Goal: Task Accomplishment & Management: Use online tool/utility

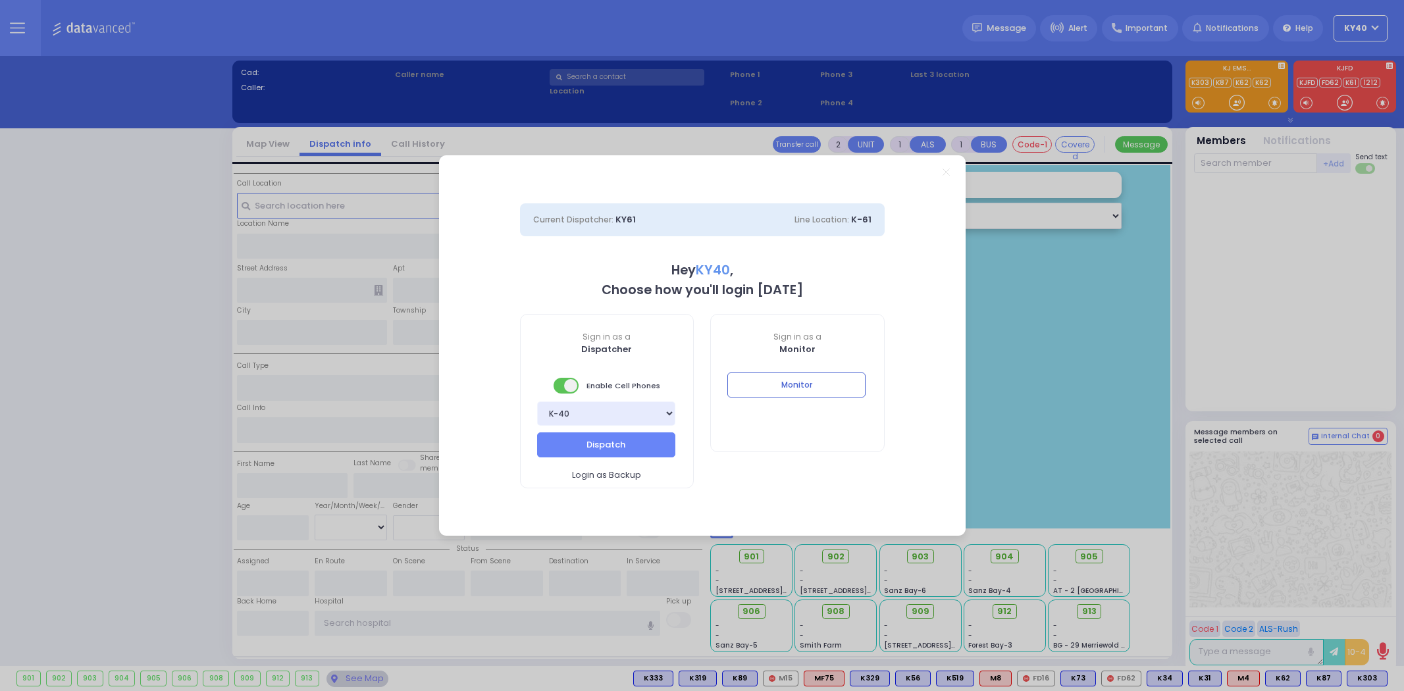
select select "5"
click at [614, 440] on button "Dispatch" at bounding box center [606, 445] width 138 height 25
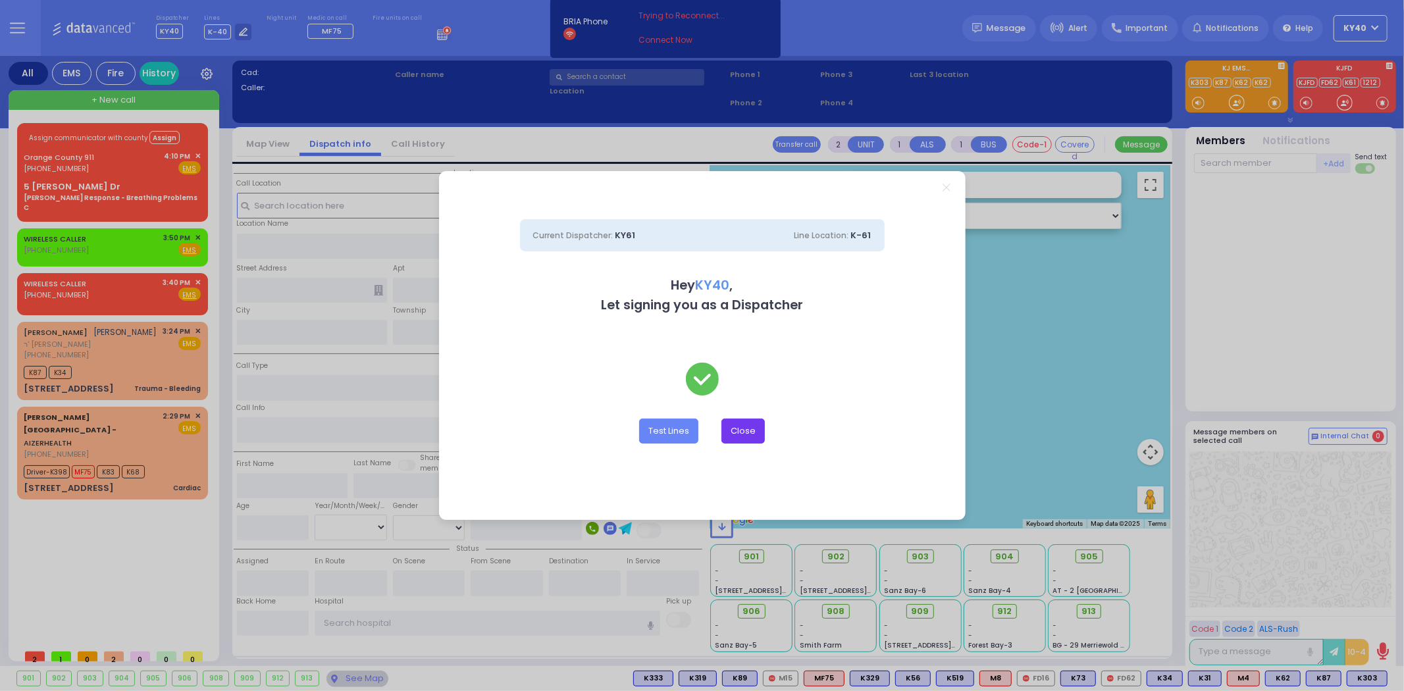
click at [752, 429] on button "Close" at bounding box center [743, 431] width 43 height 25
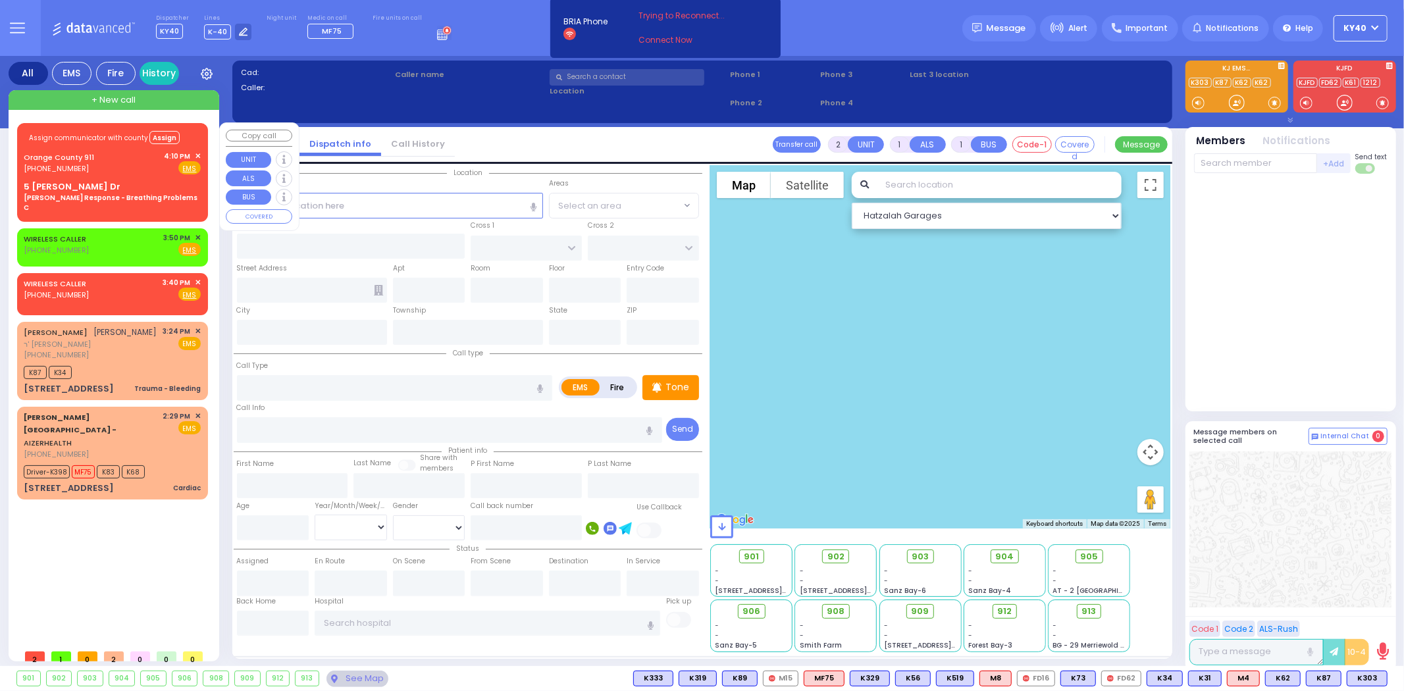
click at [141, 173] on div "Orange County 911 [PHONE_NUMBER] 4:10 PM ✕ Fire EMS" at bounding box center [112, 163] width 177 height 24
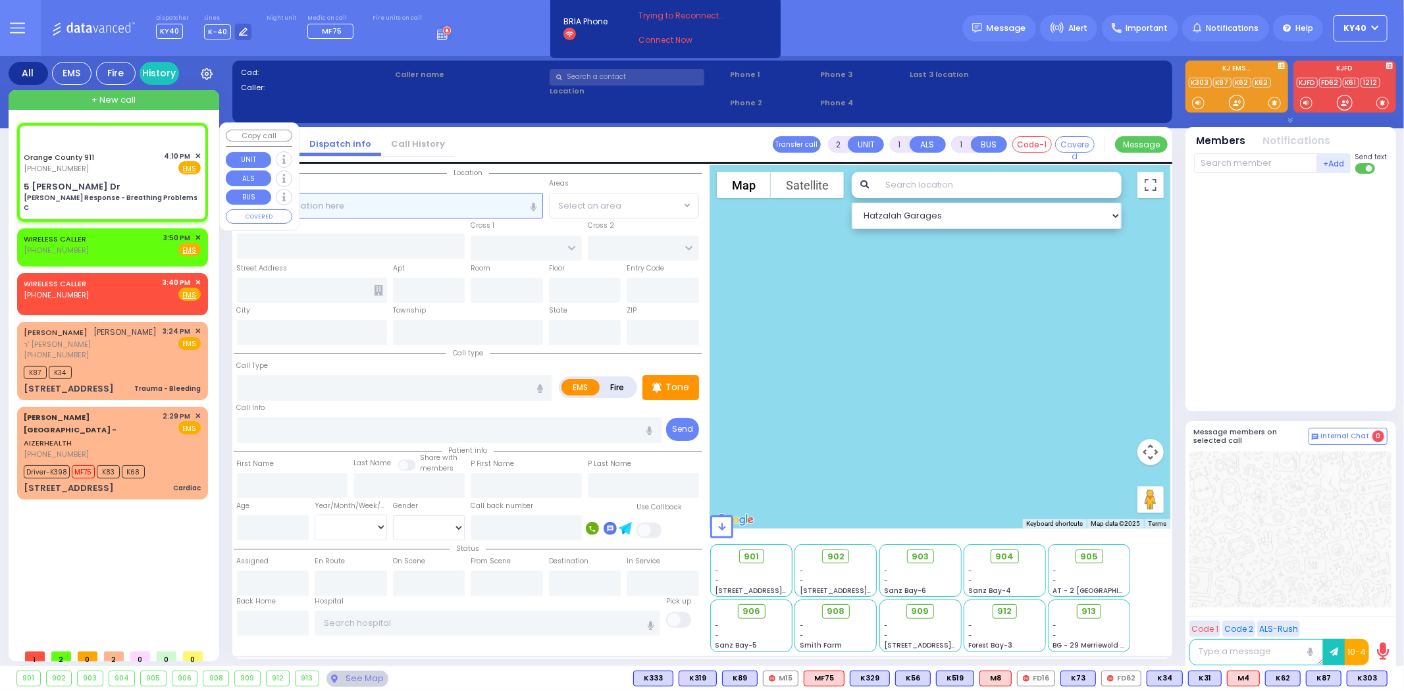
type input "6"
select select
type input "[PERSON_NAME] Response - Breathing Problems C"
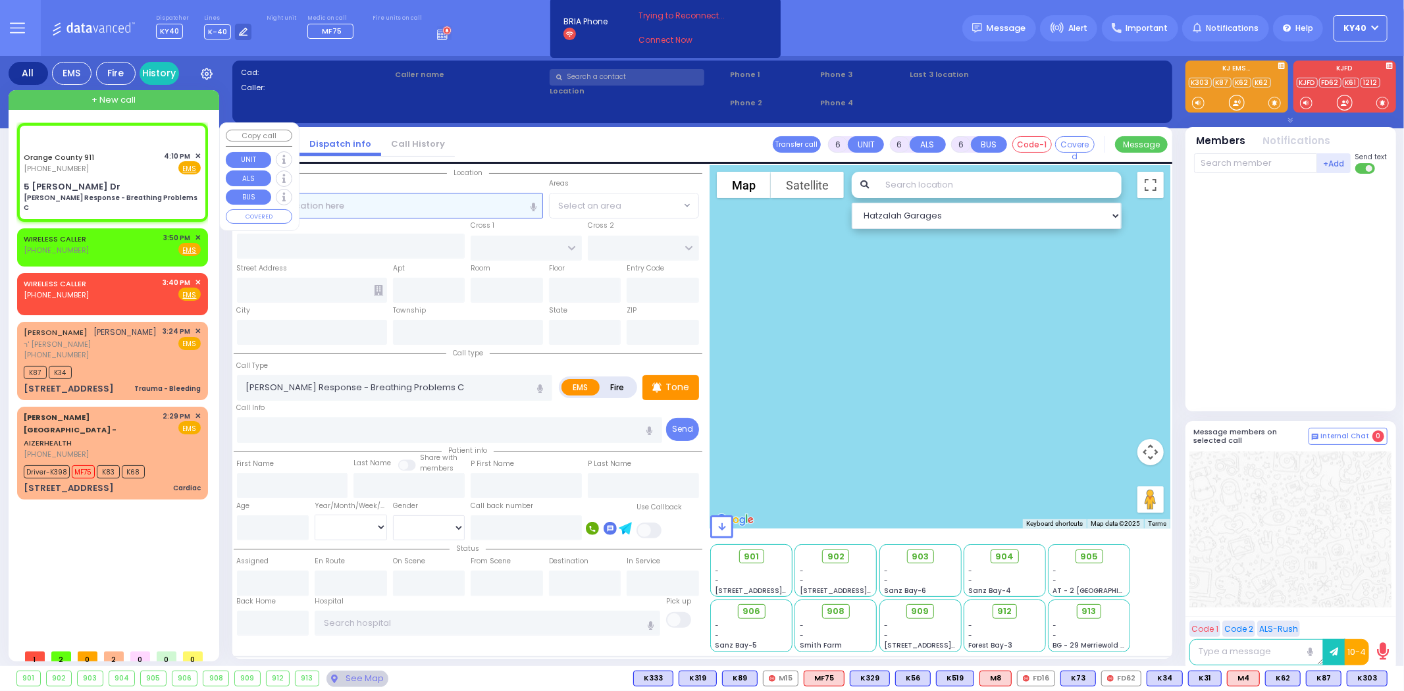
radio input "true"
type input "Nature: : Charlie Response - Breathing Problems C Address: : [STREET_ADDRESS][P…"
select select
select select "Hatzalah Garages"
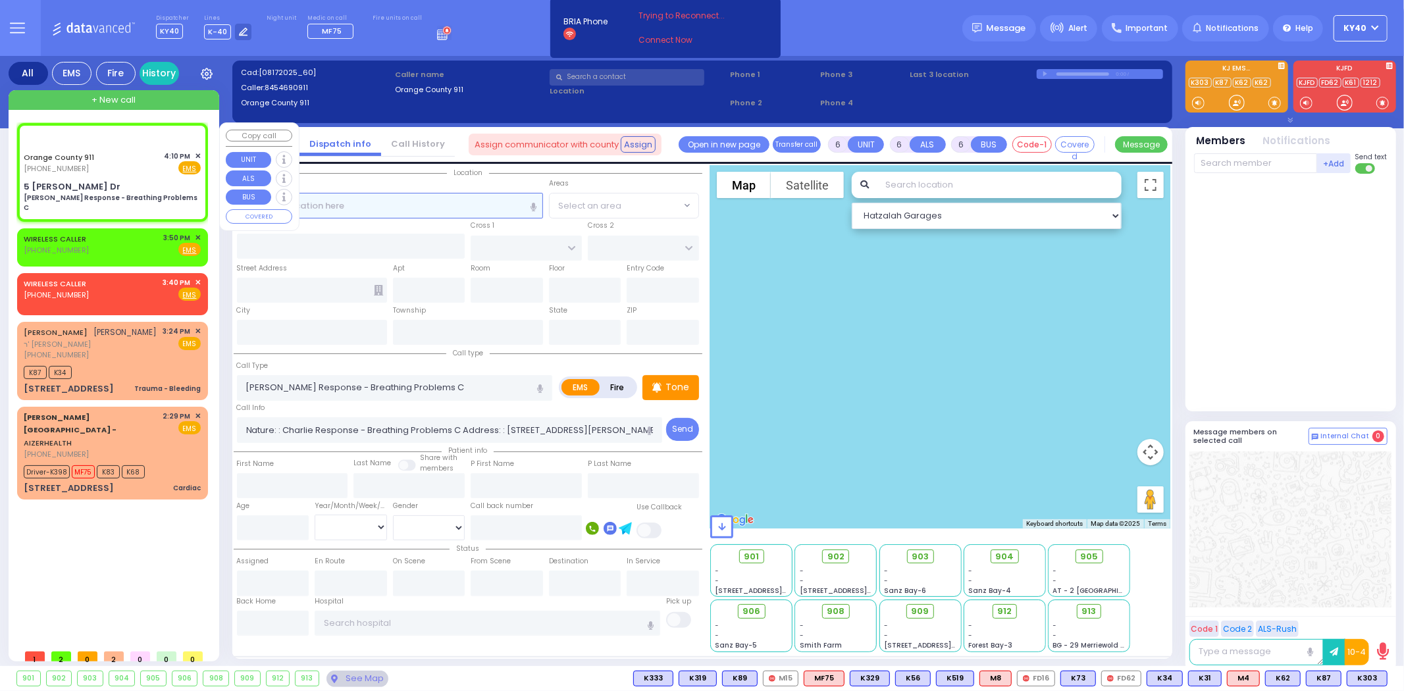
type input "5 [PERSON_NAME] Dr"
type input "Monroe"
type input "[US_STATE]"
type input "10930"
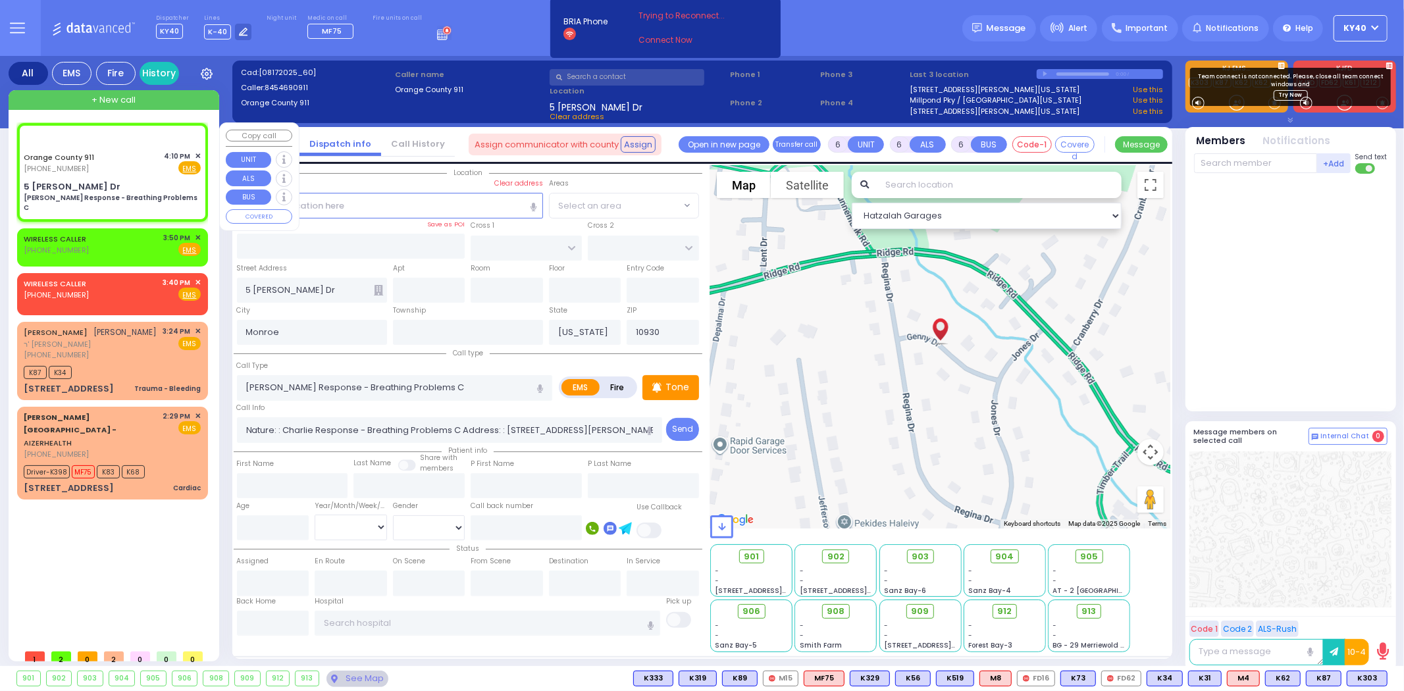
click at [146, 172] on div "Orange County 911 [PHONE_NUMBER] 4:10 PM ✕ Fire EMS" at bounding box center [112, 163] width 177 height 24
select select
radio input "true"
select select
select select "Hatzalah Garages"
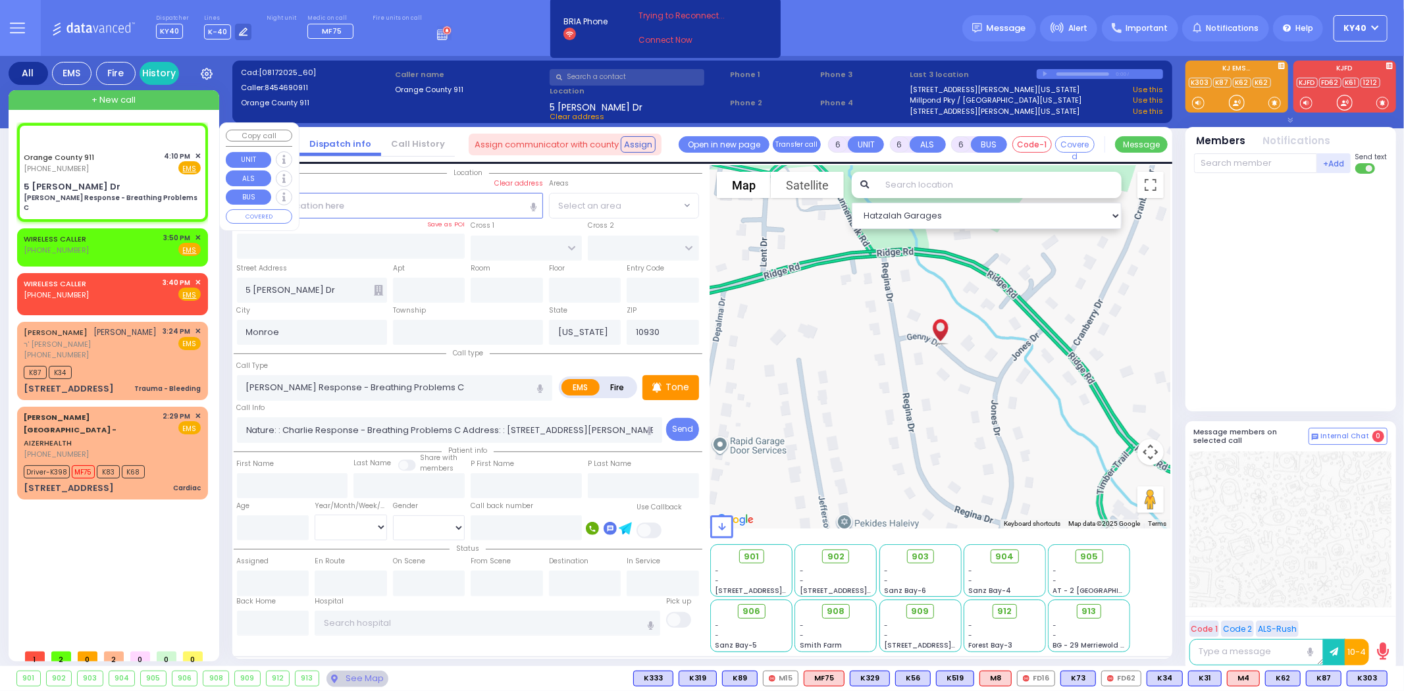
click at [199, 153] on span "✕" at bounding box center [198, 156] width 6 height 11
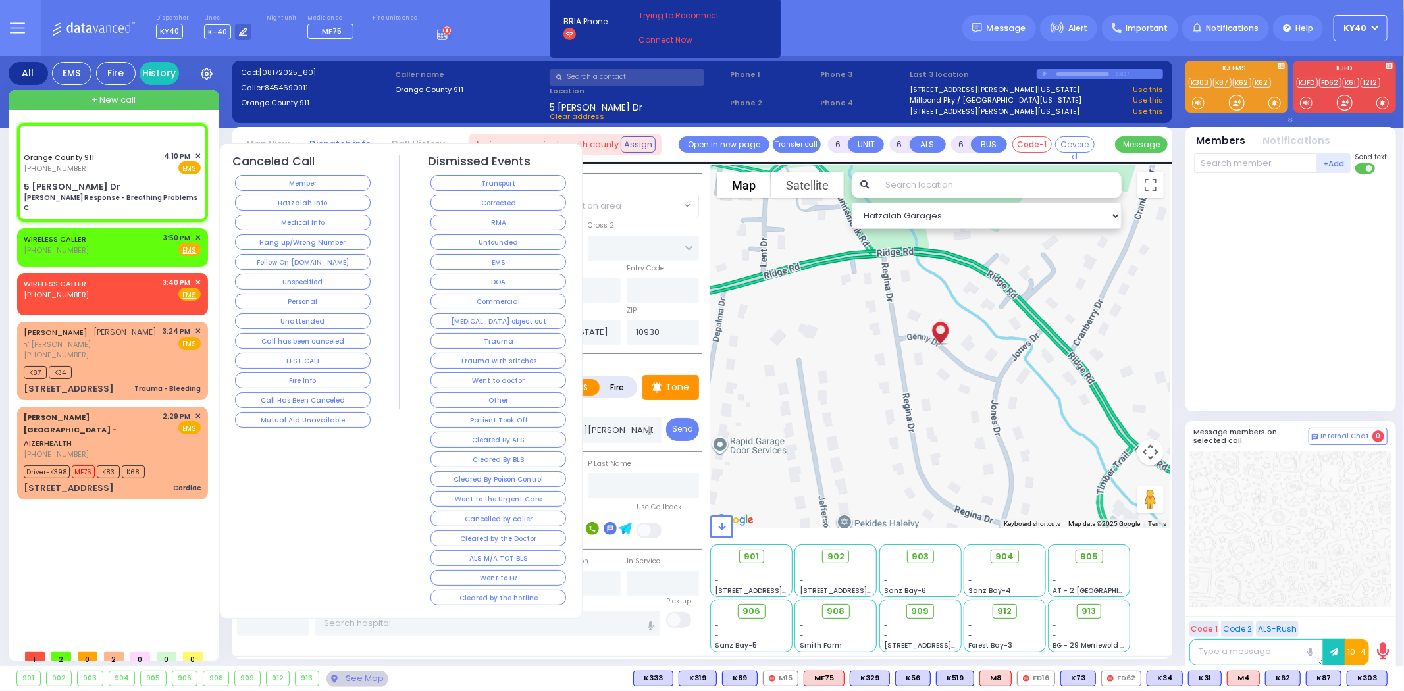
click at [120, 147] on div "Assign communicator with county Assign" at bounding box center [112, 138] width 177 height 22
select select
radio input "true"
select select
select select "Hatzalah Garages"
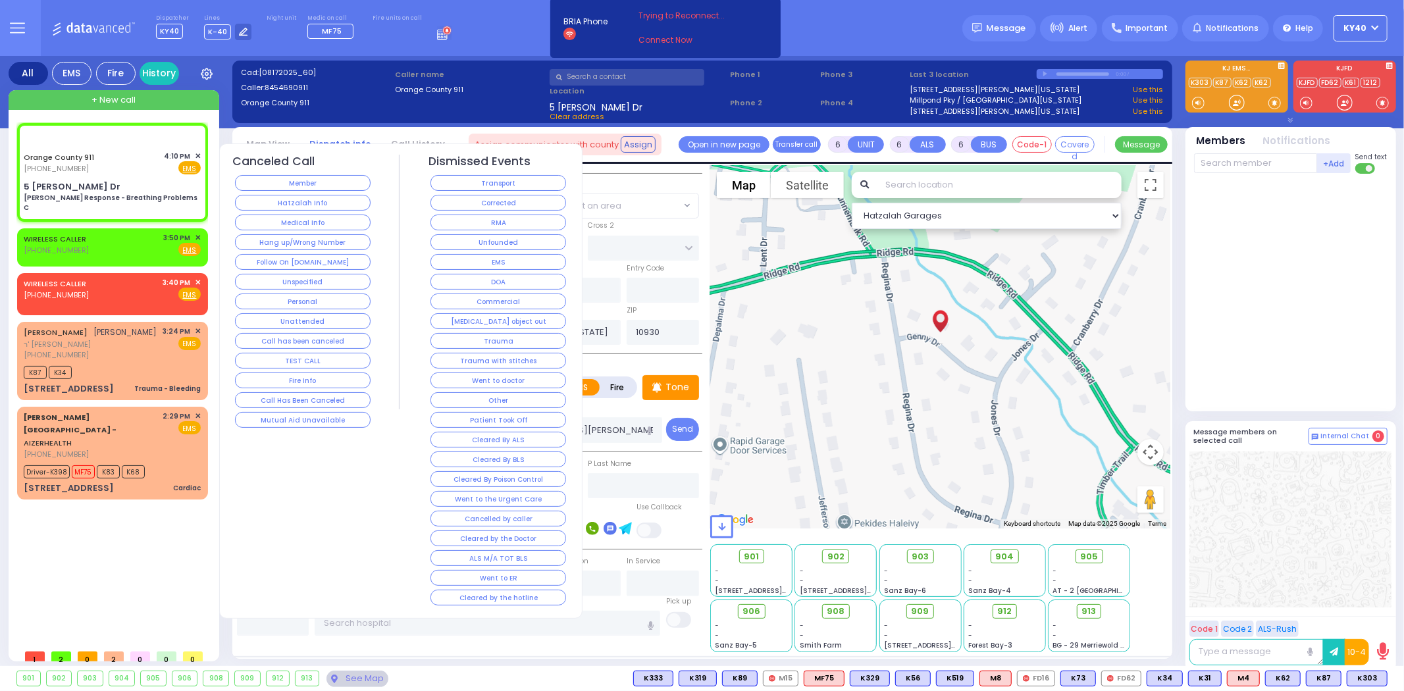
click at [122, 147] on div "Assign communicator with county Assign" at bounding box center [112, 138] width 177 height 22
select select
radio input "true"
select select
select select "Hatzalah Garages"
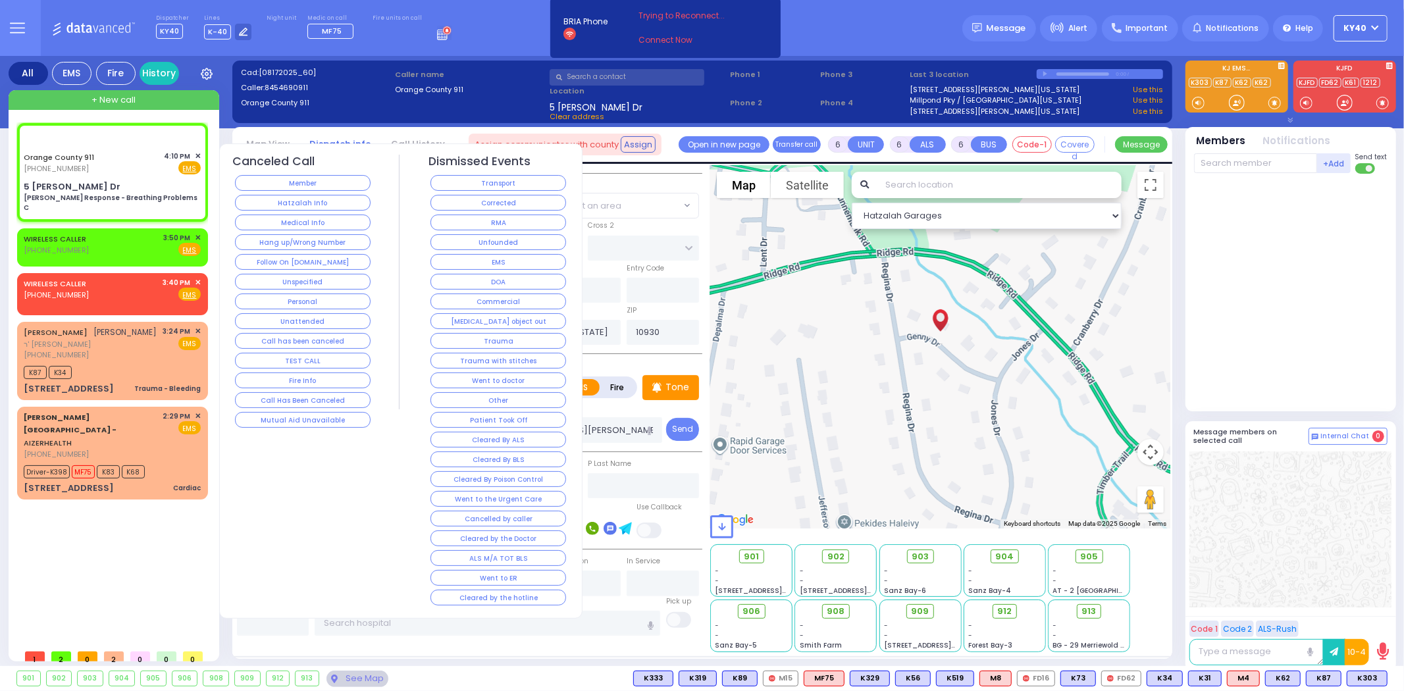
click at [128, 142] on div "Assign communicator with county Assign" at bounding box center [112, 138] width 177 height 22
select select
radio input "true"
select select
select select "Hatzalah Garages"
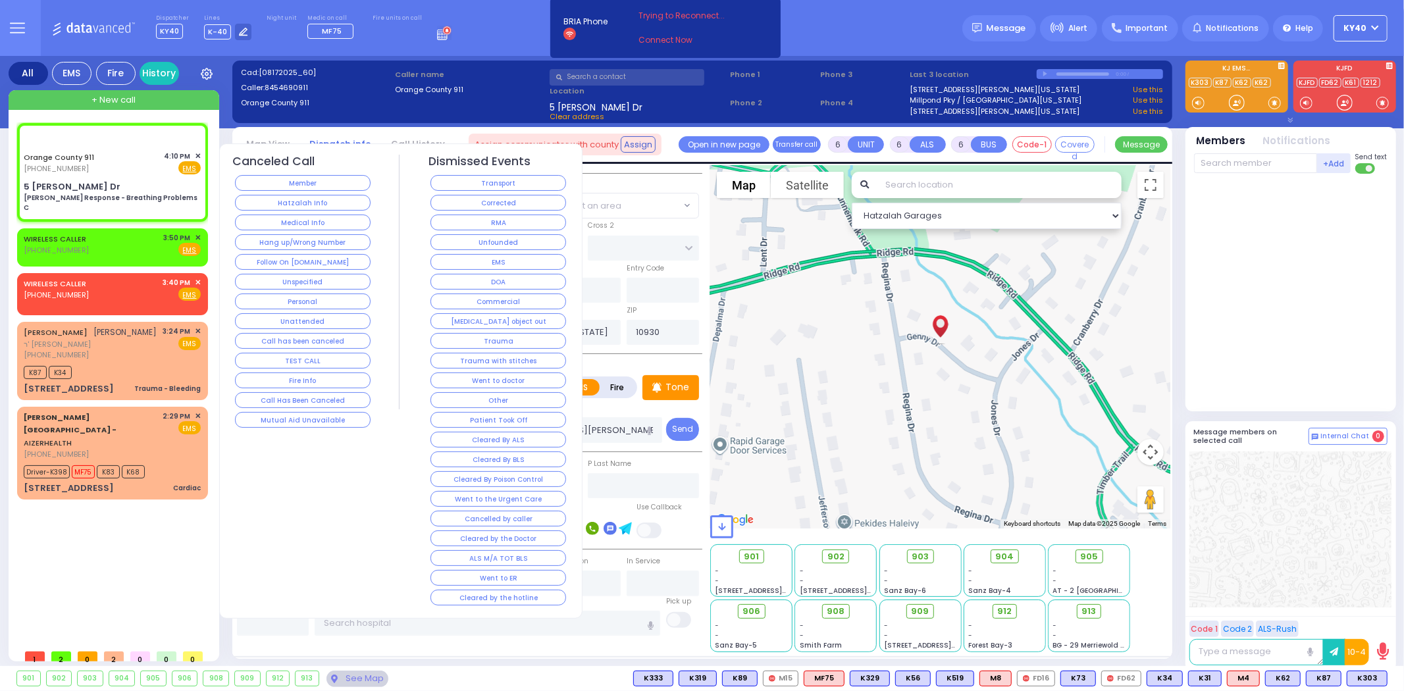
click at [196, 155] on span "✕" at bounding box center [198, 156] width 6 height 11
click at [197, 153] on span "✕" at bounding box center [198, 156] width 6 height 11
click at [316, 423] on button "Mutual Aid Unavailable" at bounding box center [303, 420] width 136 height 16
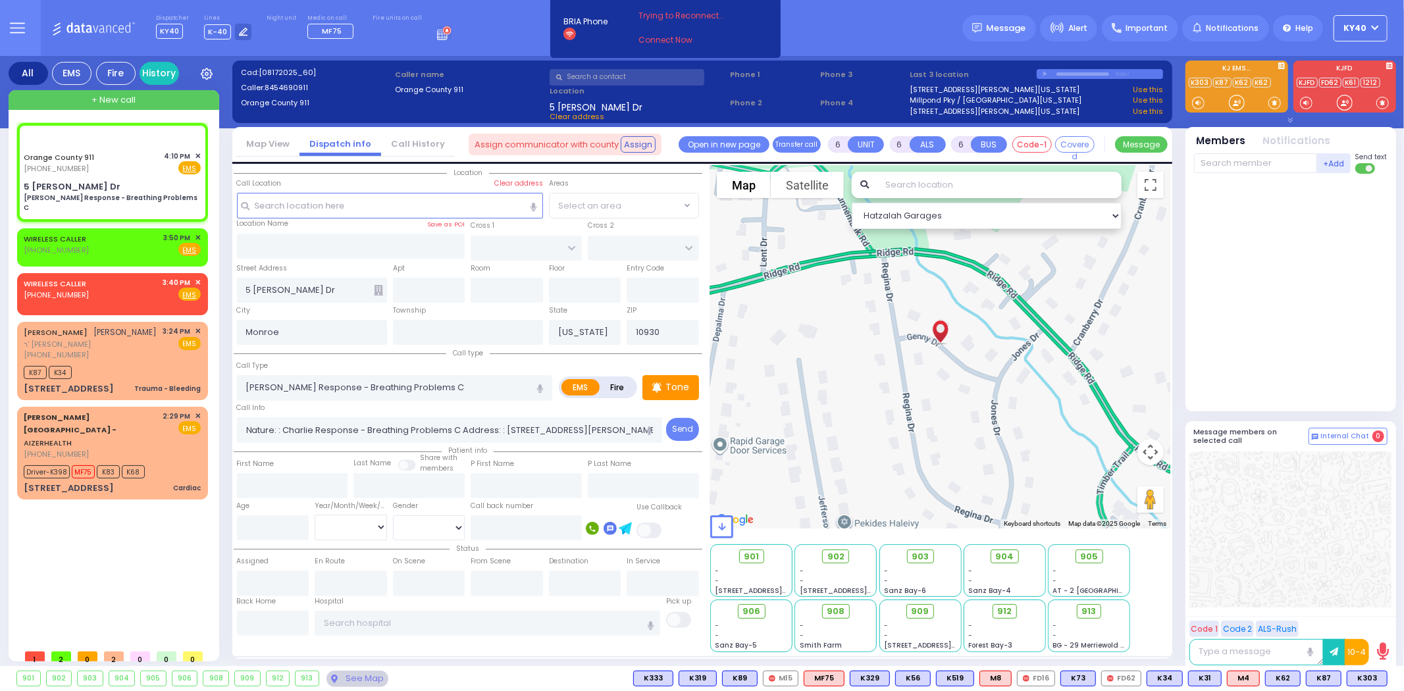
select select
radio input "true"
select select
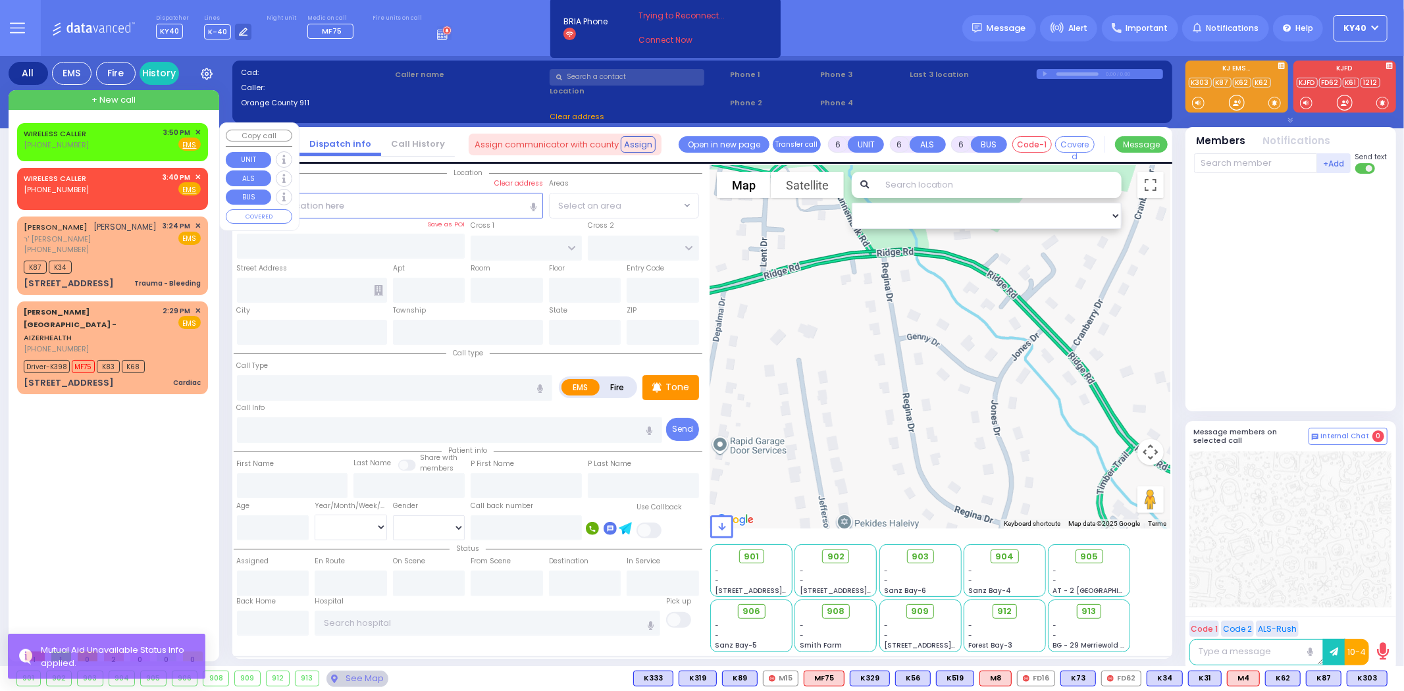
click at [126, 140] on div "WIRELESS CALLER [PHONE_NUMBER] 3:50 PM ✕ Fire EMS" at bounding box center [112, 139] width 177 height 24
type input "2"
type input "1"
select select
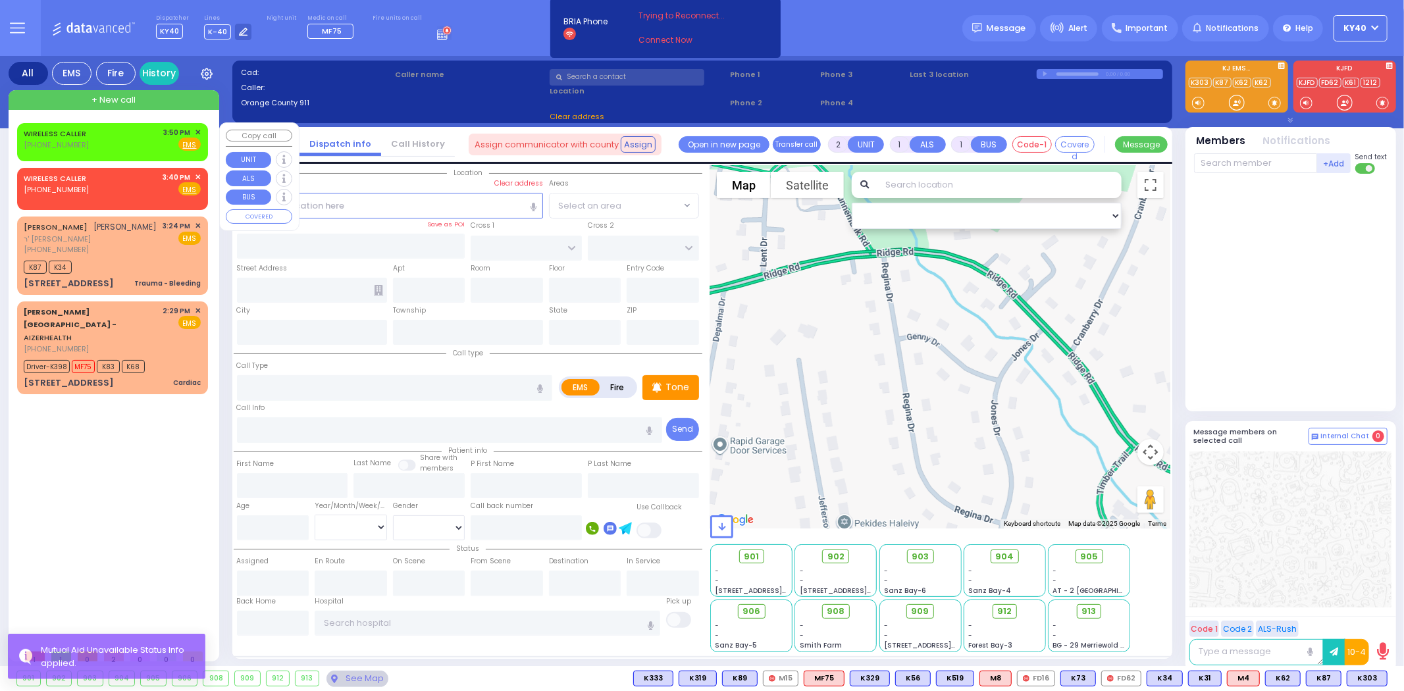
radio input "true"
select select
type input "15:50"
select select "Hatzalah Garages"
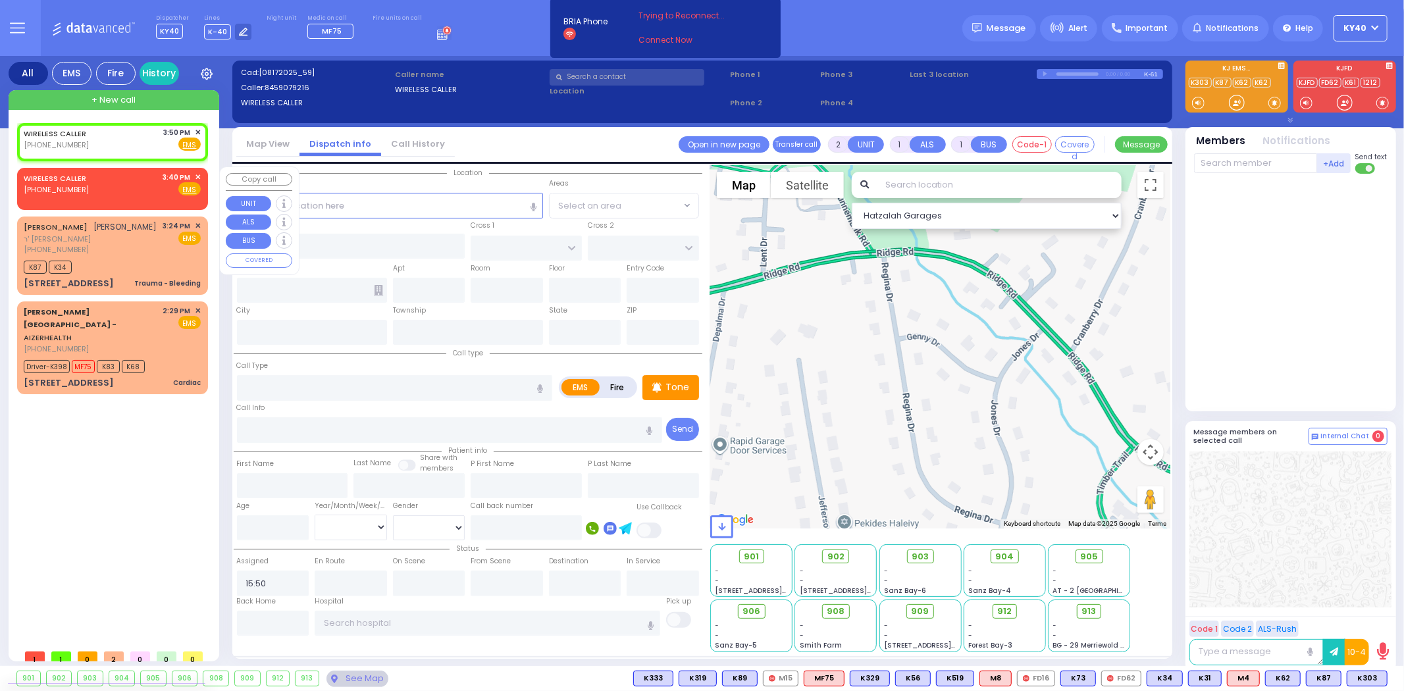
click at [122, 178] on div "WIRELESS CALLER [PHONE_NUMBER] 3:40 PM ✕ Fire EMS" at bounding box center [112, 184] width 177 height 24
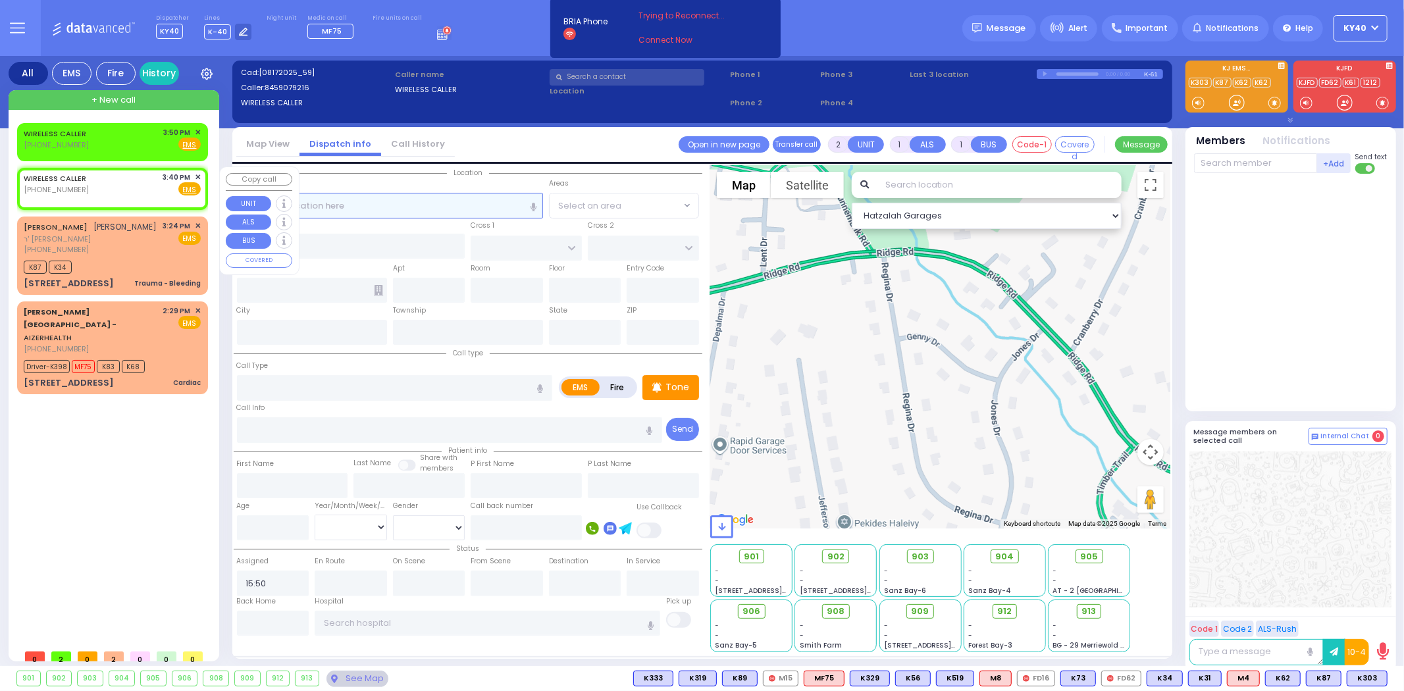
select select
radio input "true"
select select
type input "15:40"
select select "Hatzalah Garages"
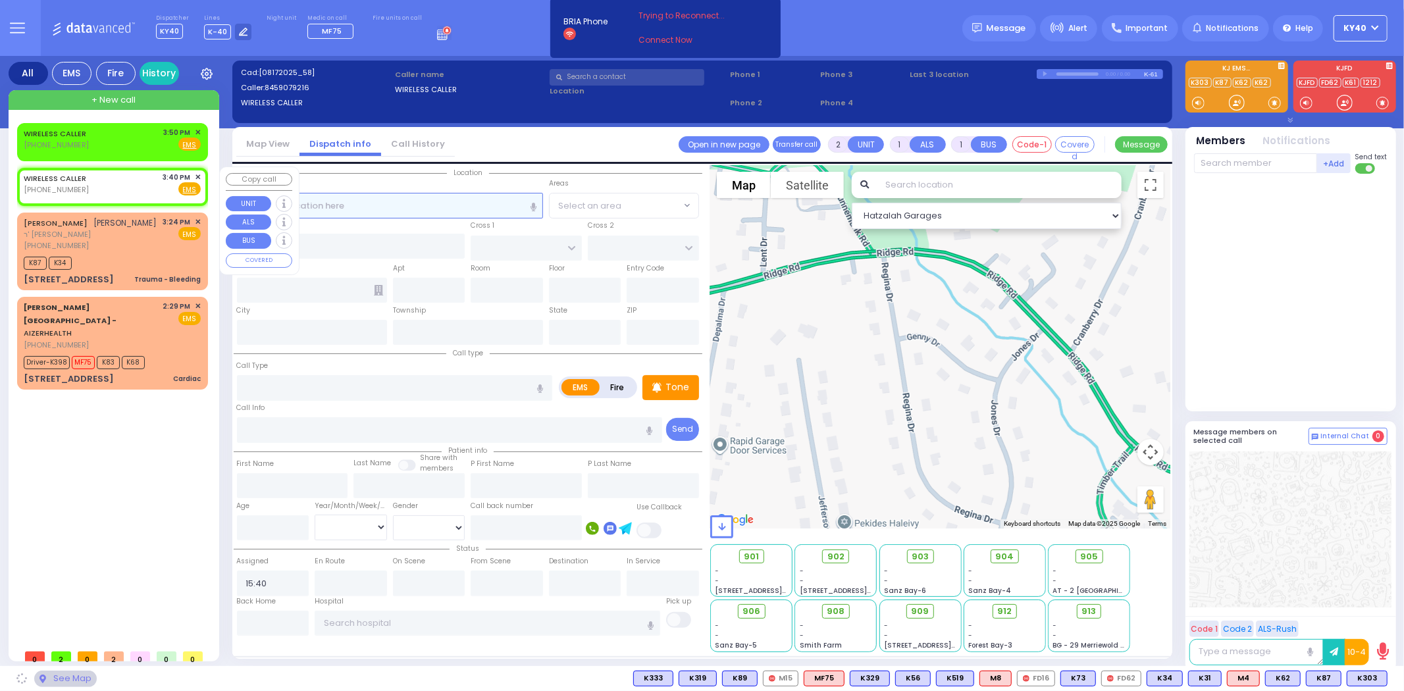
select select
radio input "true"
select select
select select "Hatzalah Garages"
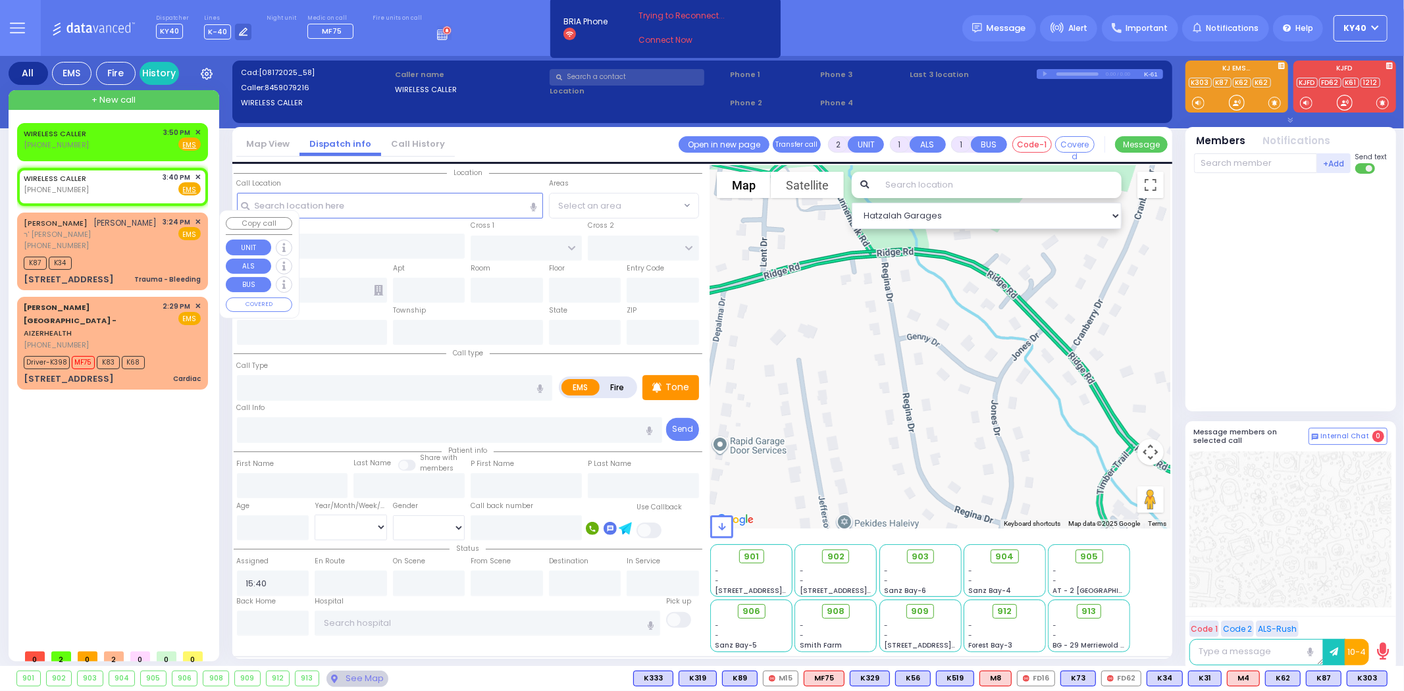
click at [152, 224] on div "[PERSON_NAME] [PERSON_NAME] ר' [PERSON_NAME] [PHONE_NUMBER] 3:24 PM ✕ EMS" at bounding box center [112, 234] width 177 height 35
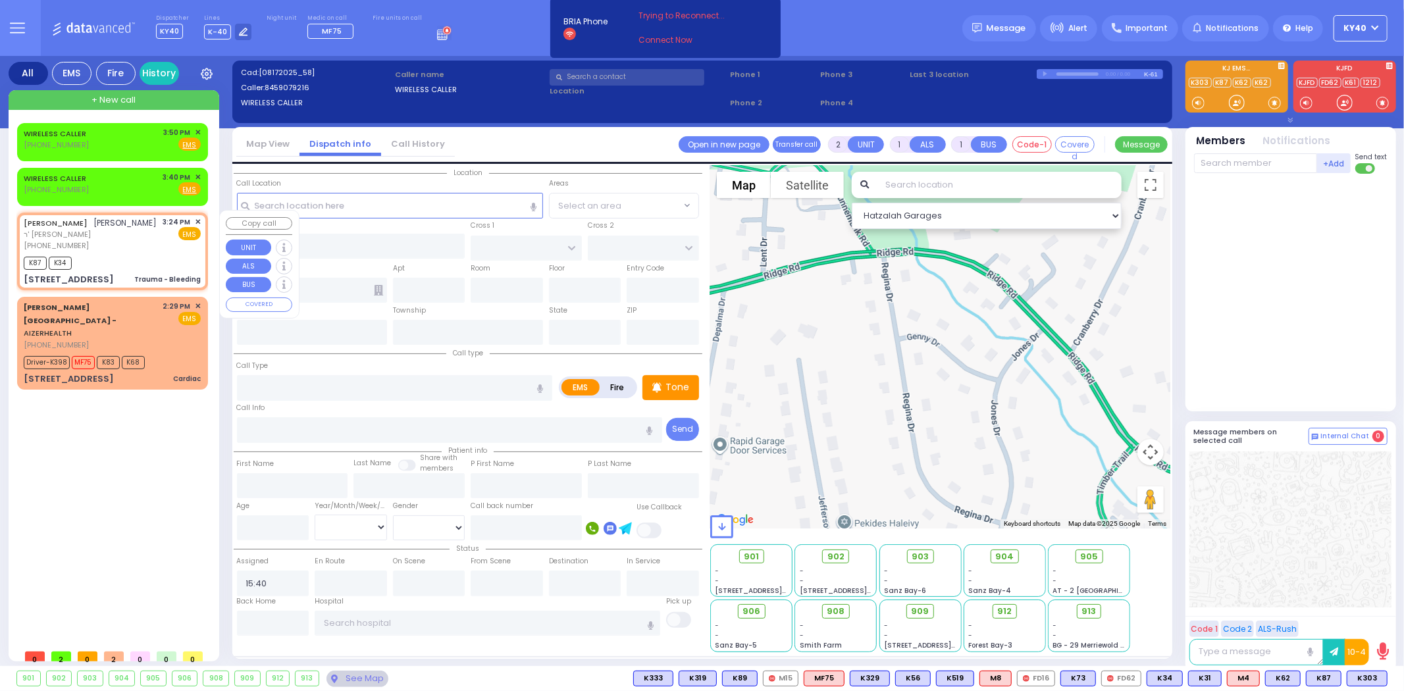
select select
type input "Trauma - Bleeding"
radio input "true"
type input "[PERSON_NAME]"
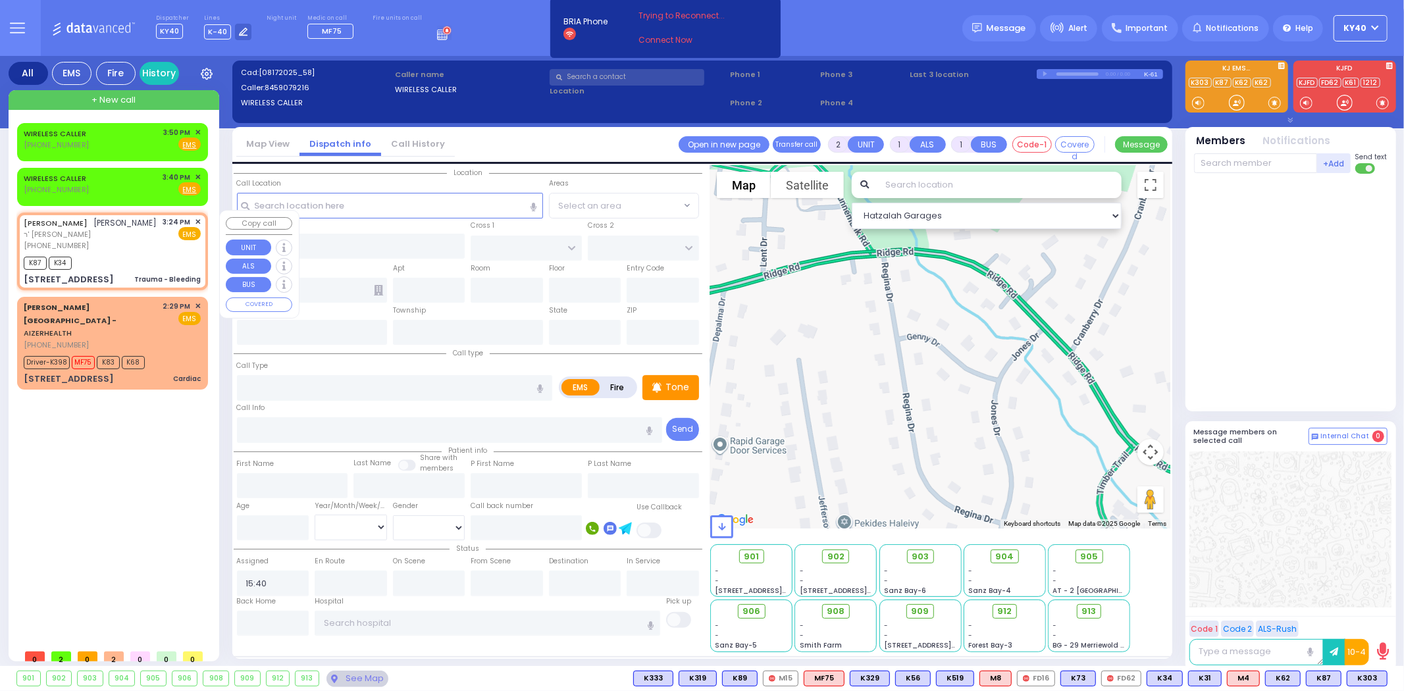
select select
type input "15:24"
type input "15:28"
type input "[STREET_ADDRESS]"
type input "HIGHLAND [PERSON_NAME]"
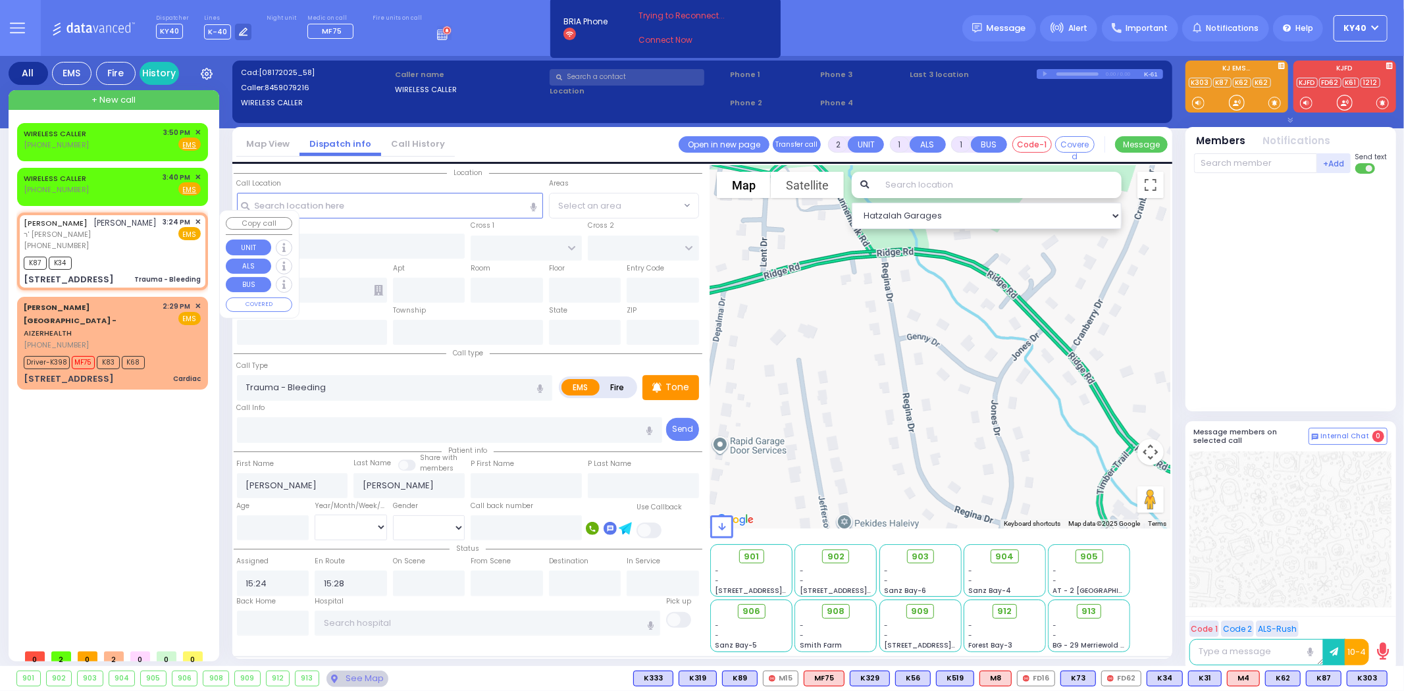
type input "[US_STATE]"
type input "10930"
select select "Hatzalah Garages"
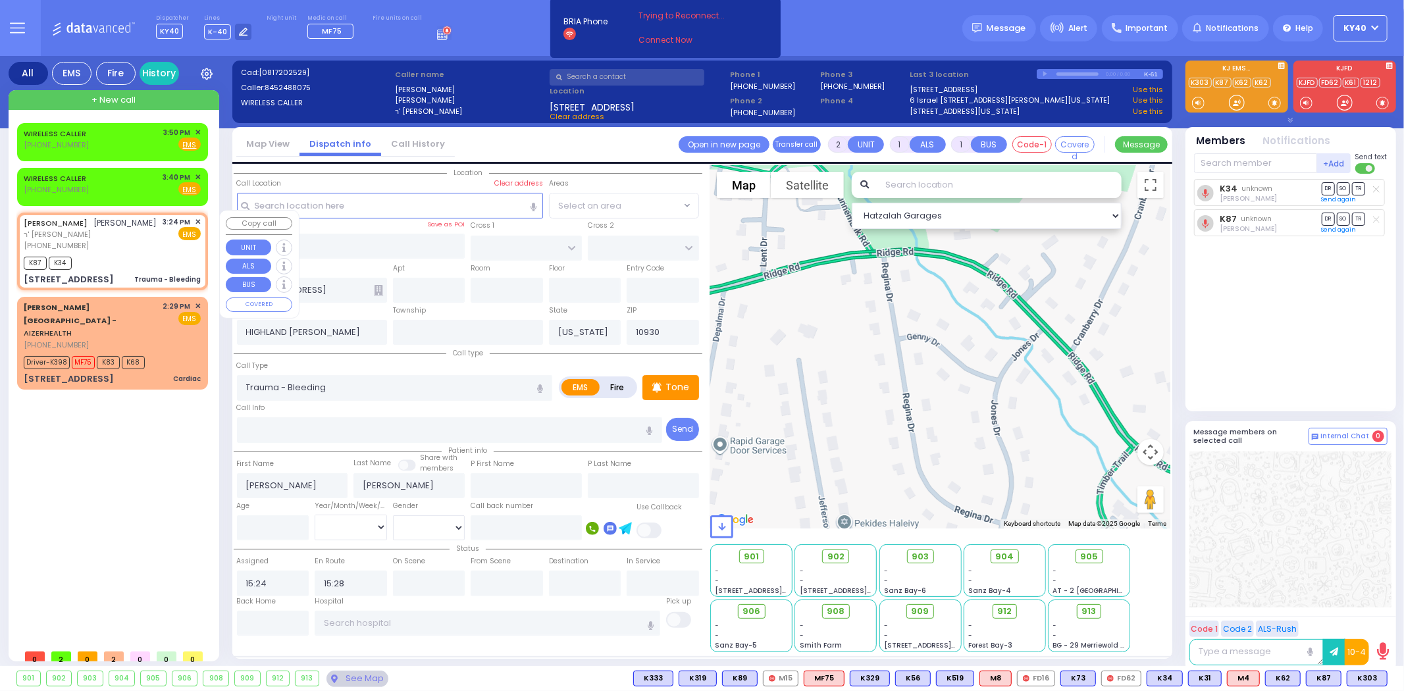
click at [151, 224] on div "[PERSON_NAME] [PERSON_NAME] ר' [PERSON_NAME] [PHONE_NUMBER] 3:24 PM ✕ EMS" at bounding box center [112, 234] width 177 height 35
select select
radio input "true"
select select
select select "Hatzalah Garages"
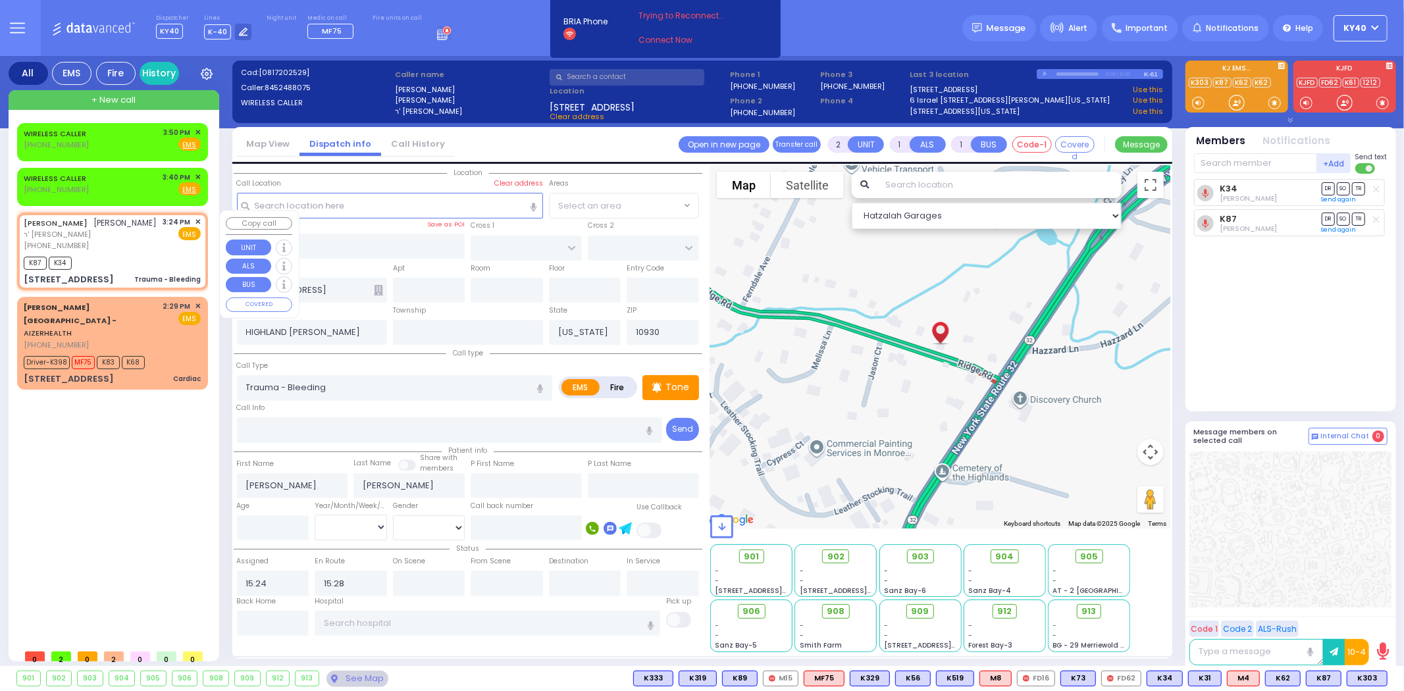
click at [150, 219] on div "[PERSON_NAME] [PERSON_NAME] ר' [PERSON_NAME] [PHONE_NUMBER] 3:24 PM ✕ EMS" at bounding box center [112, 234] width 177 height 35
select select
radio input "true"
select select
select select "Hatzalah Garages"
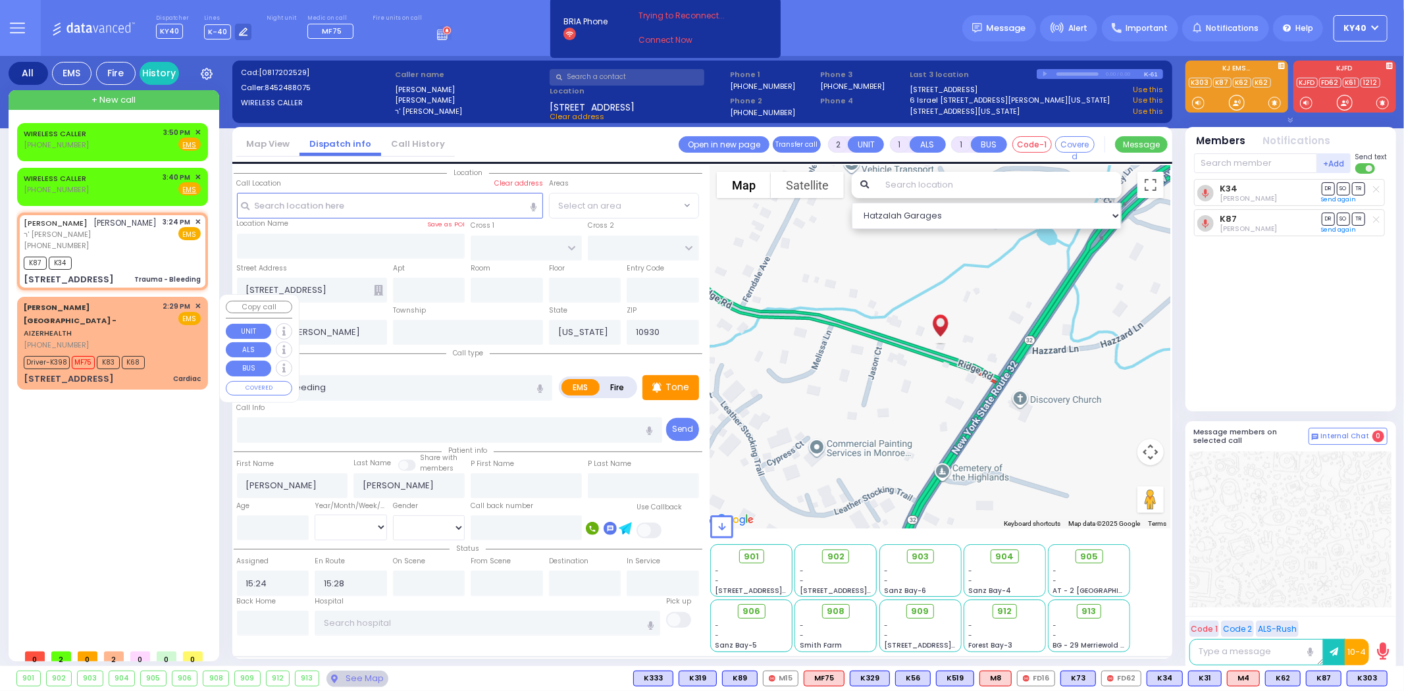
click at [161, 353] on div "Driver-K398 MF75 K83 K68" at bounding box center [112, 361] width 177 height 16
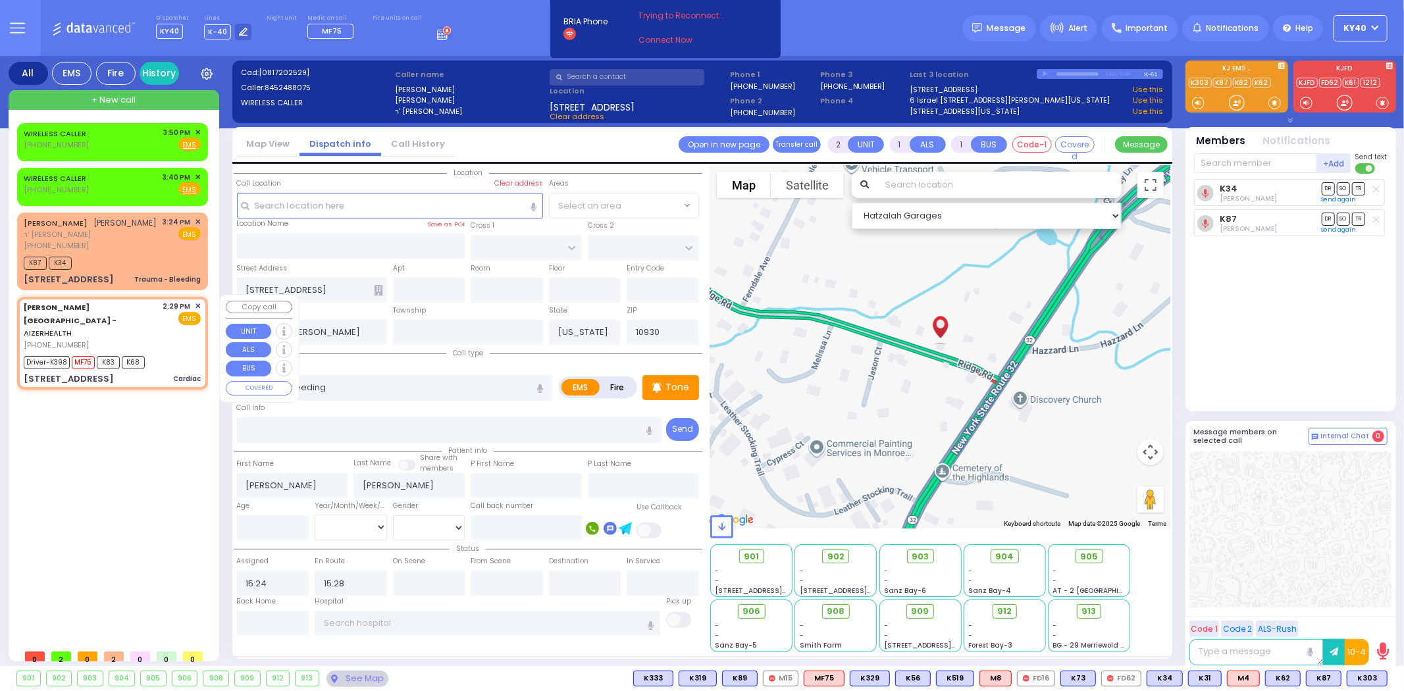
type input "6"
select select
type input "Cardiac"
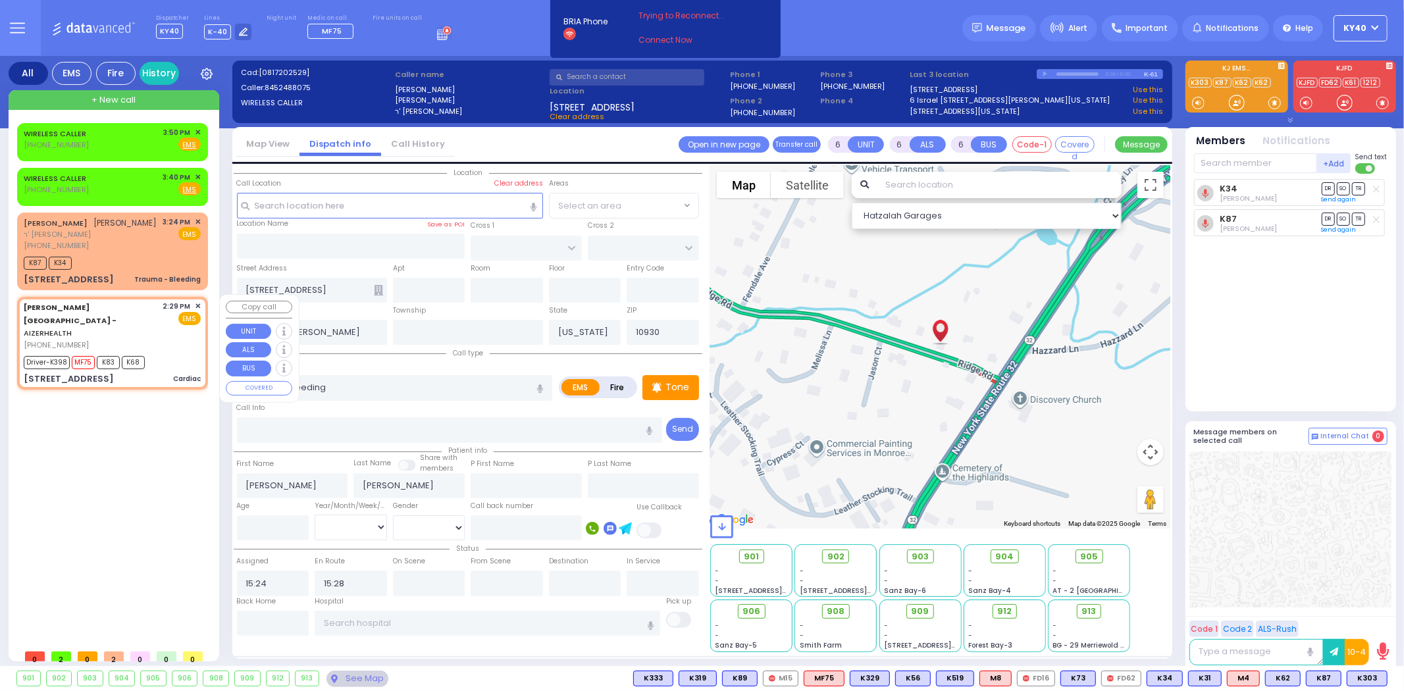
radio input "true"
type input "[PERSON_NAME]"
type input "6"
select select "Month"
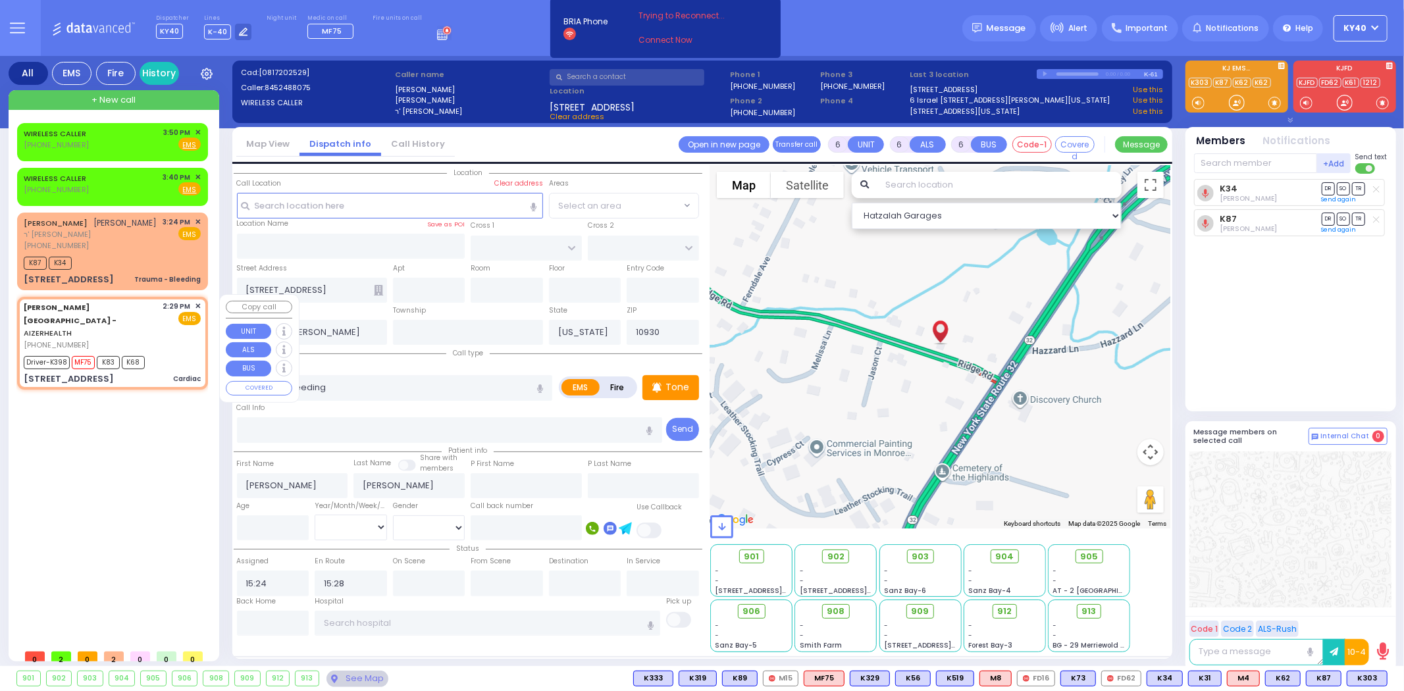
select select "[DEMOGRAPHIC_DATA]"
type input "14:29"
type input "14:32"
type input "14:33"
type input "14:50"
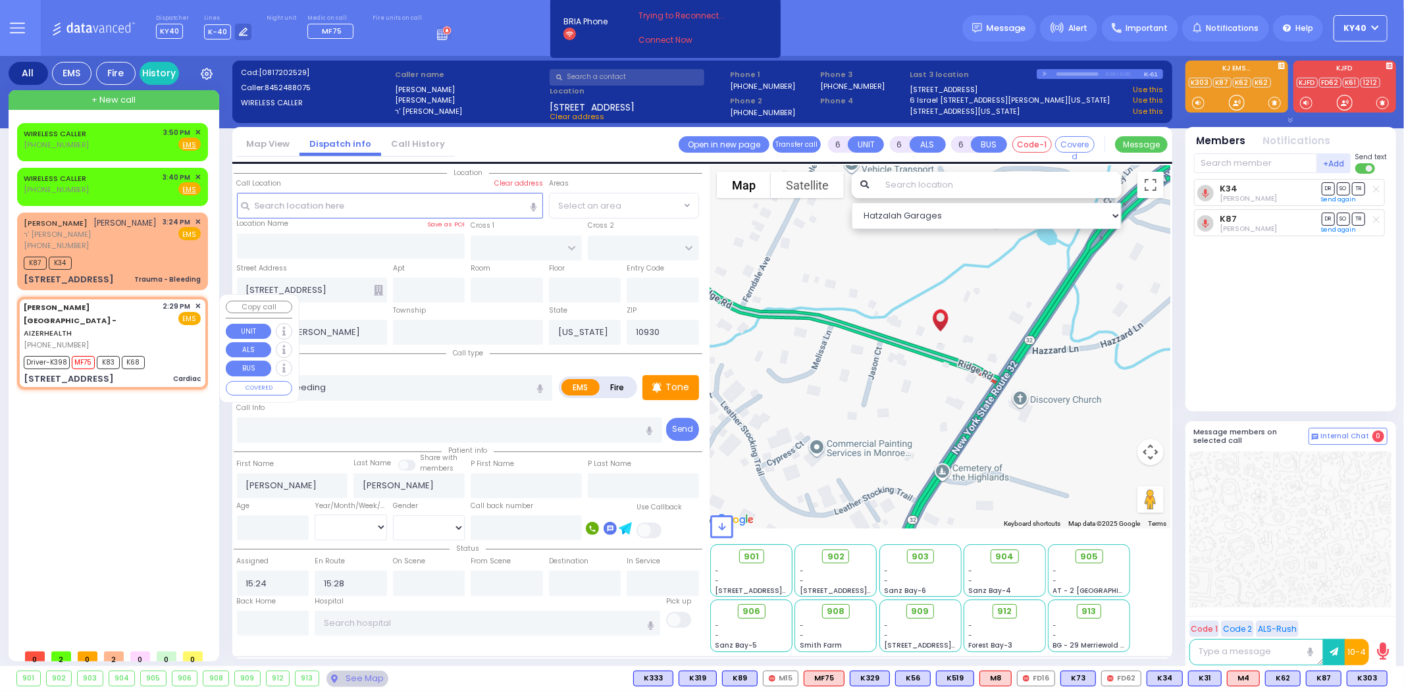
type input "NewYork-Presbyterian [PERSON_NAME] [PERSON_NAME][GEOGRAPHIC_DATA]"
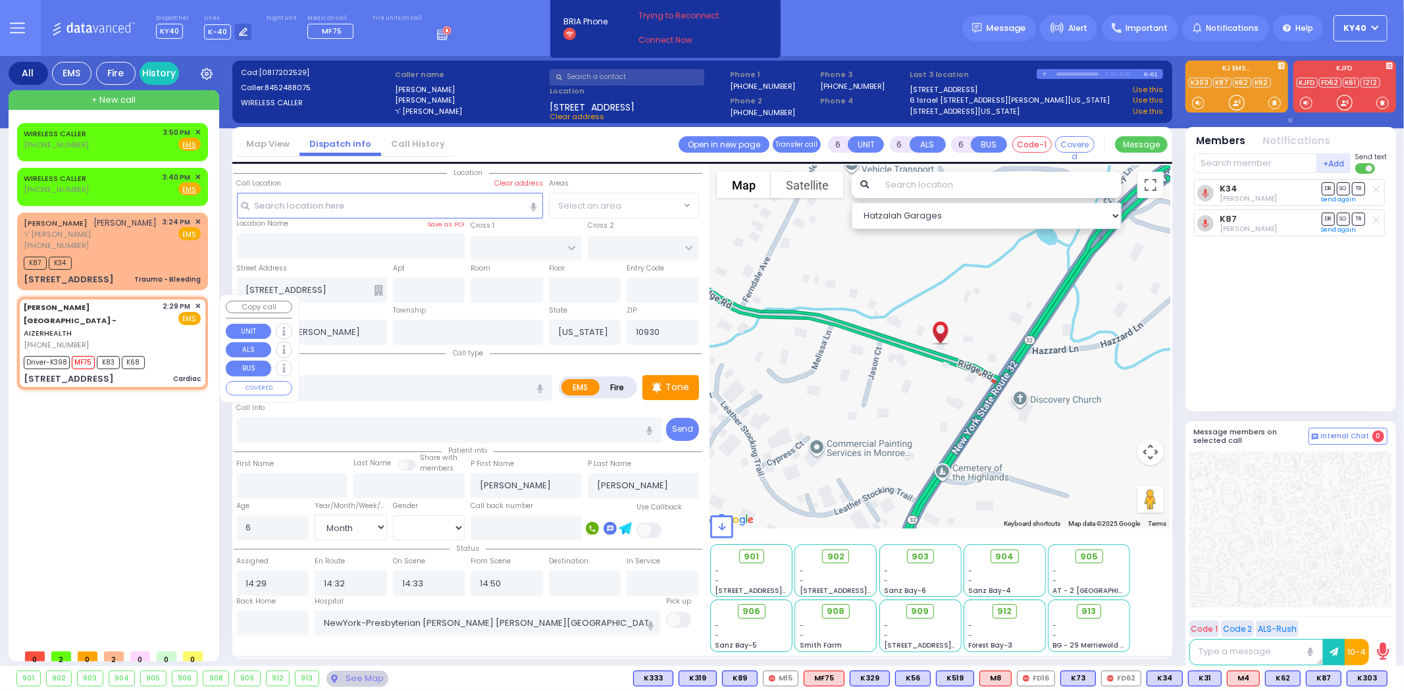
select select "Hatzalah Garages"
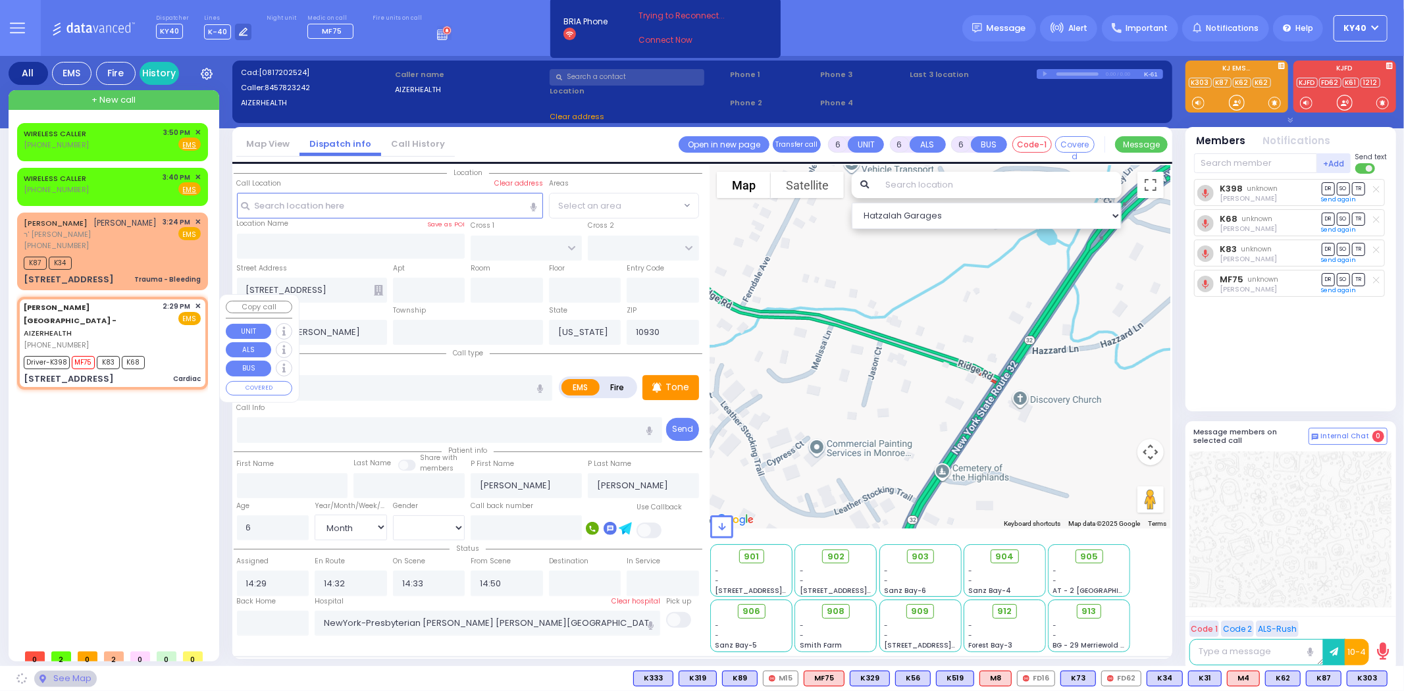
type input "[STREET_ADDRESS]"
type input "4"
type input "[GEOGRAPHIC_DATA]"
type input "2220"
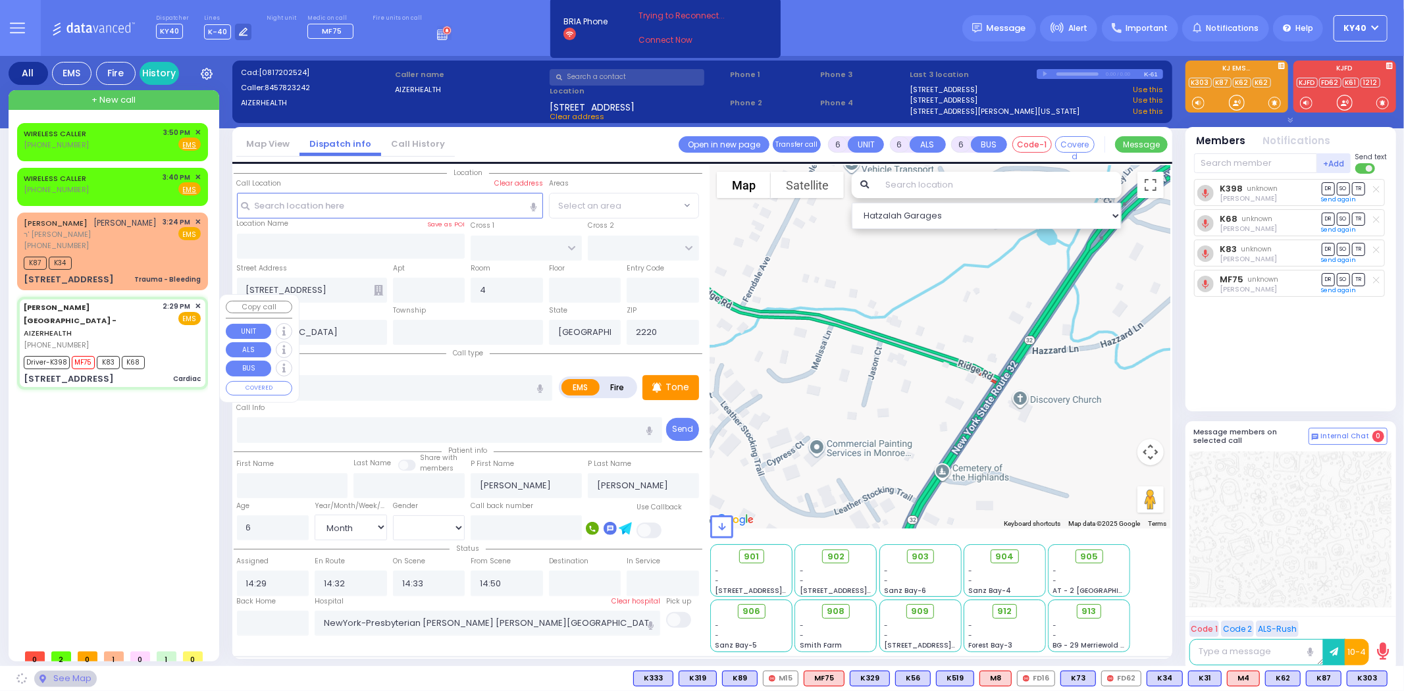
select select
radio input "true"
select select "Month"
select select "[DEMOGRAPHIC_DATA]"
select select "Hatzalah Garages"
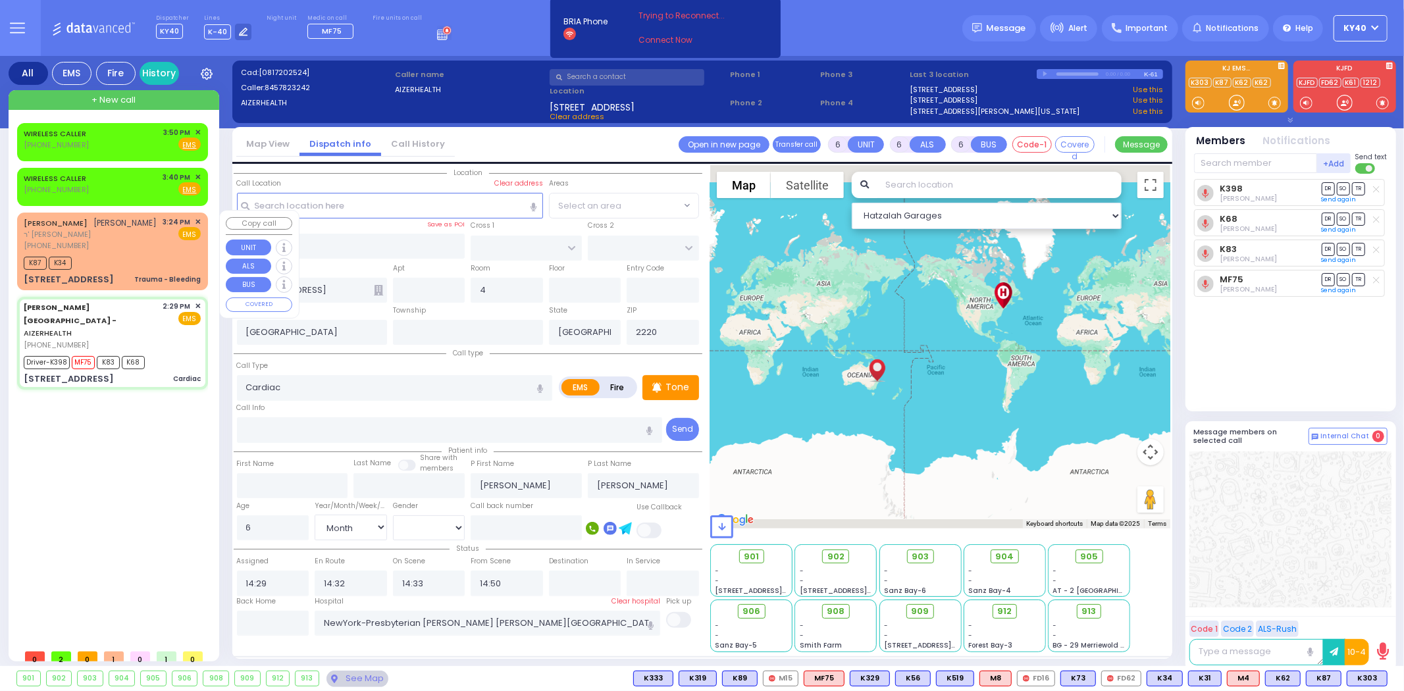
click at [129, 253] on div "K87 K34" at bounding box center [112, 261] width 177 height 16
type input "2"
type input "1"
select select
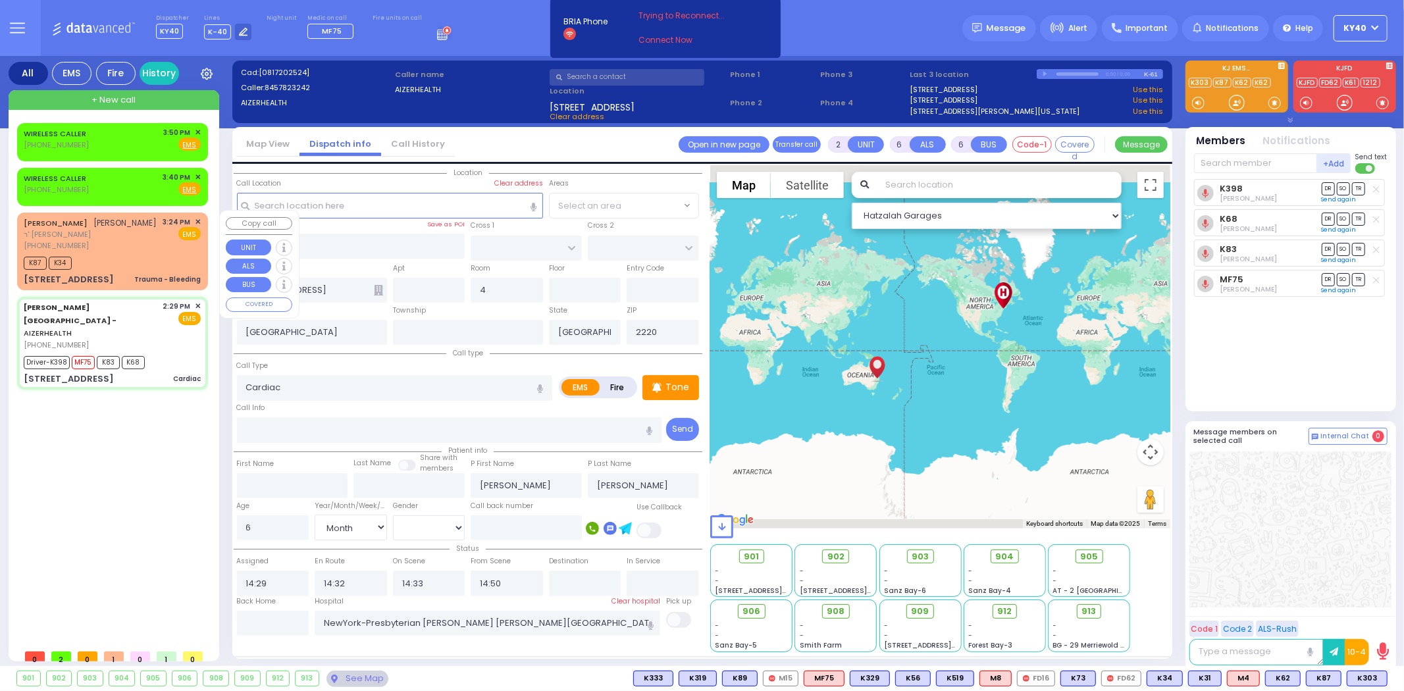
type input "Trauma - Bleeding"
radio input "true"
type input "[PERSON_NAME]"
select select
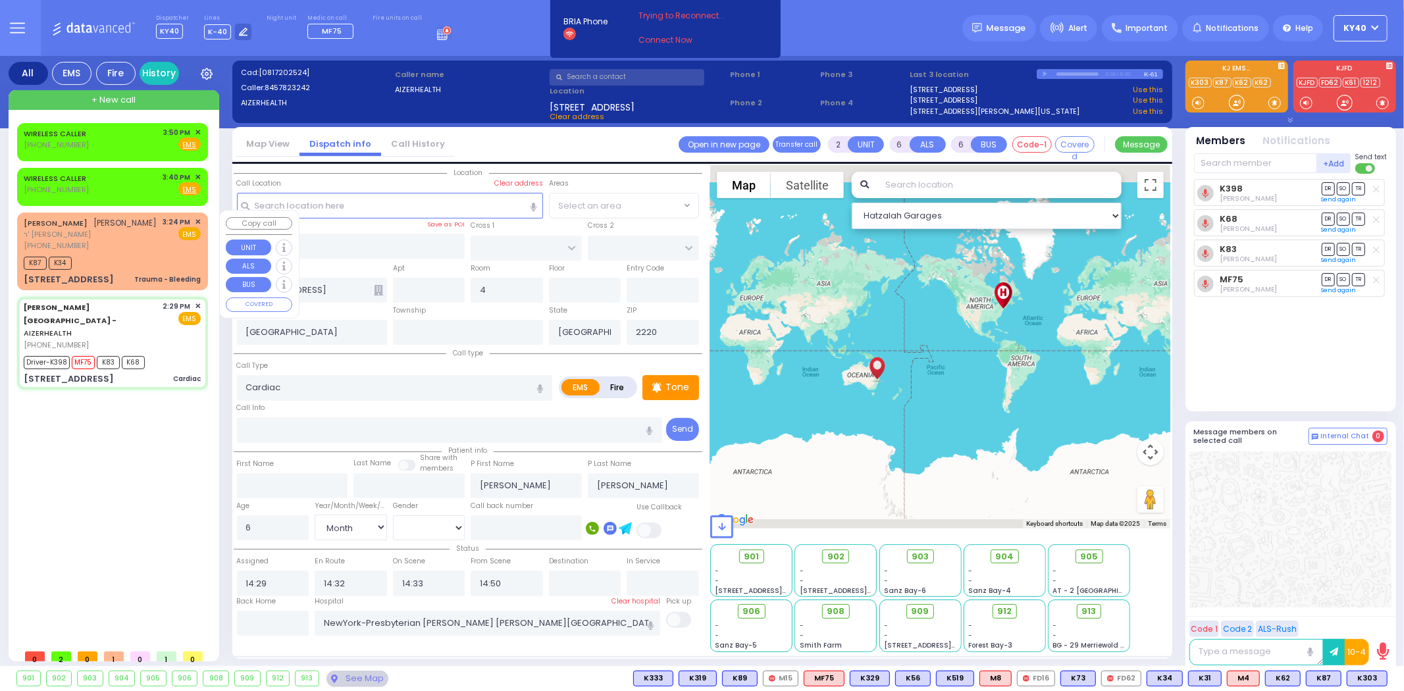
select select
type input "15:24"
type input "15:28"
type input "[STREET_ADDRESS]"
type input "HIGHLAND [PERSON_NAME]"
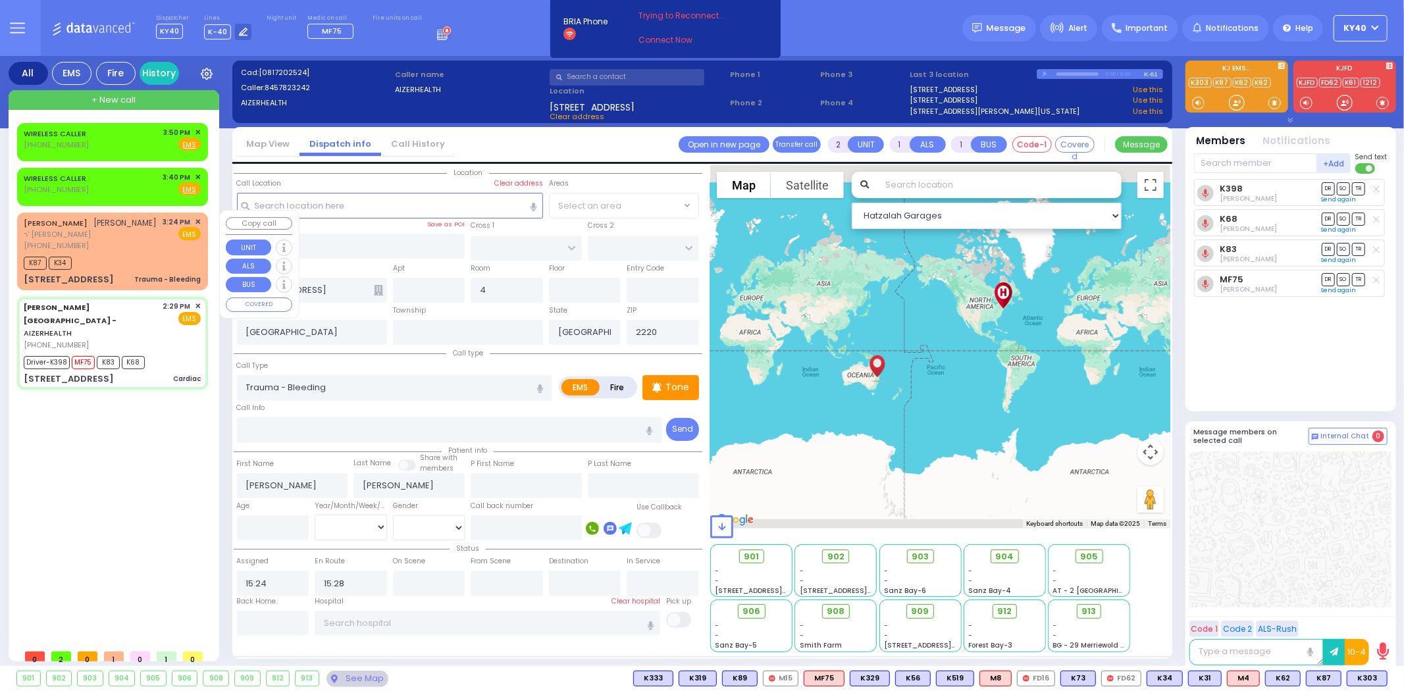
type input "[US_STATE]"
type input "10930"
select select "Hatzalah Garages"
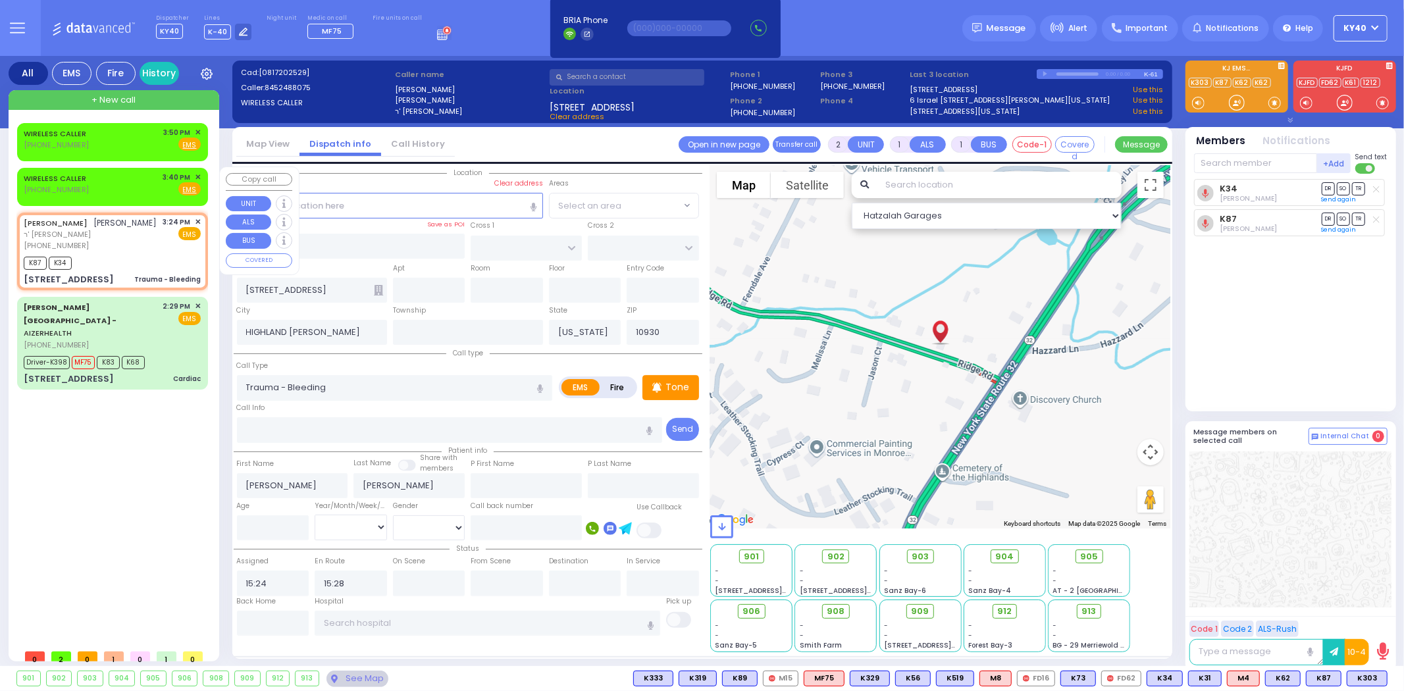
click at [123, 184] on div "WIRELESS CALLER [PHONE_NUMBER] 3:40 PM ✕ Fire EMS" at bounding box center [112, 184] width 177 height 24
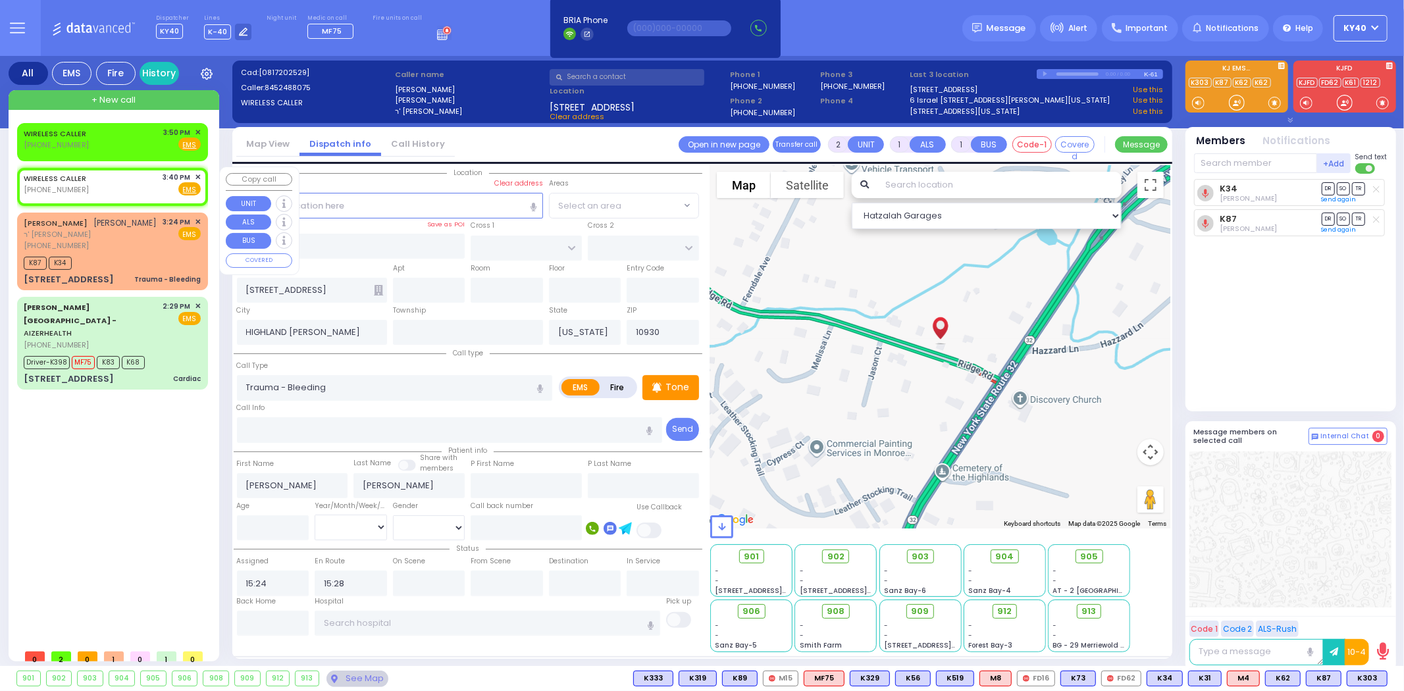
select select
radio input "true"
select select
type input "15:40"
select select "Hatzalah Garages"
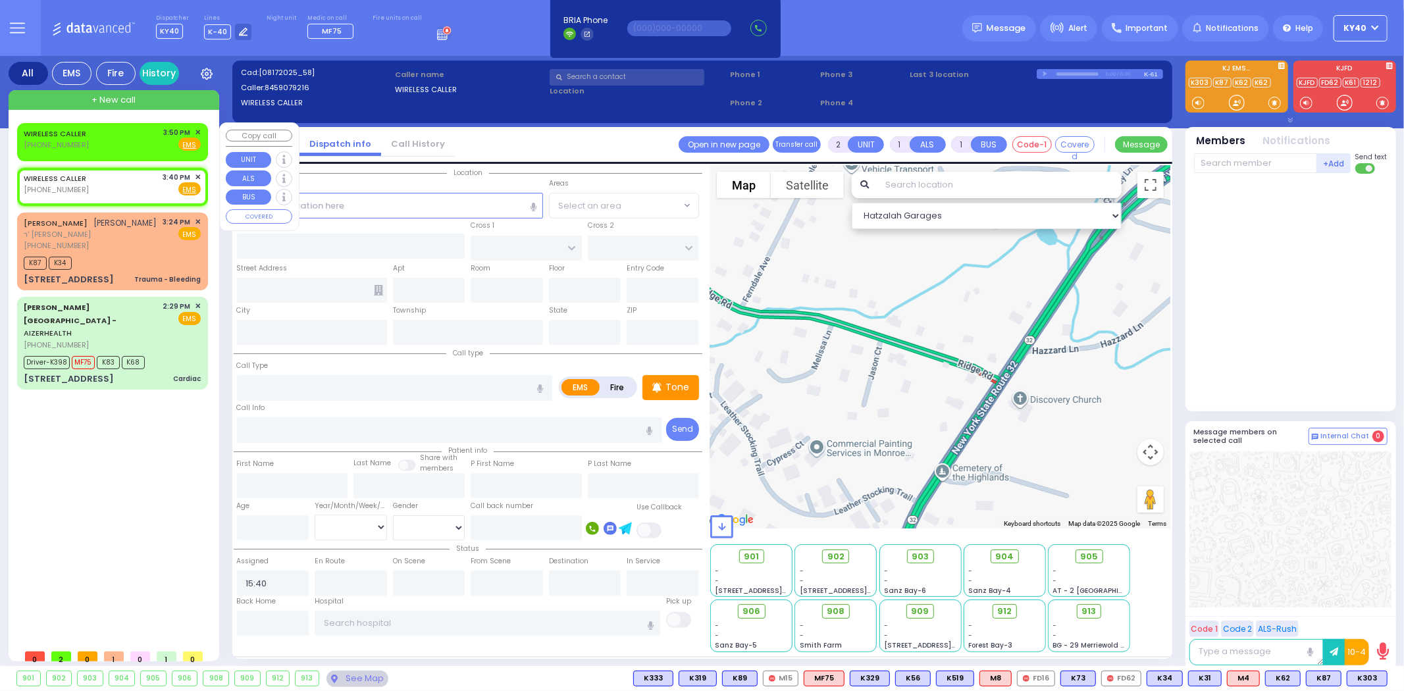
click at [128, 145] on div "WIRELESS CALLER [PHONE_NUMBER] 3:50 PM ✕ Fire EMS" at bounding box center [112, 139] width 177 height 24
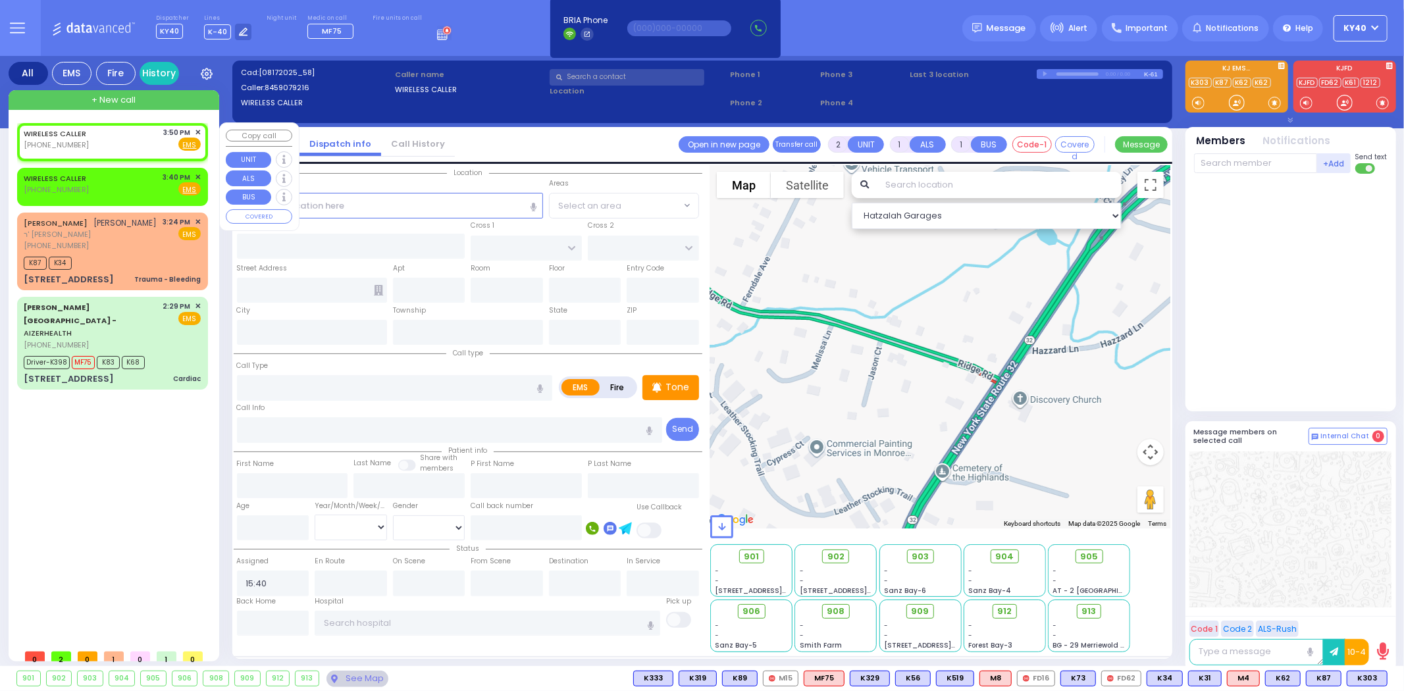
select select
radio input "true"
select select
type input "15:50"
select select "Hatzalah Garages"
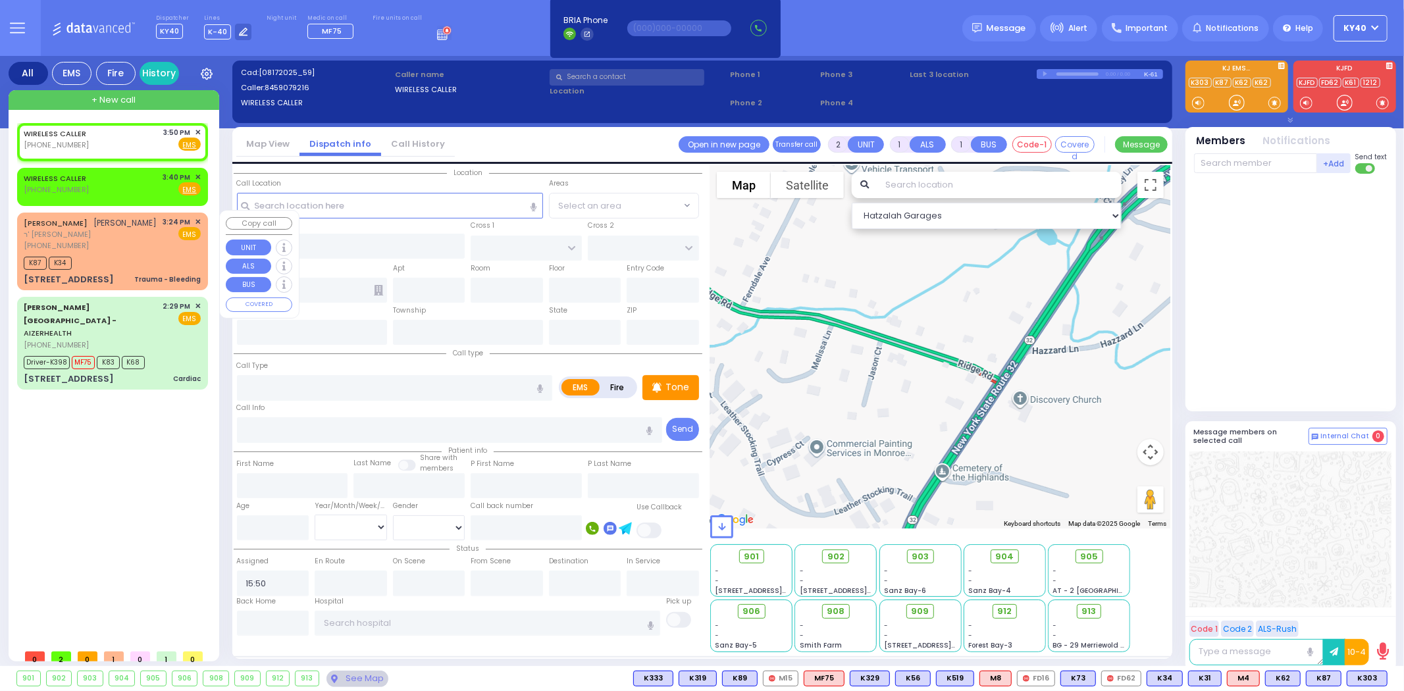
click at [149, 244] on div "[PERSON_NAME] [PERSON_NAME] ר' [PERSON_NAME] [PHONE_NUMBER] 3:24 PM ✕ EMS" at bounding box center [112, 234] width 177 height 35
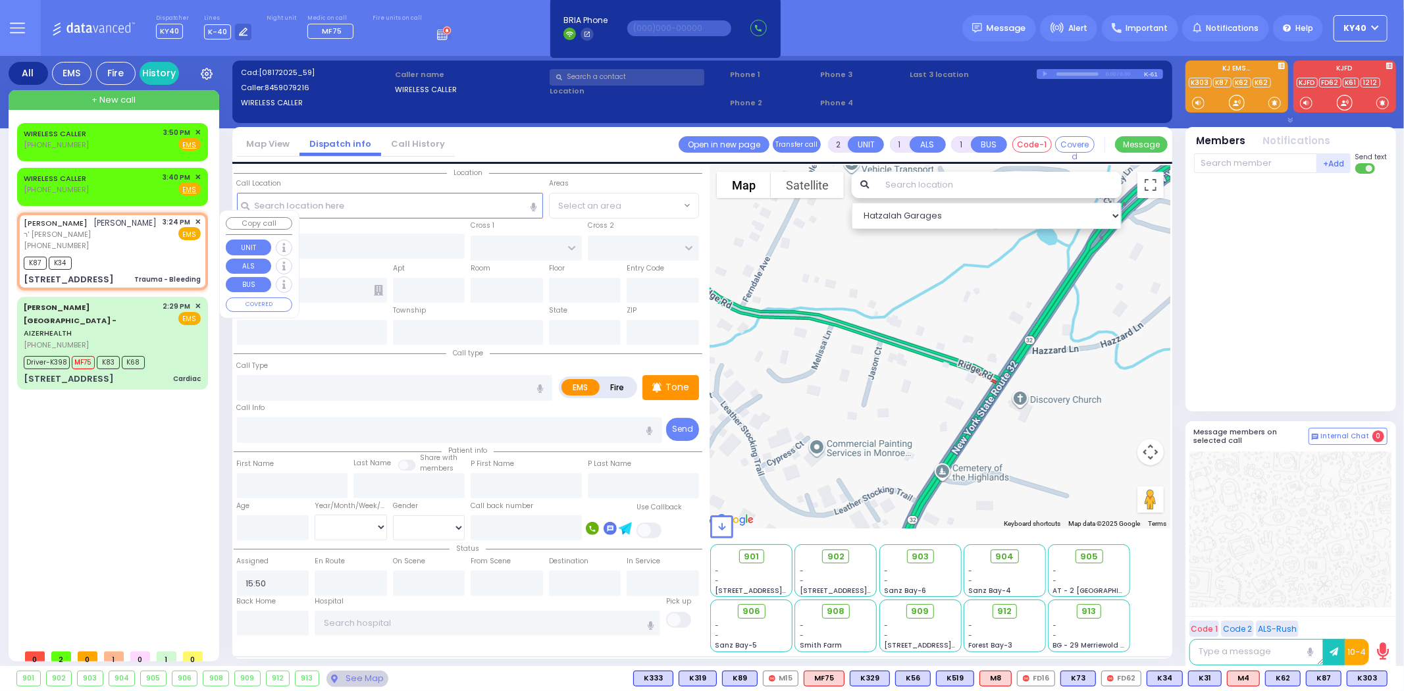
select select
type input "Trauma - Bleeding"
radio input "true"
type input "[PERSON_NAME]"
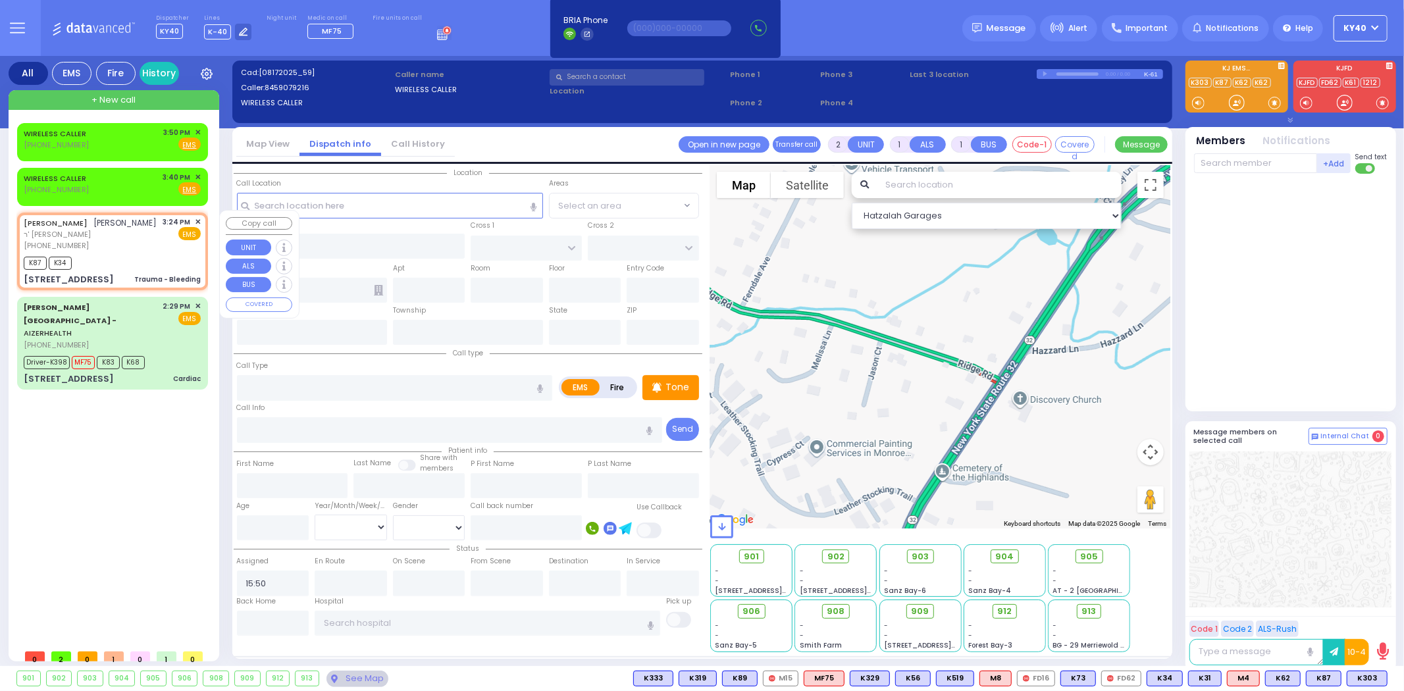
select select
type input "15:24"
type input "15:28"
type input "[STREET_ADDRESS]"
type input "HIGHLAND [PERSON_NAME]"
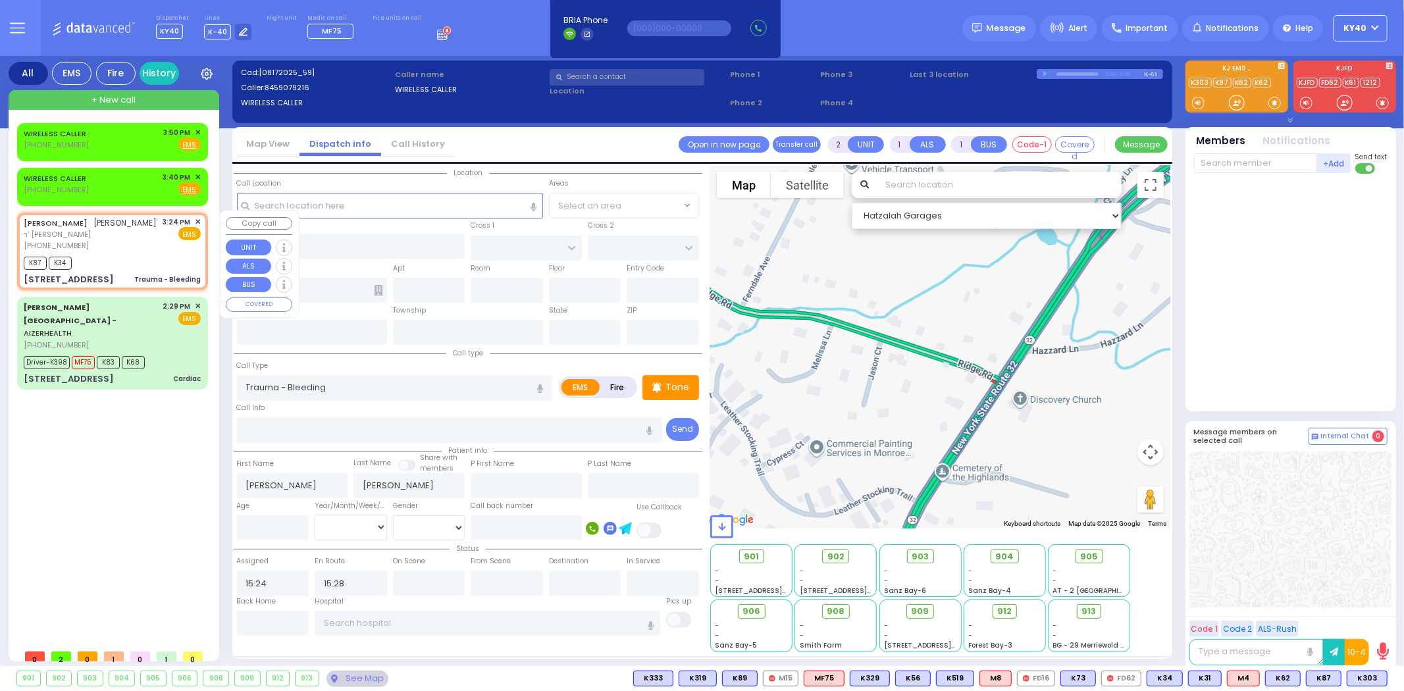
type input "[US_STATE]"
type input "10930"
select select "Hatzalah Garages"
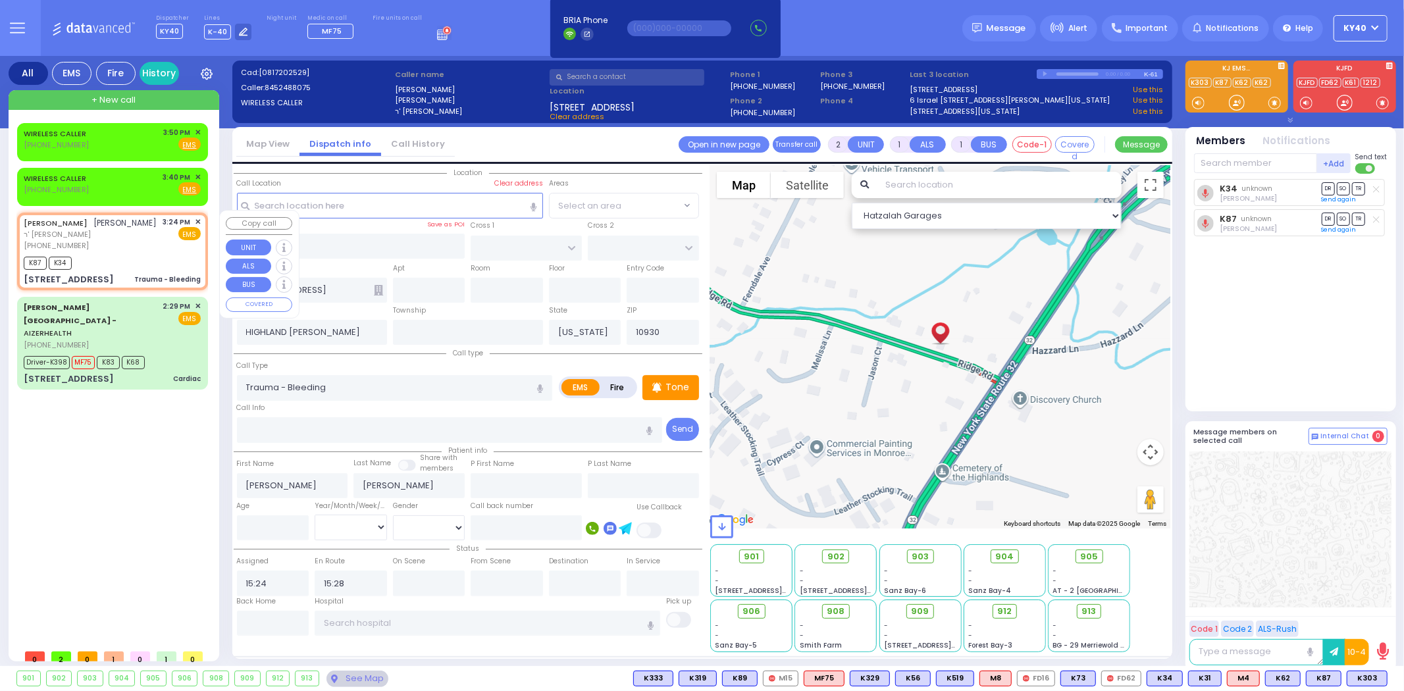
click at [145, 246] on div "[PERSON_NAME] [PERSON_NAME] ר' [PERSON_NAME] [PHONE_NUMBER] 3:24 PM ✕ EMS" at bounding box center [112, 234] width 177 height 35
select select
radio input "true"
select select
select select "Hatzalah Garages"
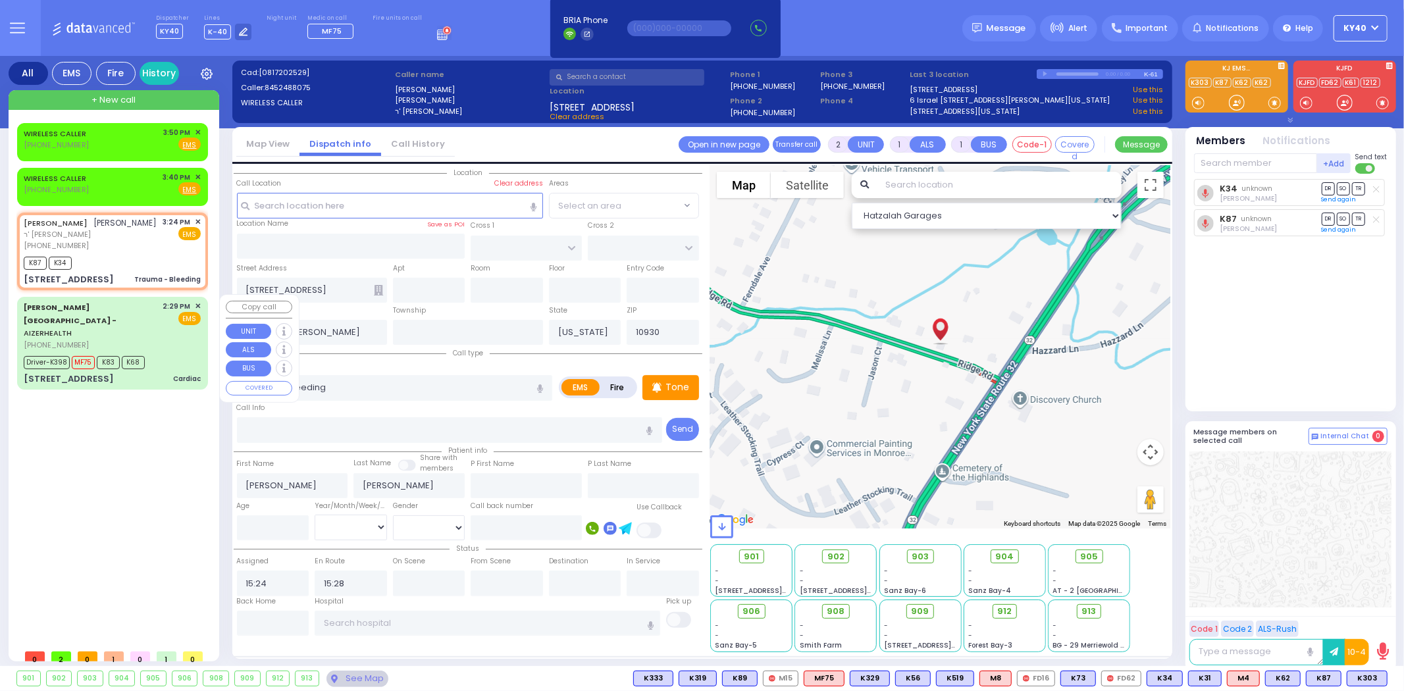
click at [170, 353] on div "Driver-K398 MF75 K83 K68" at bounding box center [112, 361] width 177 height 16
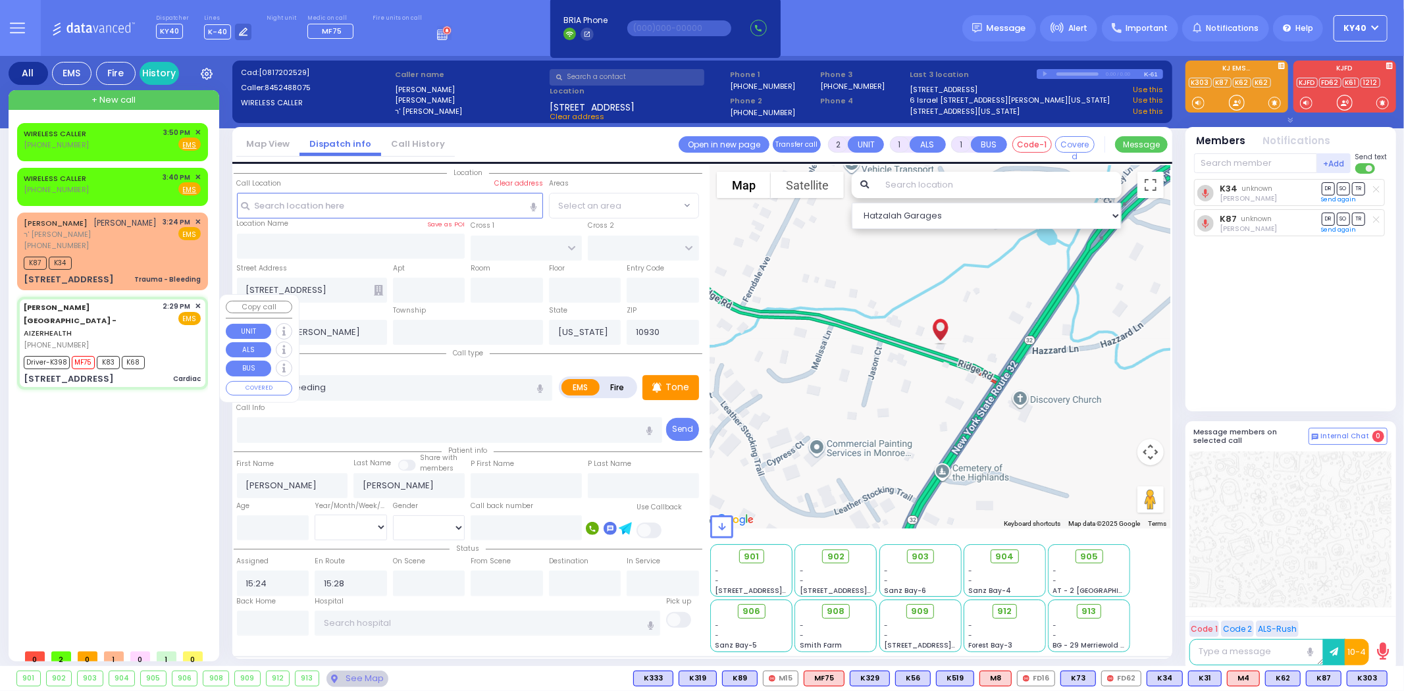
type input "6"
select select
type input "Cardiac"
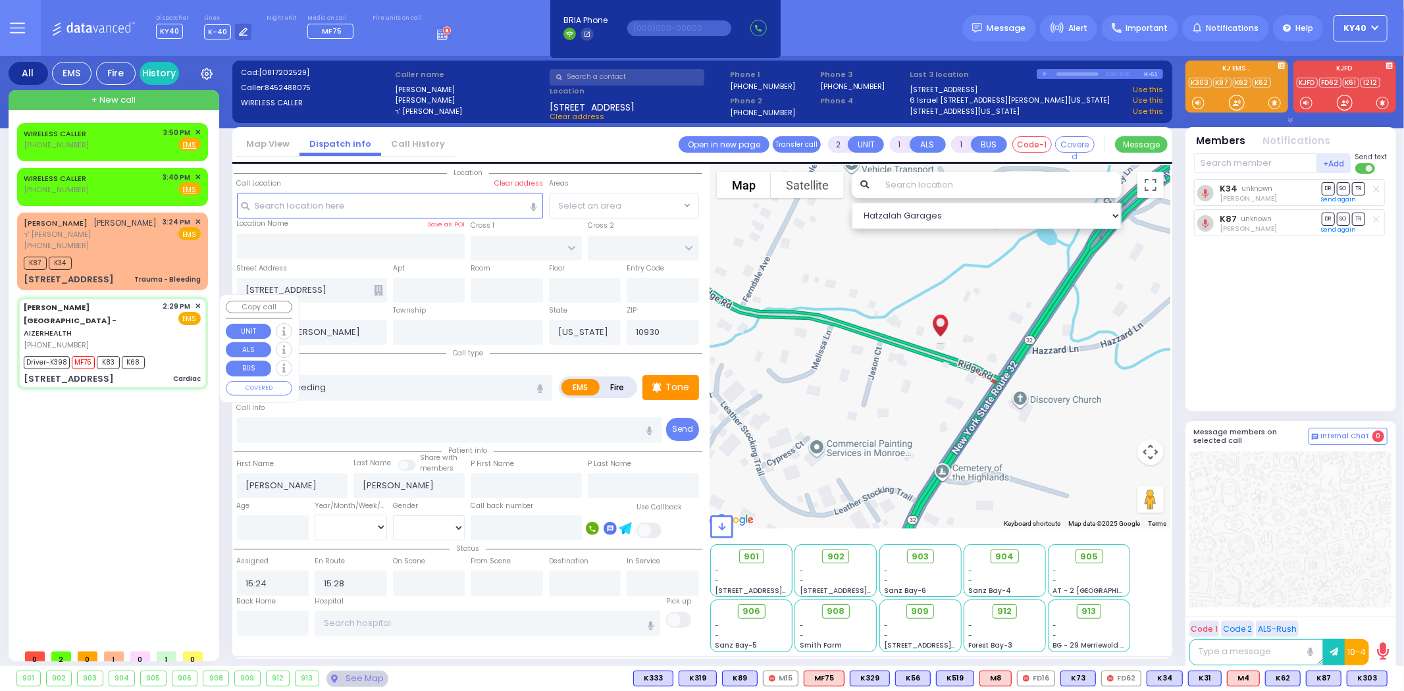
radio input "true"
type input "[PERSON_NAME]"
type input "6"
select select "Month"
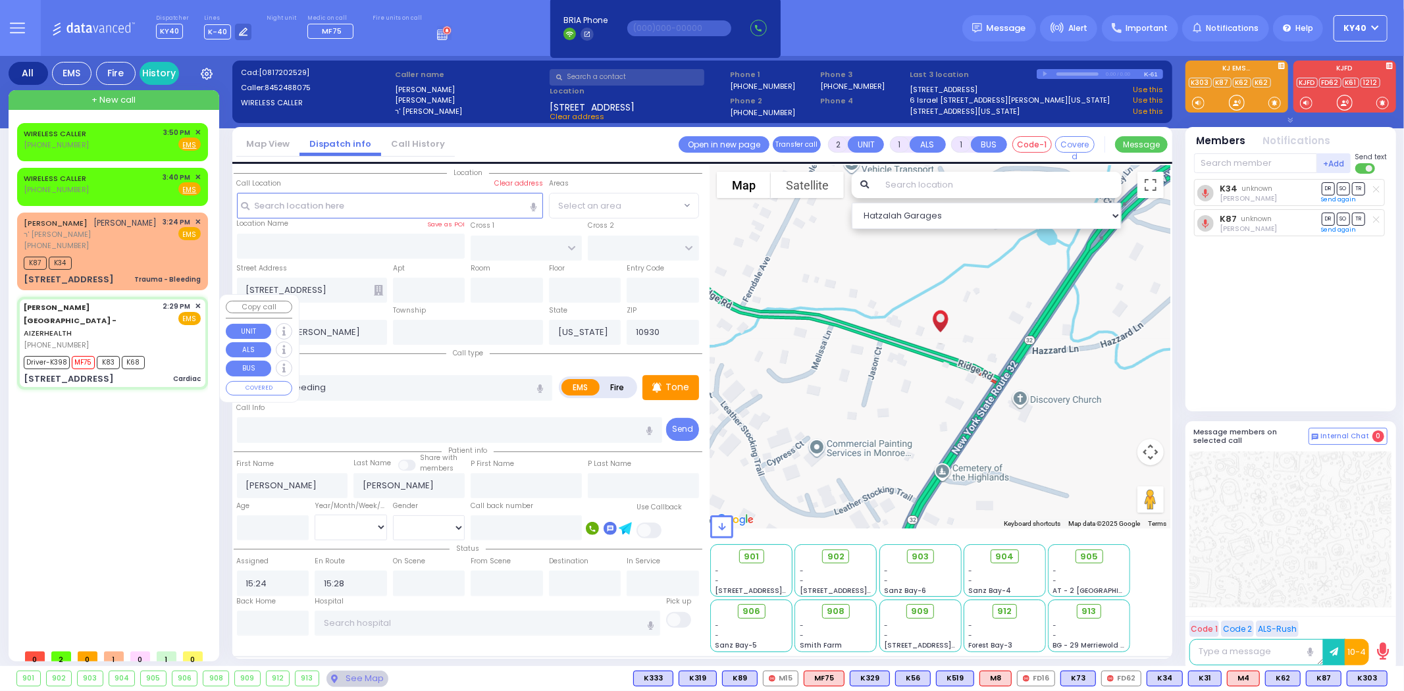
select select "[DEMOGRAPHIC_DATA]"
type input "14:29"
type input "14:32"
type input "14:33"
type input "14:50"
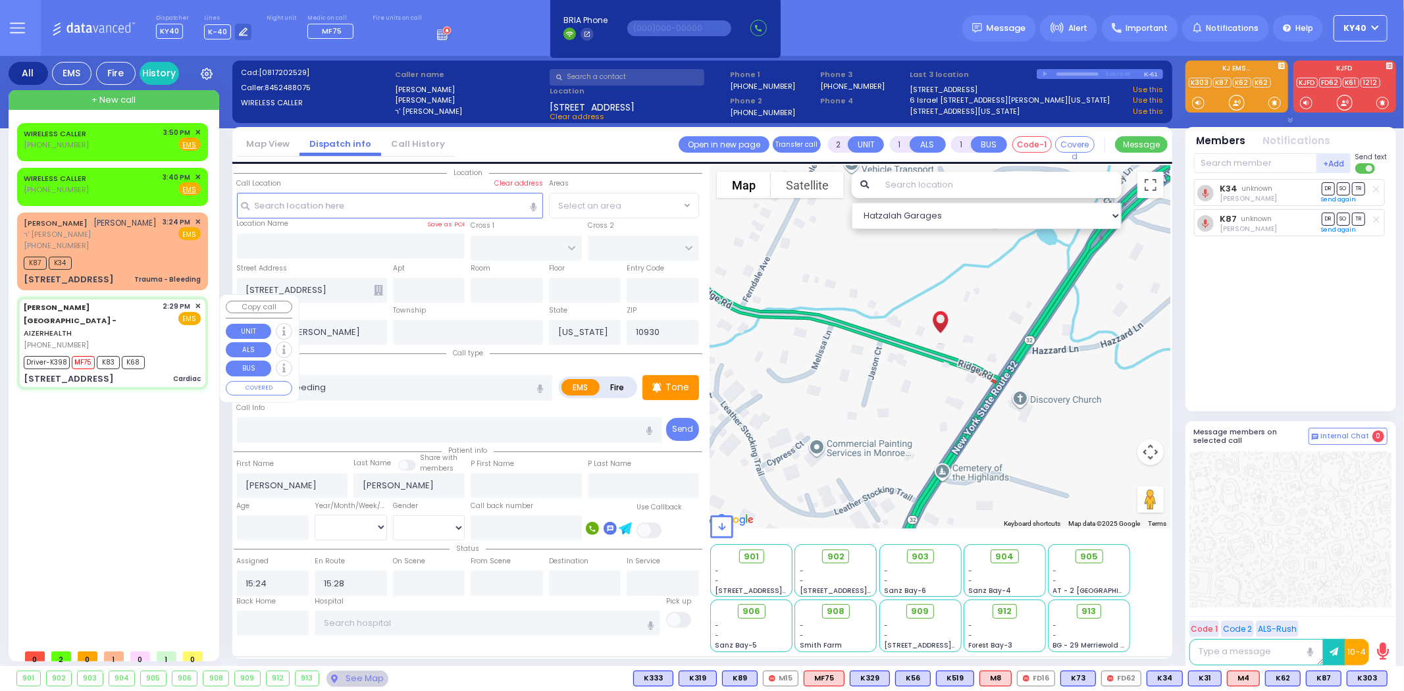
type input "NewYork-Presbyterian [PERSON_NAME] [PERSON_NAME][GEOGRAPHIC_DATA]"
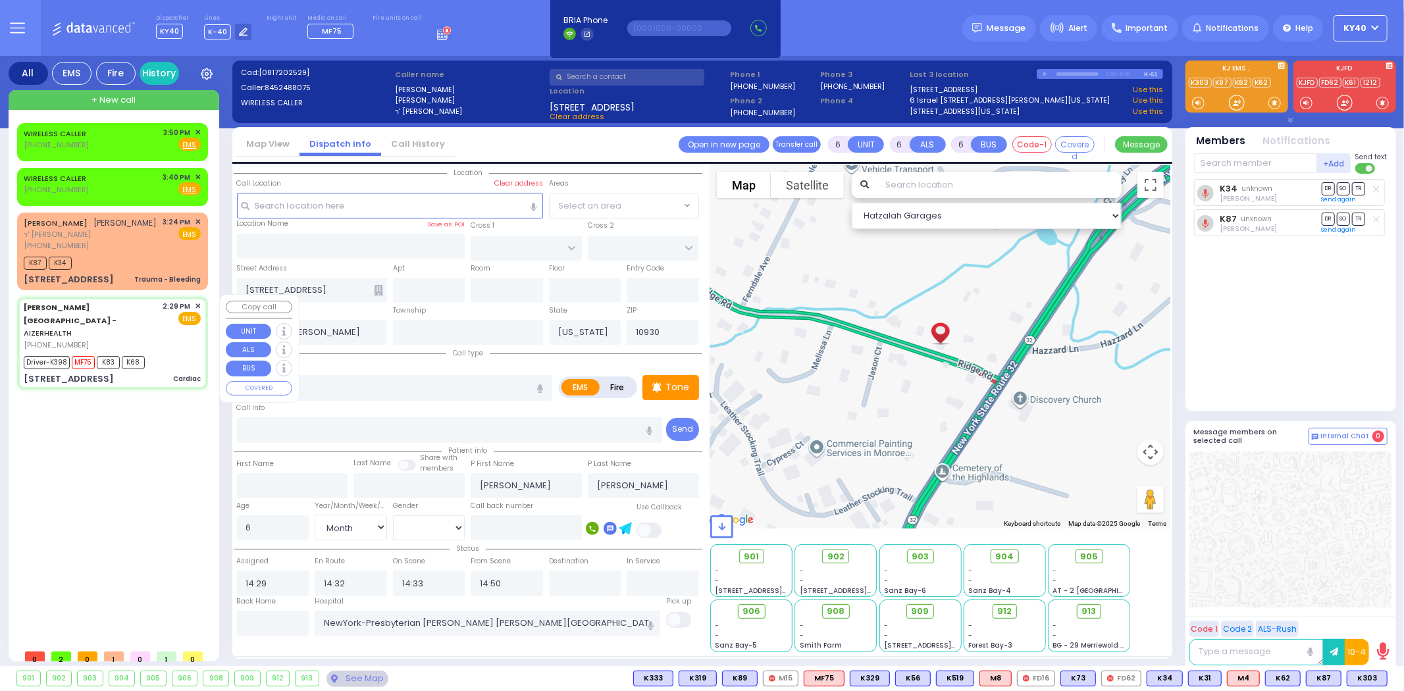
select select "Hatzalah Garages"
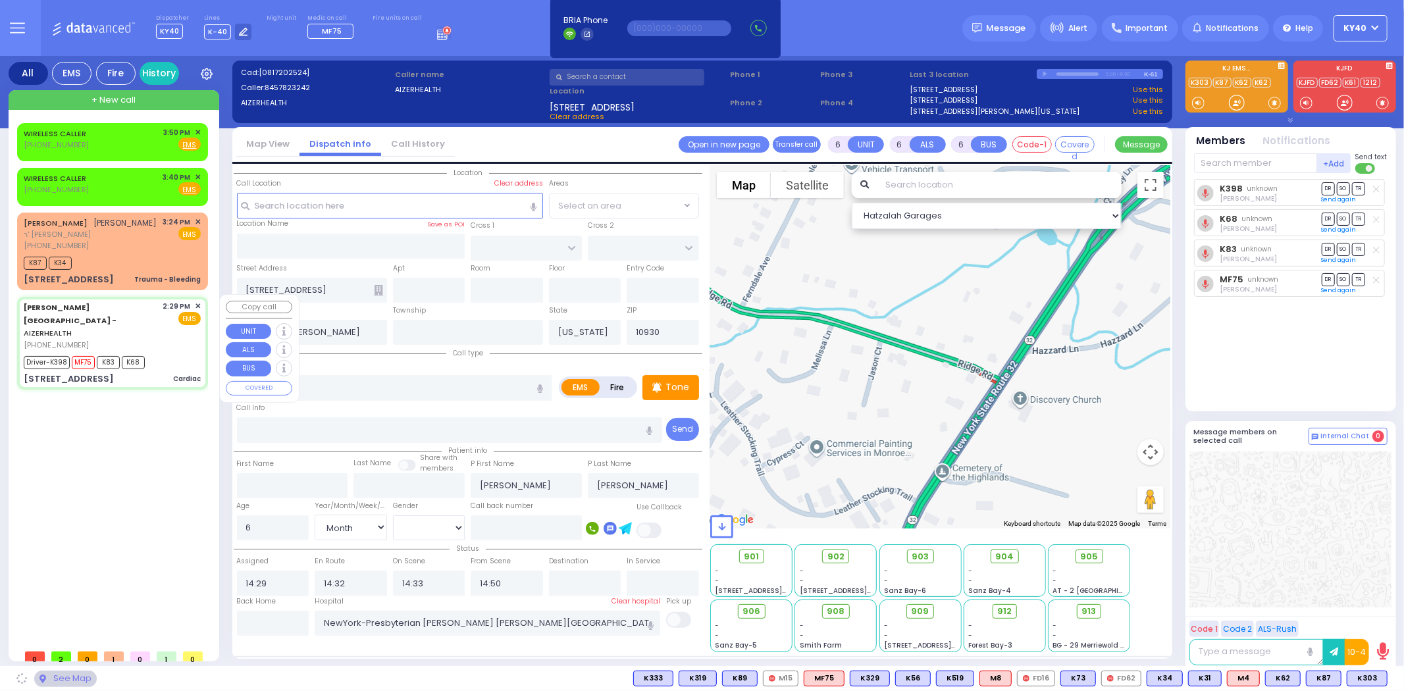
type input "[STREET_ADDRESS]"
type input "4"
type input "[GEOGRAPHIC_DATA]"
type input "2220"
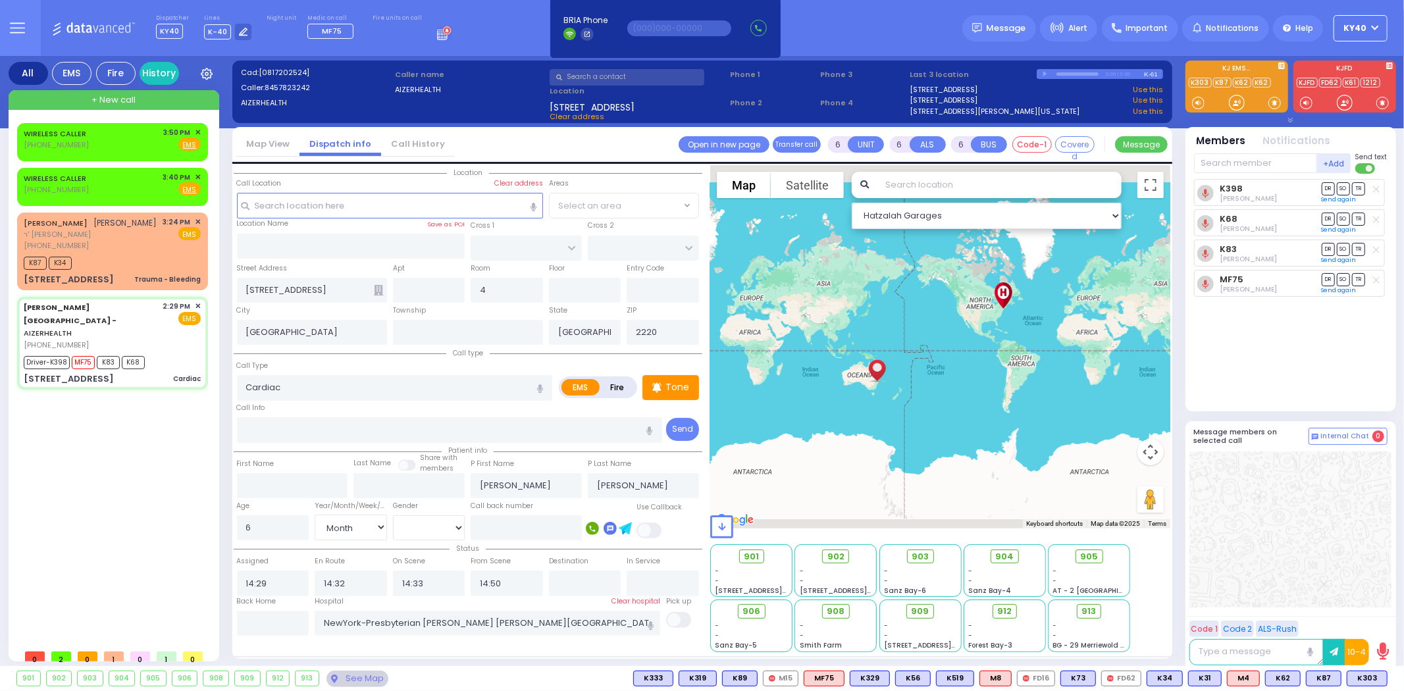
drag, startPoint x: 1097, startPoint y: 556, endPoint x: 979, endPoint y: 618, distance: 133.1
click at [979, 618] on div "901 - - [STREET_ADDRESS][PERSON_NAME] - - - -" at bounding box center [940, 597] width 460 height 110
click at [912, 583] on div "-" at bounding box center [920, 581] width 72 height 10
click at [749, 608] on span "906" at bounding box center [757, 611] width 18 height 13
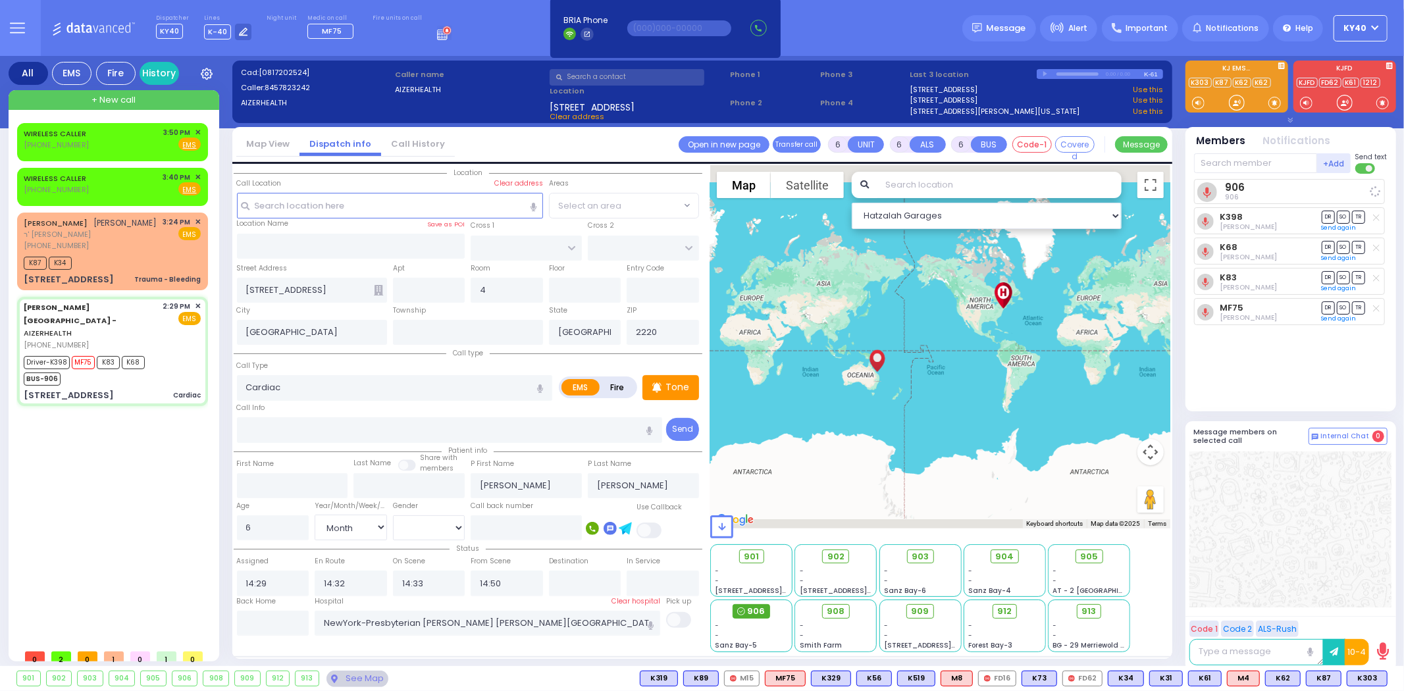
select select
radio input "true"
select select "Month"
select select "[DEMOGRAPHIC_DATA]"
select select "Hatzalah Garages"
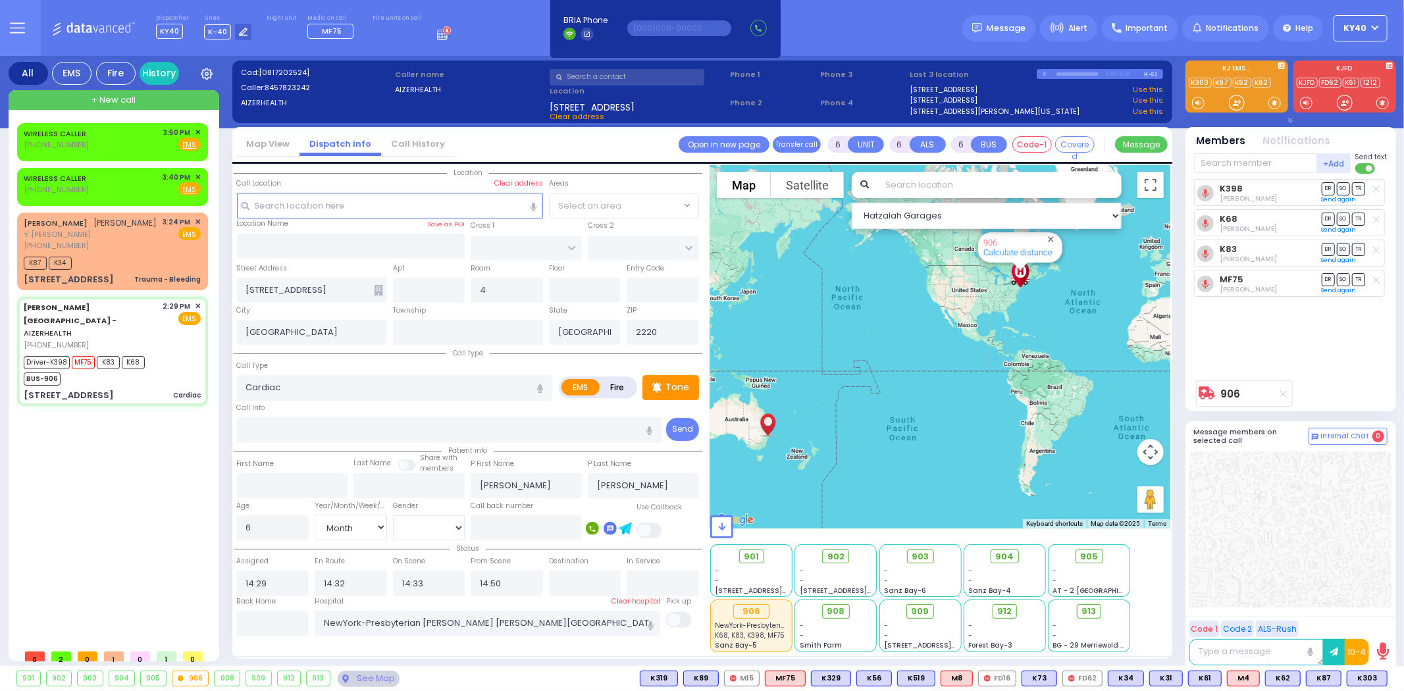
drag, startPoint x: 1024, startPoint y: 328, endPoint x: 1001, endPoint y: 406, distance: 81.8
click at [1001, 406] on div "906 Calculate distance" at bounding box center [940, 346] width 460 height 363
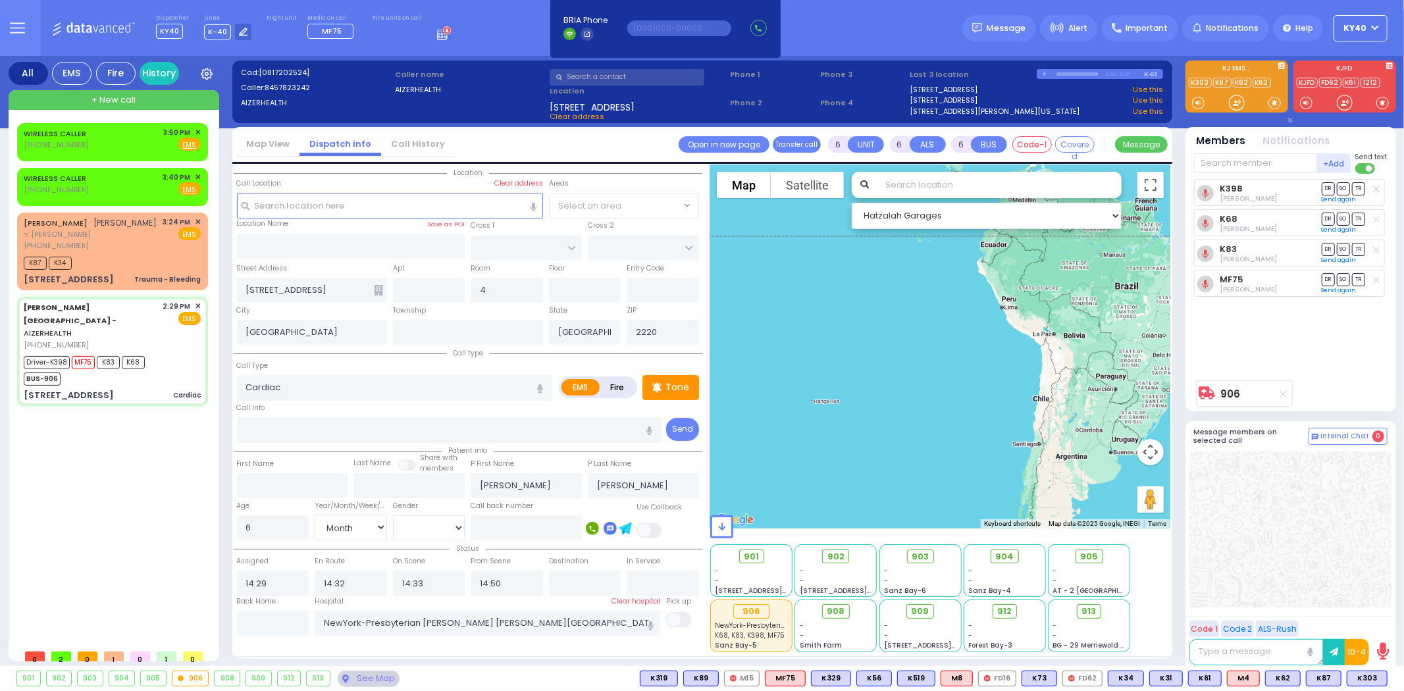
drag, startPoint x: 1005, startPoint y: 408, endPoint x: 945, endPoint y: 521, distance: 128.4
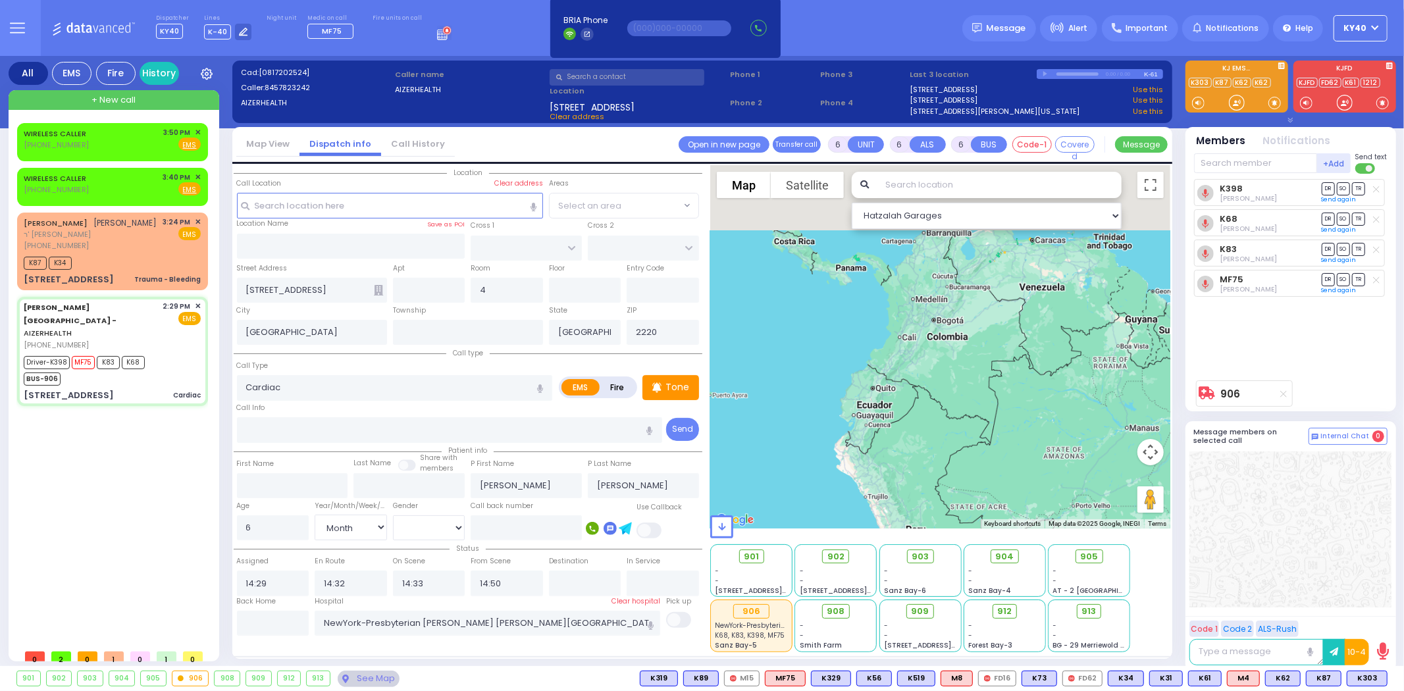
drag, startPoint x: 953, startPoint y: 294, endPoint x: 871, endPoint y: 608, distance: 324.0
click at [872, 624] on div "Hatzalah Garages ← Move left → Move right ↑ Move up ↓ + -" at bounding box center [940, 408] width 460 height 487
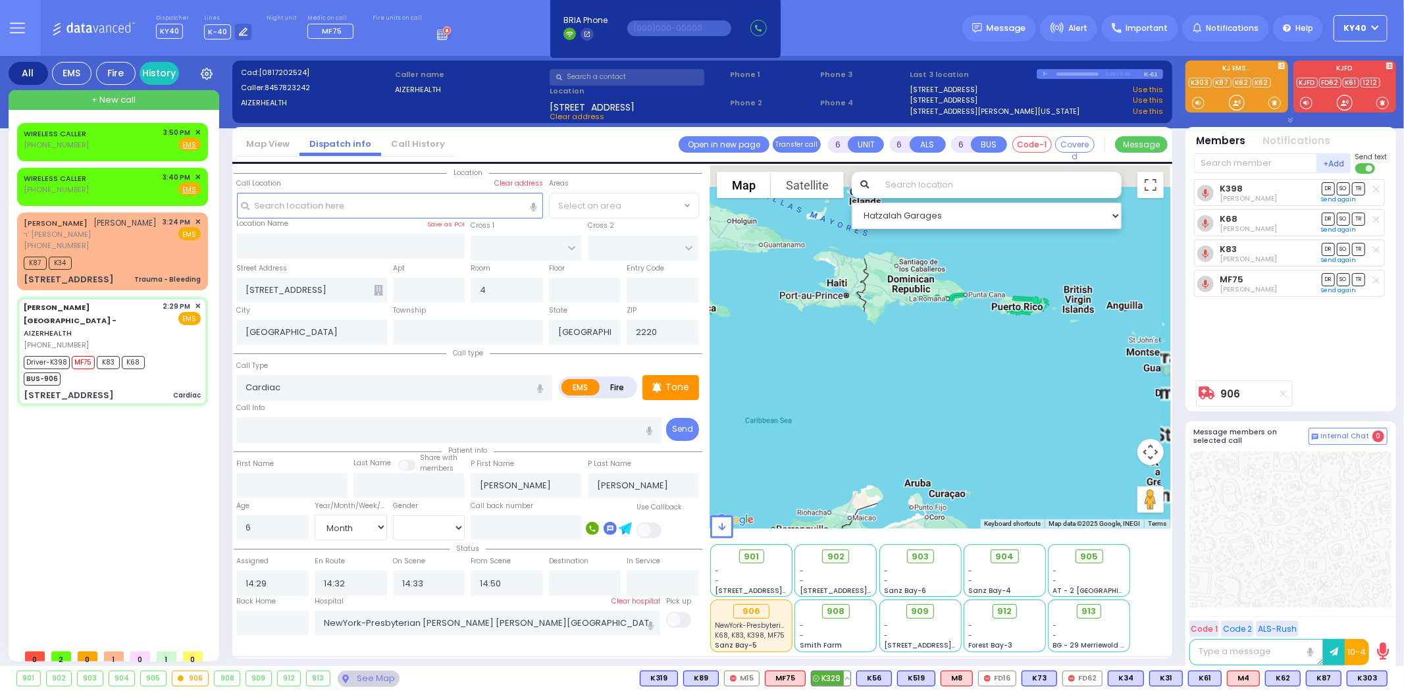
drag, startPoint x: 947, startPoint y: 344, endPoint x: 853, endPoint y: 678, distance: 347.4
click at [849, 686] on div "Dispatcher KY40 ?" at bounding box center [702, 345] width 1404 height 691
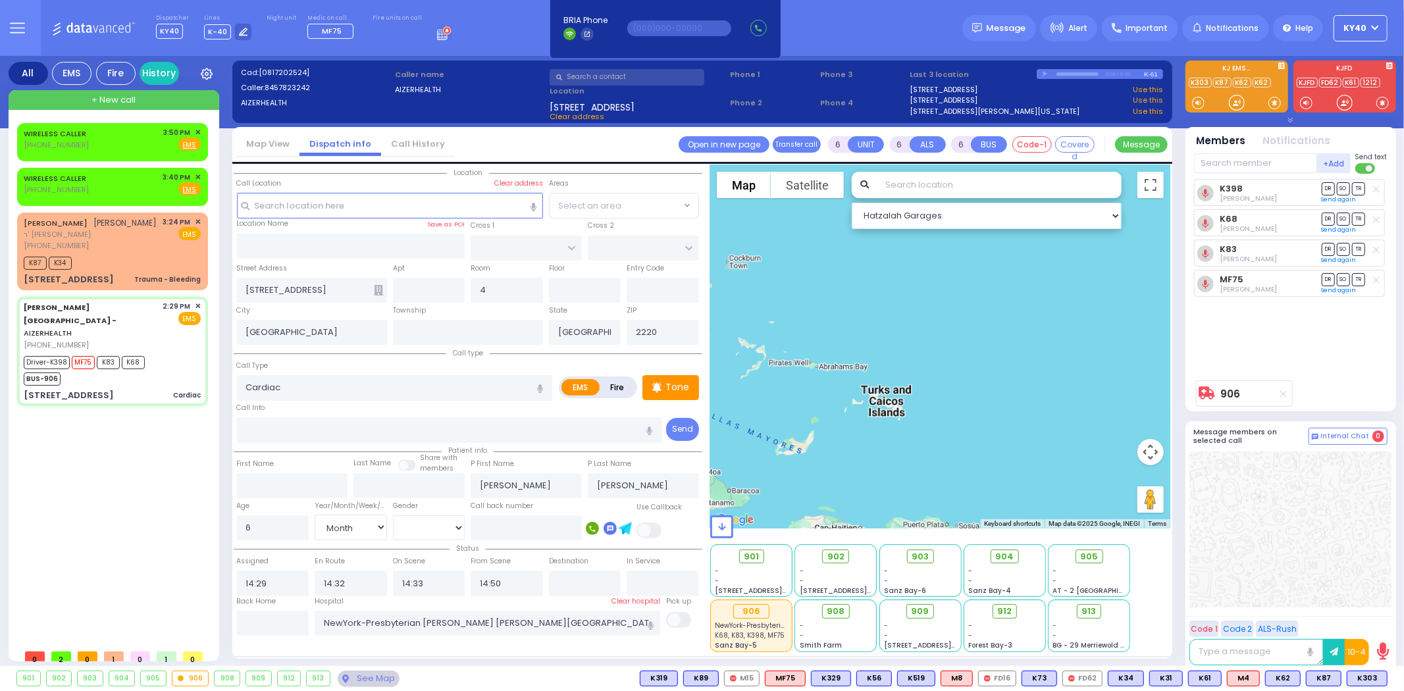
drag, startPoint x: 902, startPoint y: 345, endPoint x: 988, endPoint y: 664, distance: 330.1
click at [988, 664] on div "Cad: [0817202524] Caller: 8457823242 AIZERHEALTH Caller name [GEOGRAPHIC_DATA] …" at bounding box center [702, 364] width 940 height 616
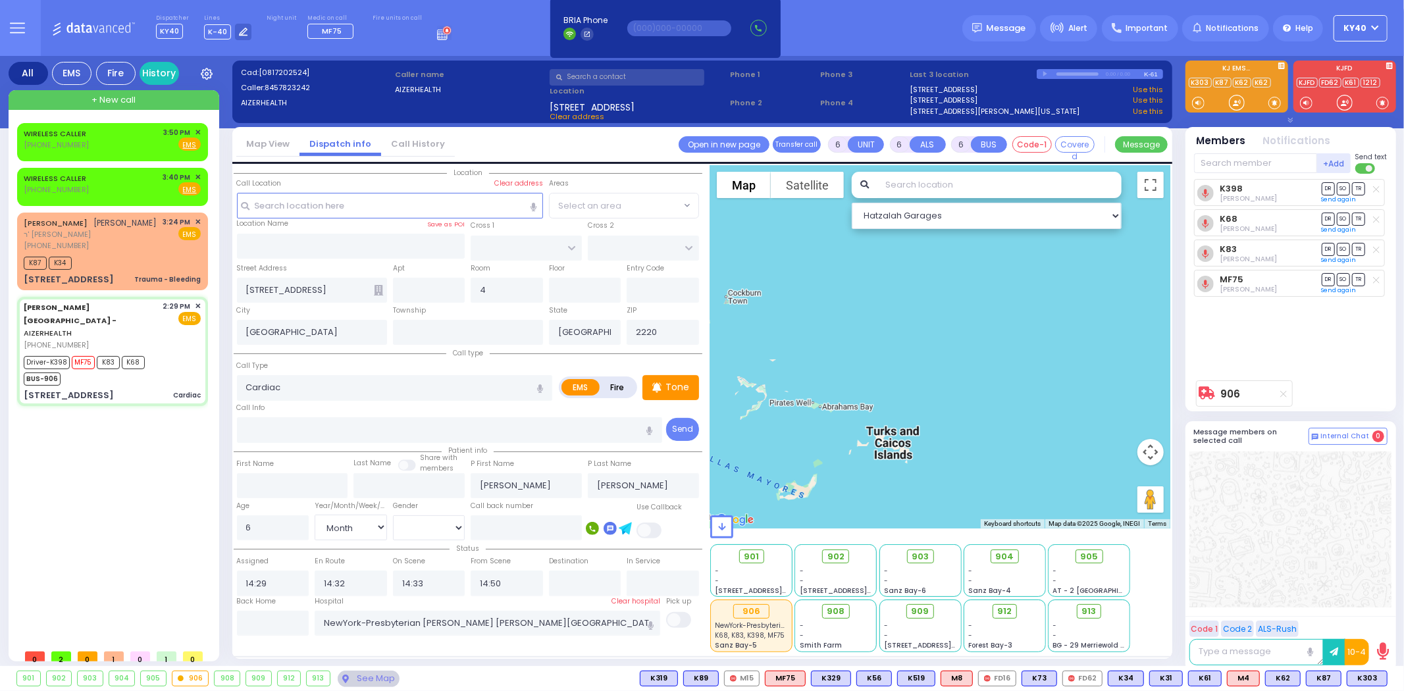
drag, startPoint x: 926, startPoint y: 409, endPoint x: 936, endPoint y: 449, distance: 41.5
click at [937, 459] on div "906 Calculate distance" at bounding box center [940, 346] width 460 height 363
drag, startPoint x: 940, startPoint y: 442, endPoint x: 941, endPoint y: 451, distance: 9.3
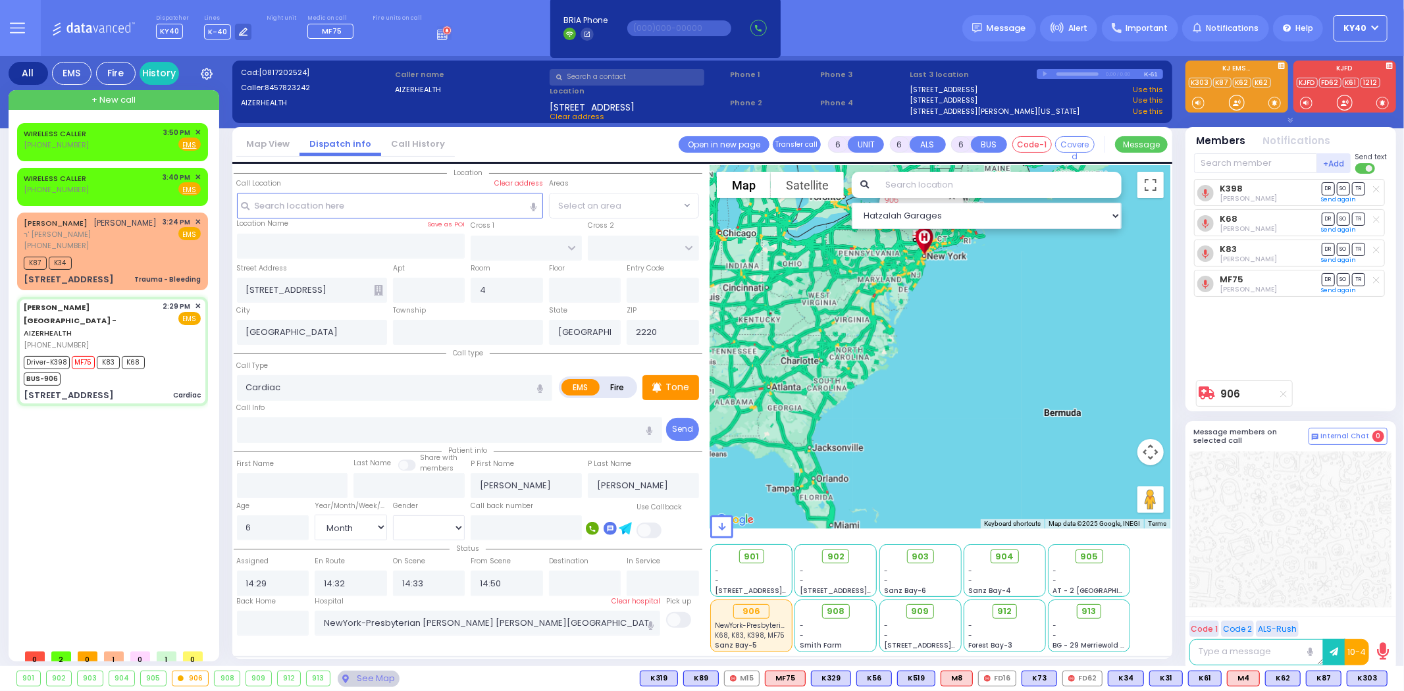
drag, startPoint x: 880, startPoint y: 303, endPoint x: 937, endPoint y: 492, distance: 197.2
click at [938, 494] on div "906 Calculate distance" at bounding box center [940, 346] width 460 height 363
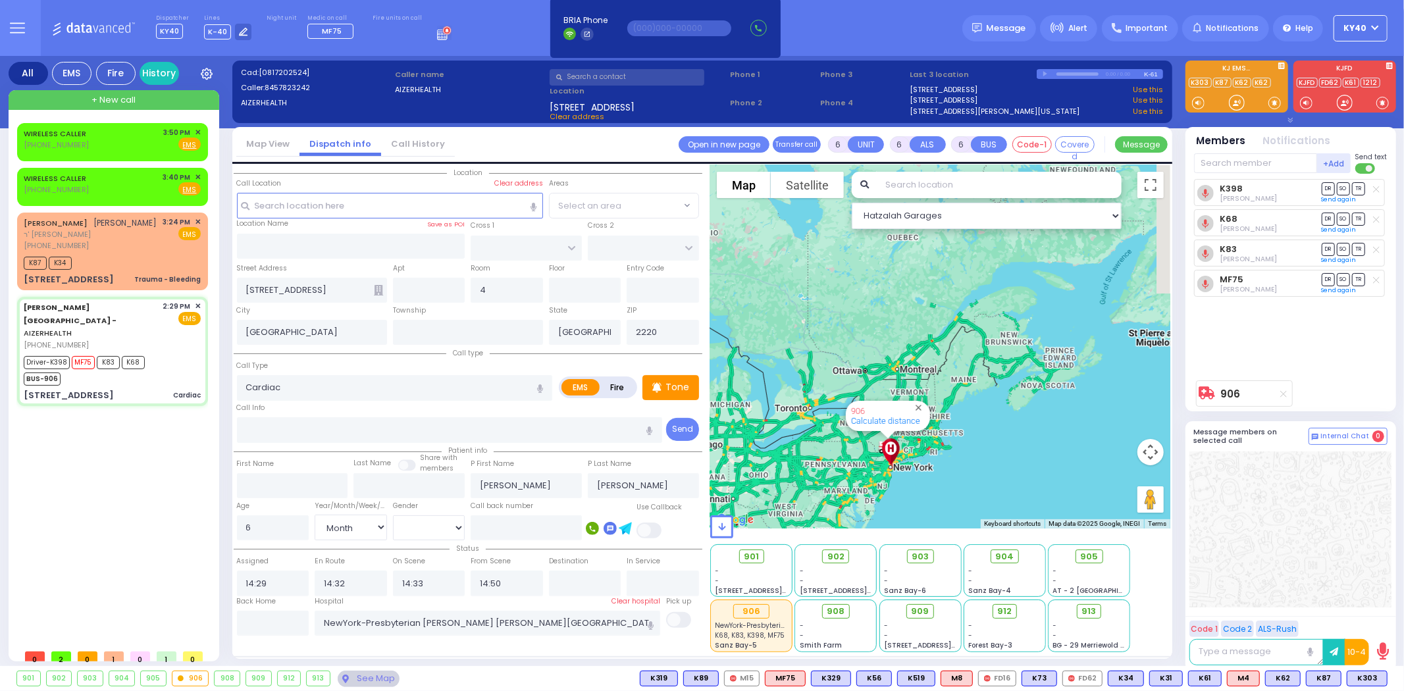
drag, startPoint x: 942, startPoint y: 346, endPoint x: 886, endPoint y: 486, distance: 151.0
click at [866, 501] on div "906 Calculate distance" at bounding box center [940, 346] width 460 height 363
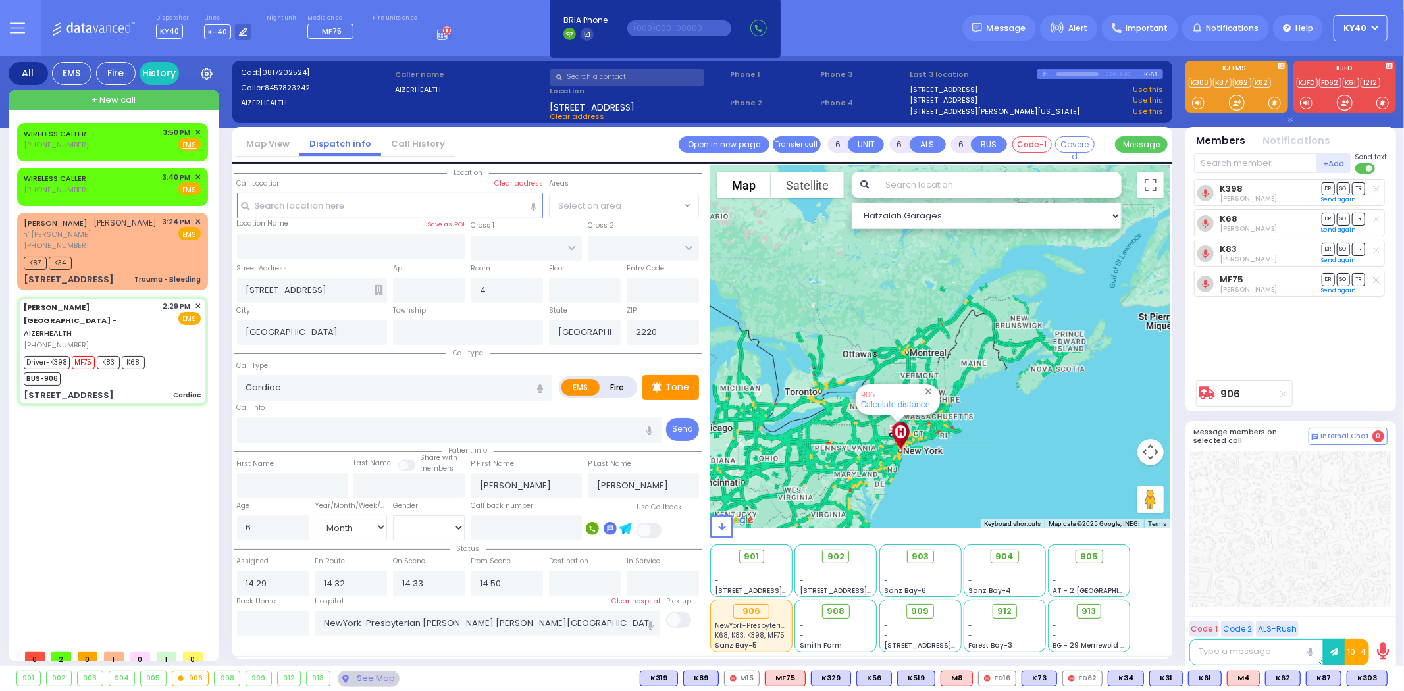
click at [886, 485] on div "906 Calculate distance" at bounding box center [940, 346] width 460 height 363
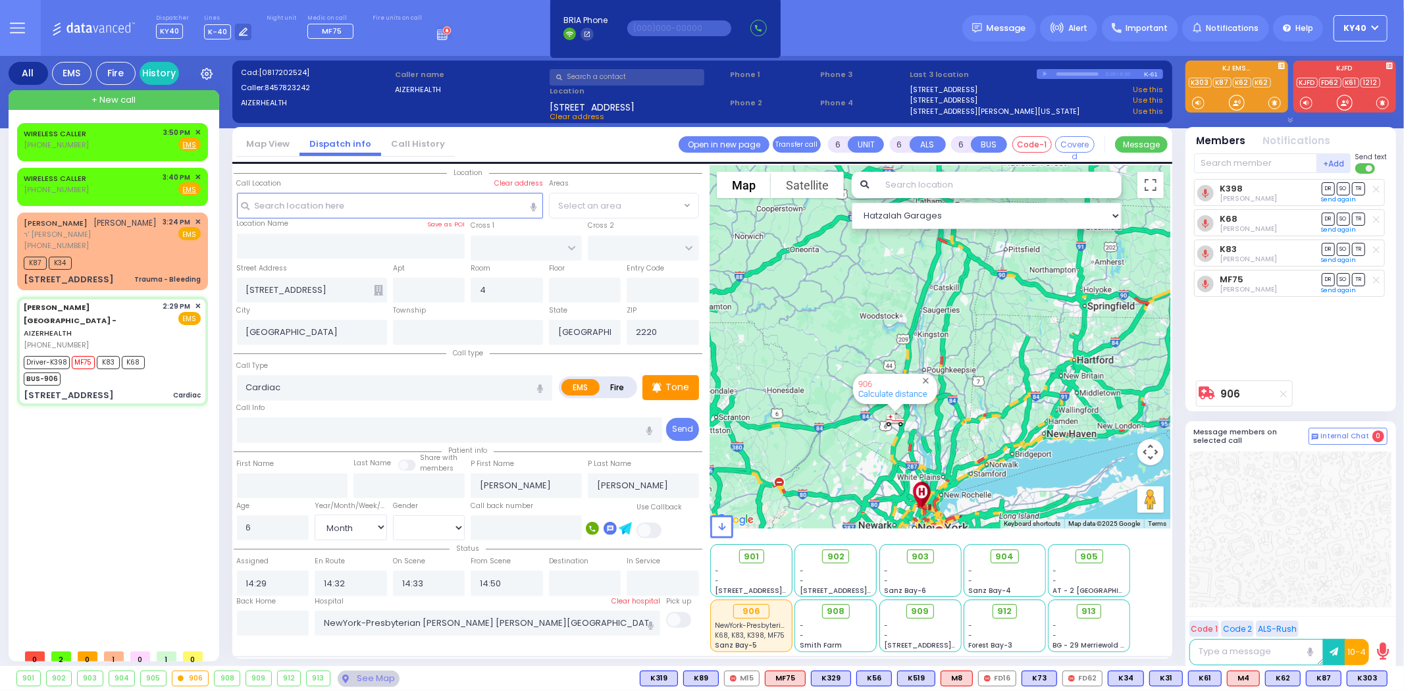
drag, startPoint x: 915, startPoint y: 362, endPoint x: 941, endPoint y: 433, distance: 75.2
click at [957, 431] on div "906 Calculate distance" at bounding box center [940, 346] width 460 height 363
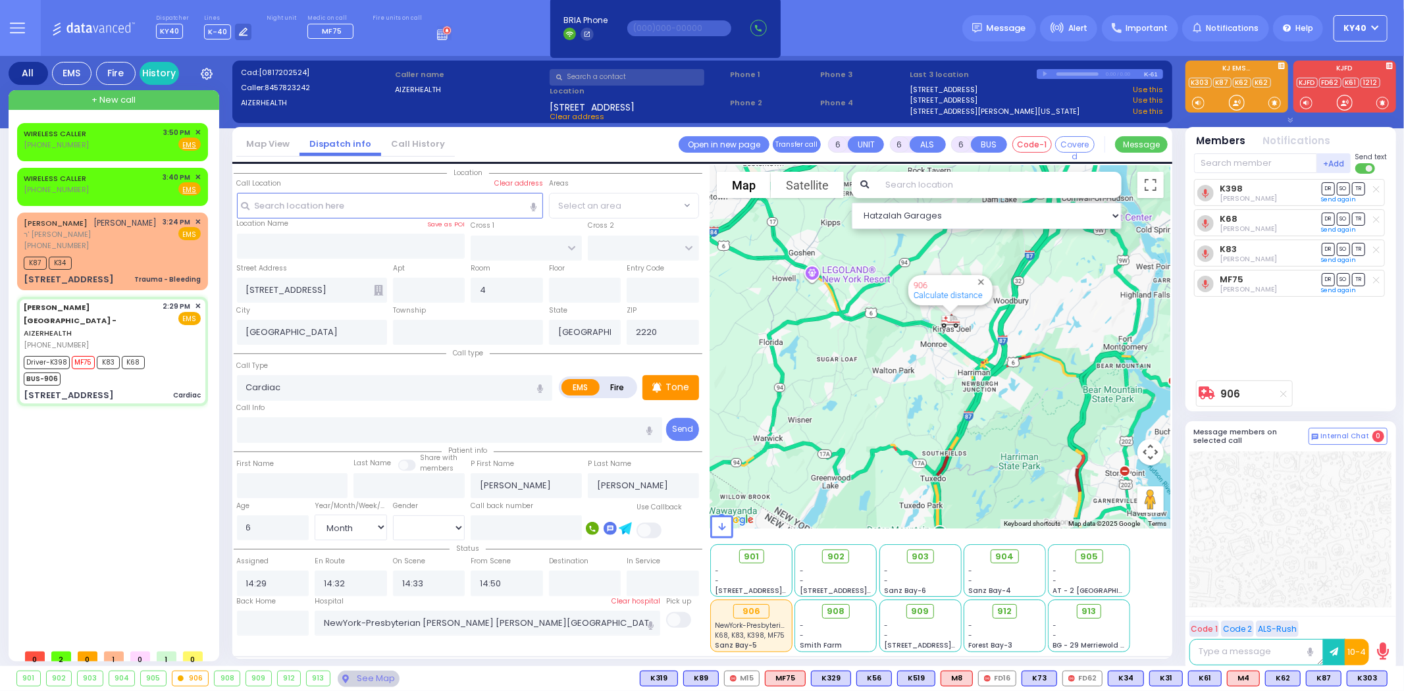
drag, startPoint x: 928, startPoint y: 359, endPoint x: 926, endPoint y: 386, distance: 27.1
click at [926, 386] on div "906 Calculate distance" at bounding box center [940, 346] width 460 height 363
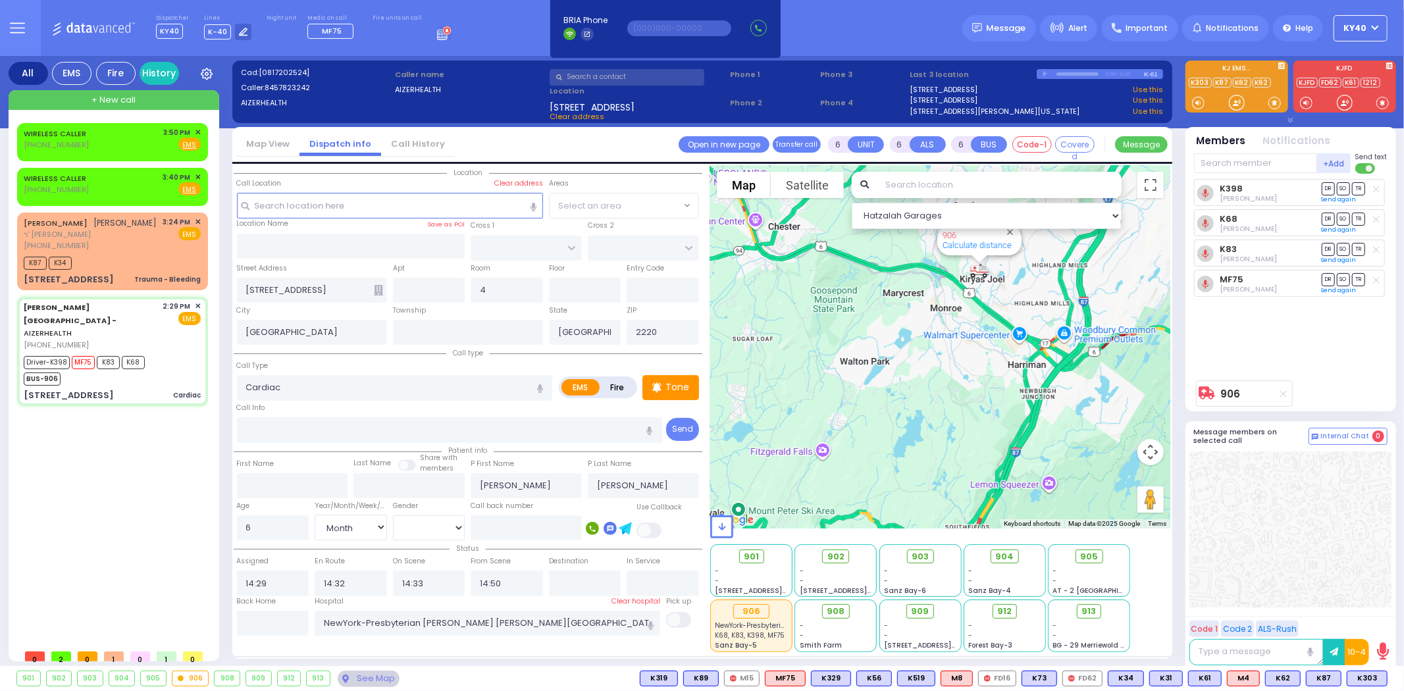
click at [1285, 394] on icon at bounding box center [1283, 393] width 7 height 7
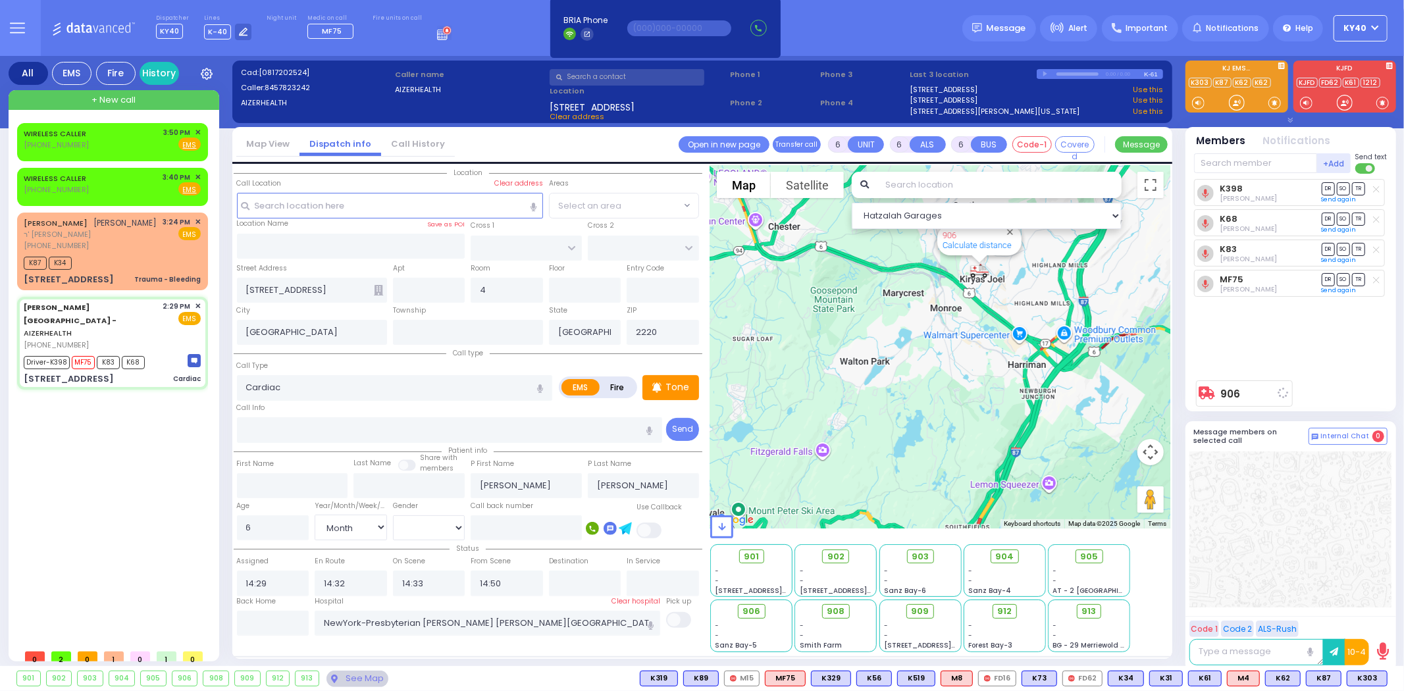
select select
radio input "true"
select select "Month"
select select "[DEMOGRAPHIC_DATA]"
select select "Hatzalah Garages"
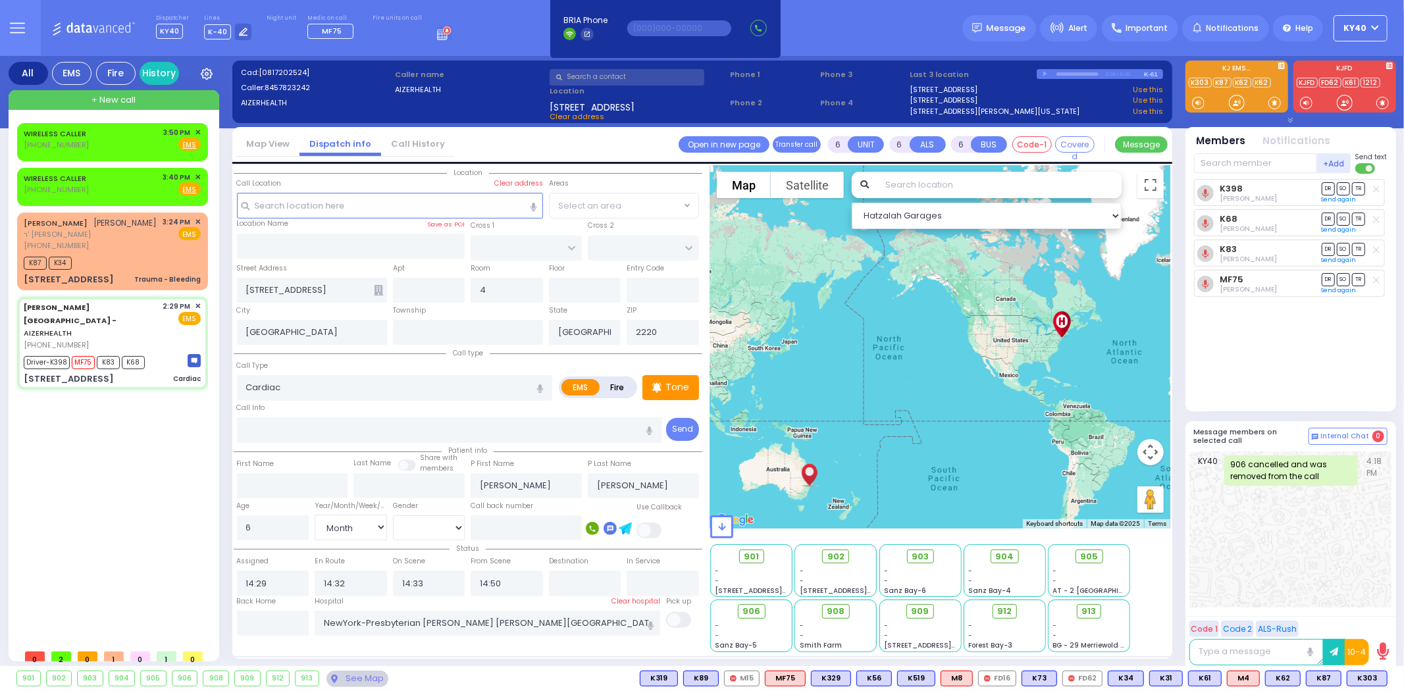
drag, startPoint x: 949, startPoint y: 305, endPoint x: 903, endPoint y: 347, distance: 62.0
click at [847, 344] on div at bounding box center [940, 346] width 460 height 363
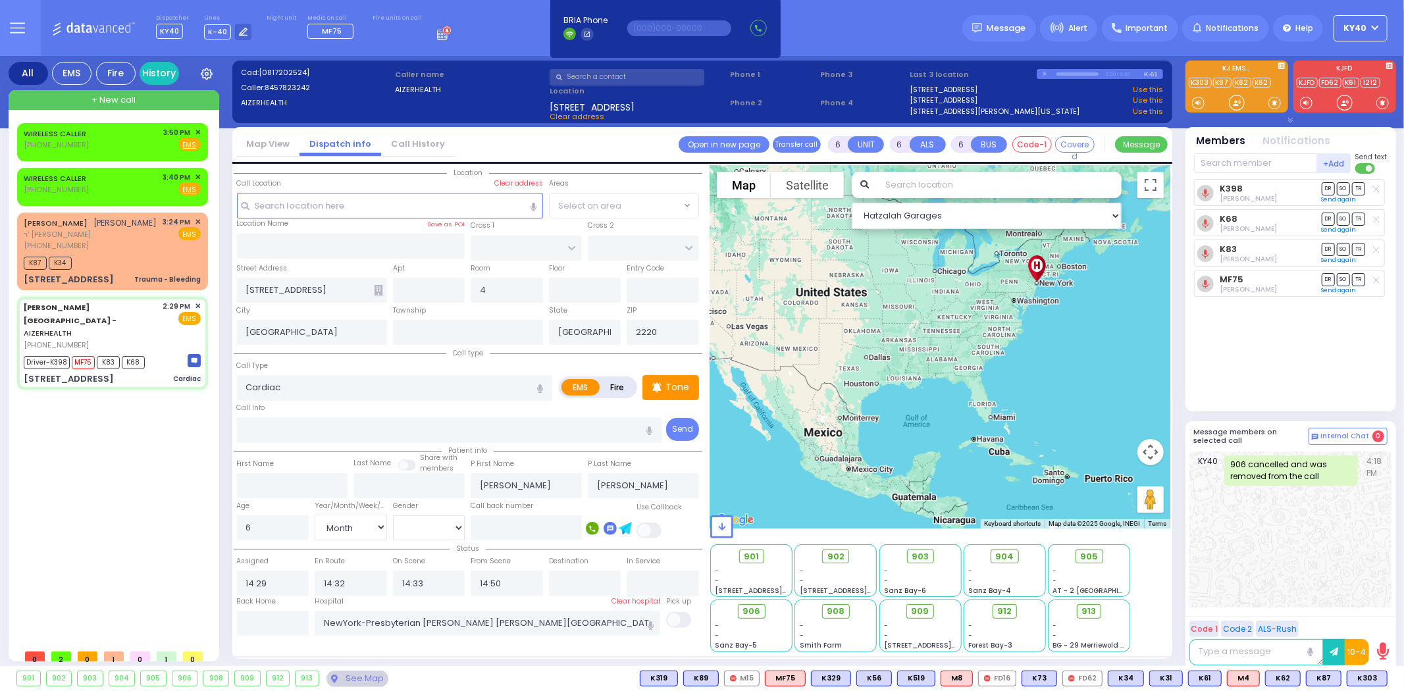
drag, startPoint x: 1040, startPoint y: 320, endPoint x: 1009, endPoint y: 377, distance: 64.5
click at [1009, 377] on div at bounding box center [940, 346] width 460 height 363
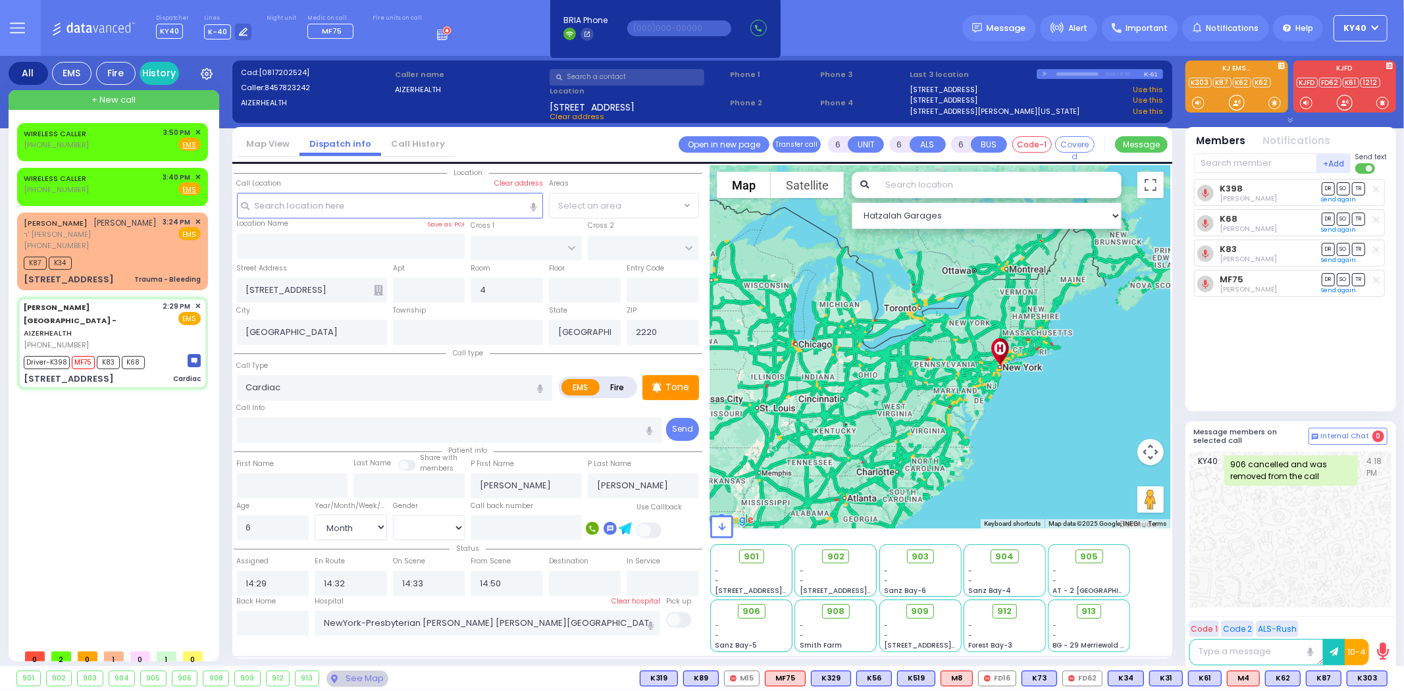
drag, startPoint x: 1016, startPoint y: 364, endPoint x: 1017, endPoint y: 374, distance: 10.0
click at [1018, 374] on div at bounding box center [940, 346] width 460 height 363
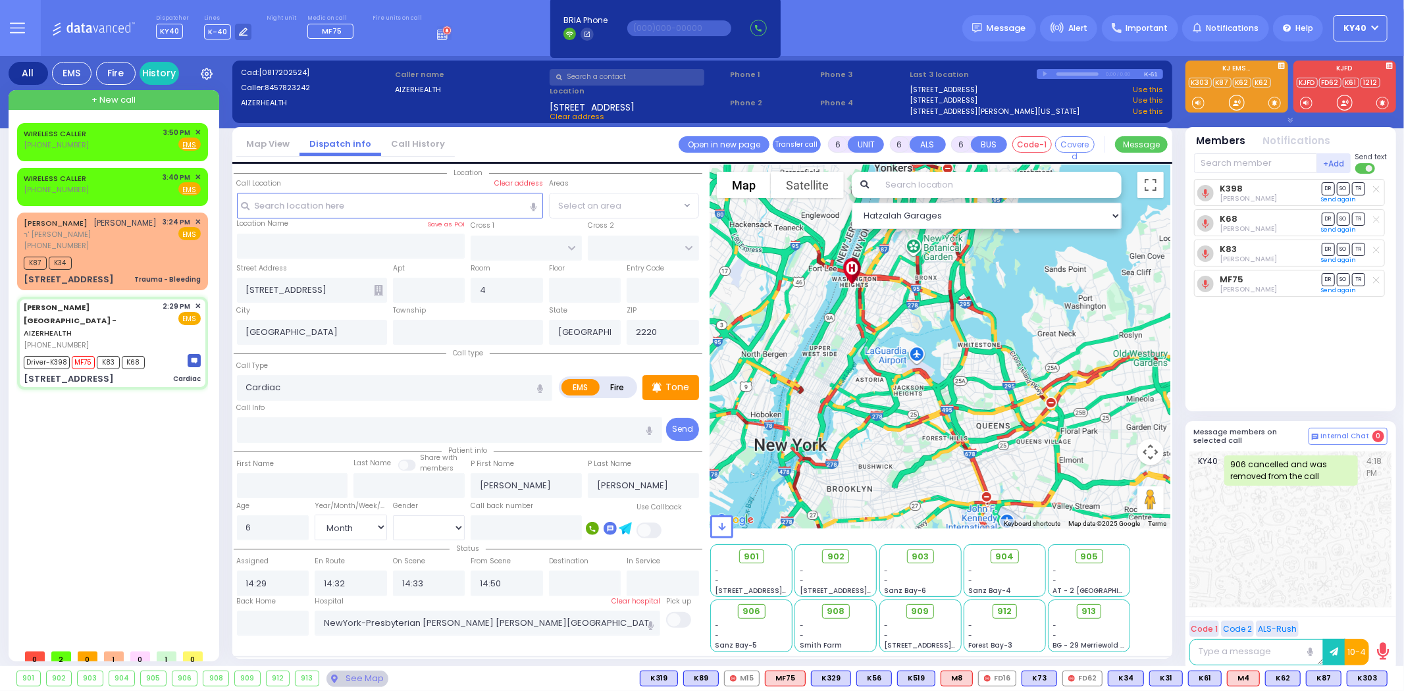
drag, startPoint x: 907, startPoint y: 313, endPoint x: 936, endPoint y: 399, distance: 91.2
click at [936, 398] on div at bounding box center [940, 346] width 460 height 363
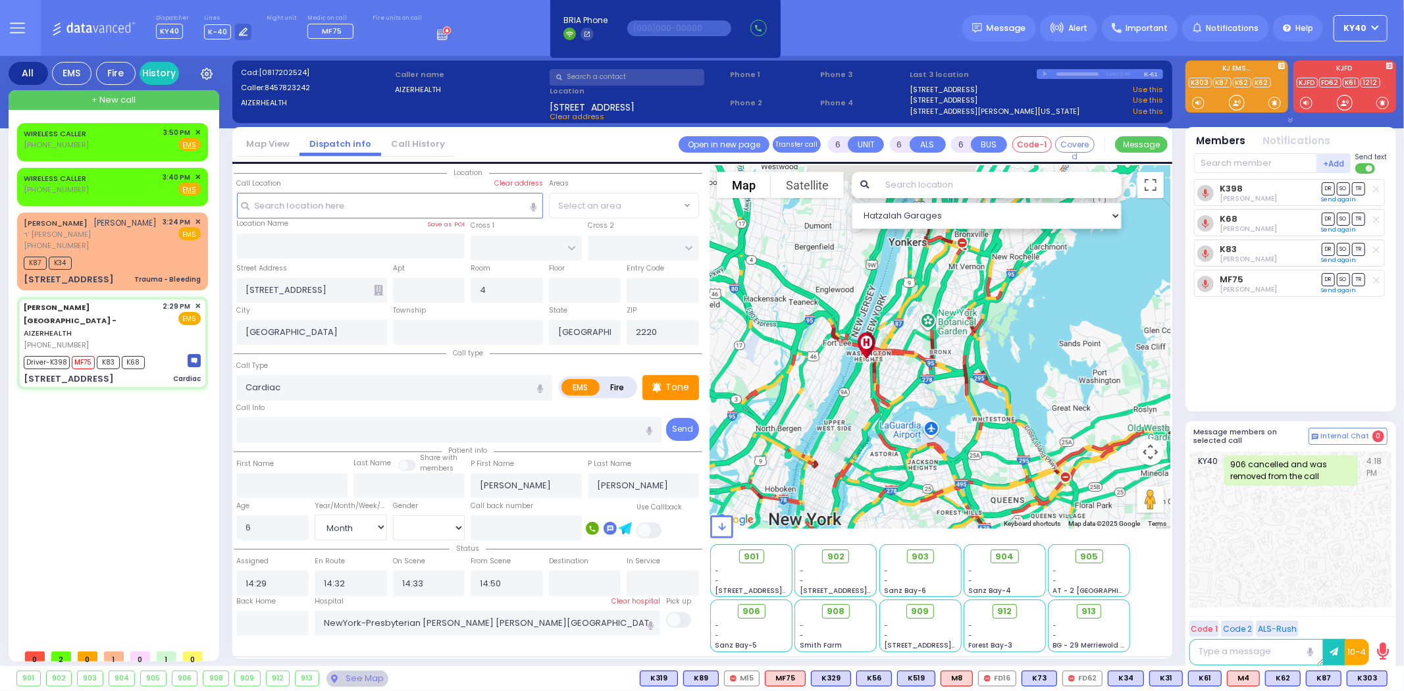
drag, startPoint x: 863, startPoint y: 323, endPoint x: 864, endPoint y: 379, distance: 56.0
click at [876, 387] on div at bounding box center [940, 346] width 460 height 363
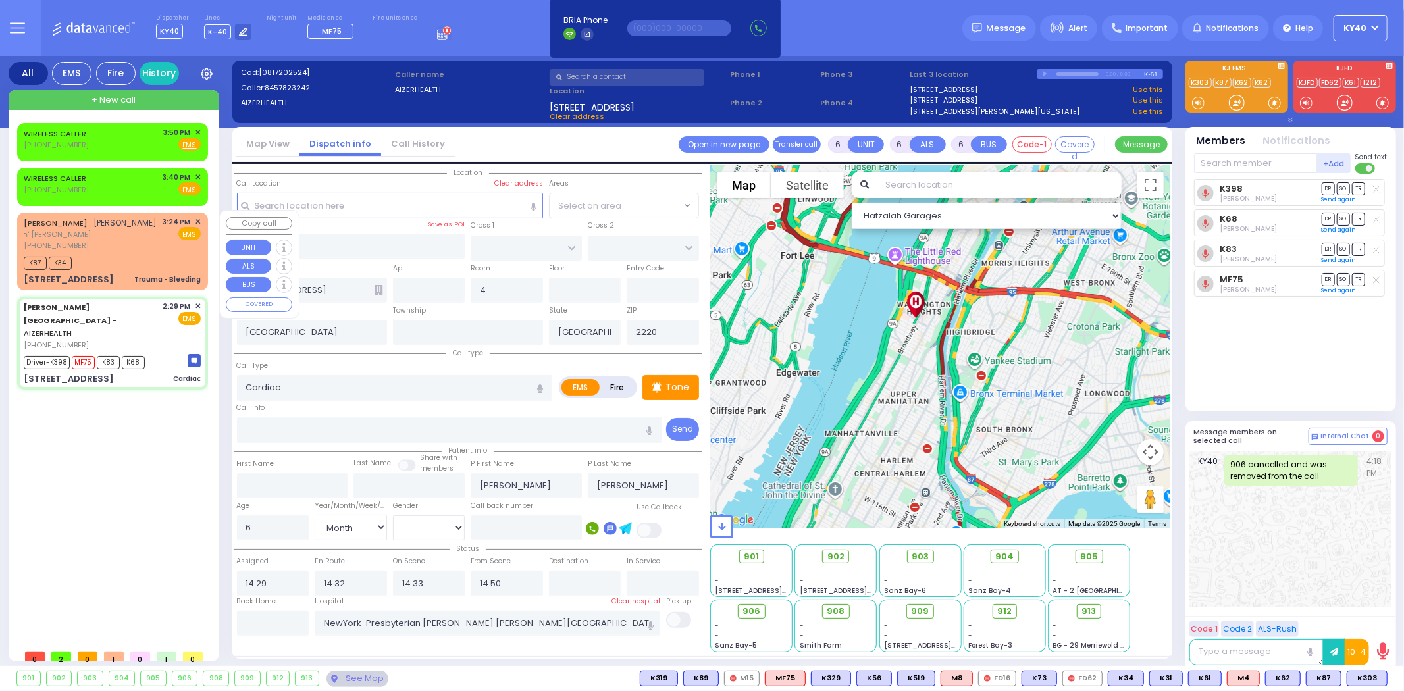
click at [103, 219] on span "[PERSON_NAME]" at bounding box center [125, 222] width 63 height 11
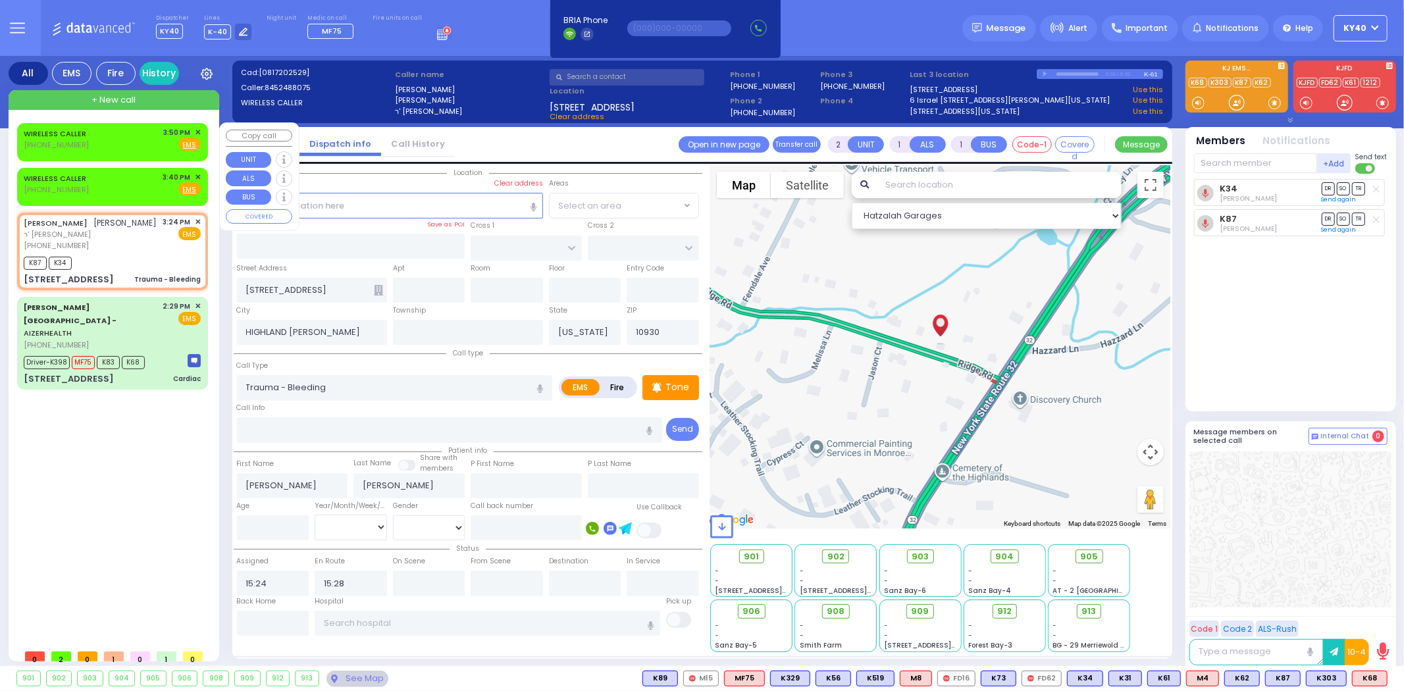
click at [115, 145] on div "WIRELESS CALLER [PHONE_NUMBER] 3:50 PM ✕ Fire EMS" at bounding box center [112, 139] width 177 height 24
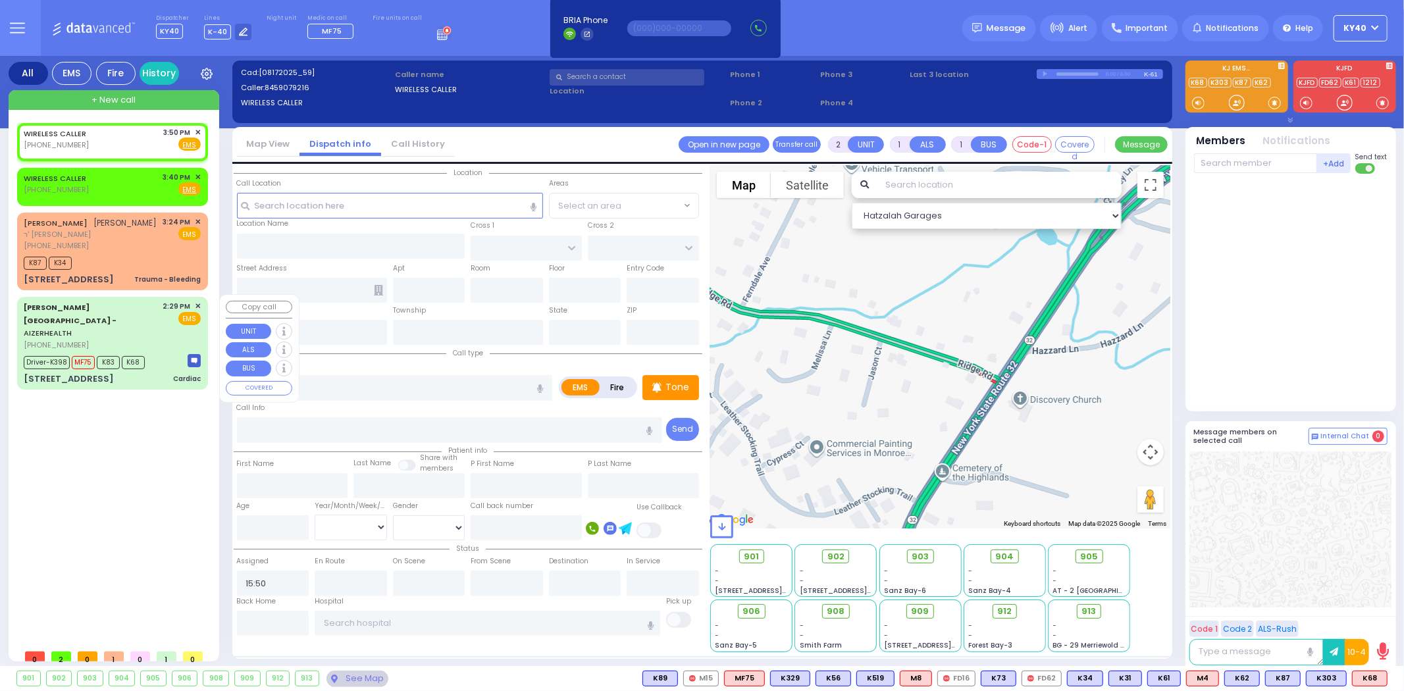
click at [159, 305] on div "[PERSON_NAME][GEOGRAPHIC_DATA] - AIZERHEALTH [PHONE_NUMBER] 2:29 PM ✕ EMS" at bounding box center [112, 325] width 177 height 49
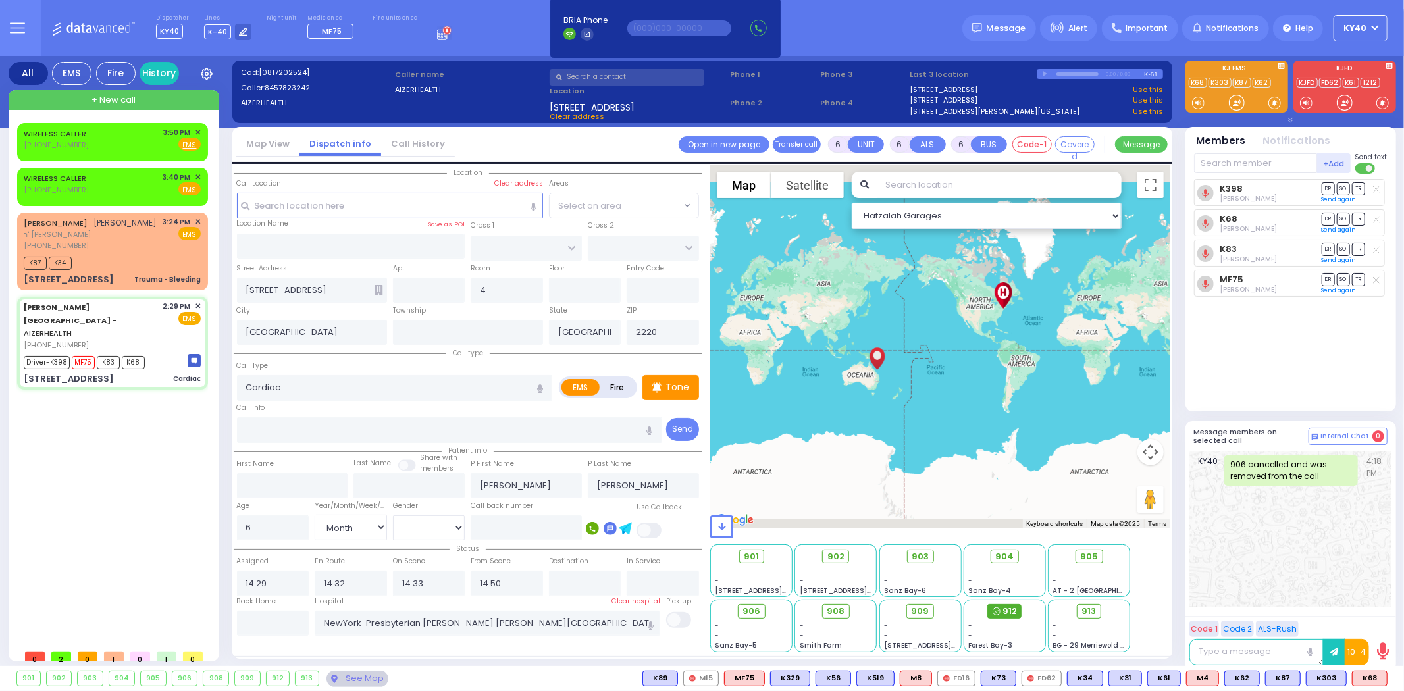
click at [1010, 608] on span "912" at bounding box center [1010, 611] width 14 height 13
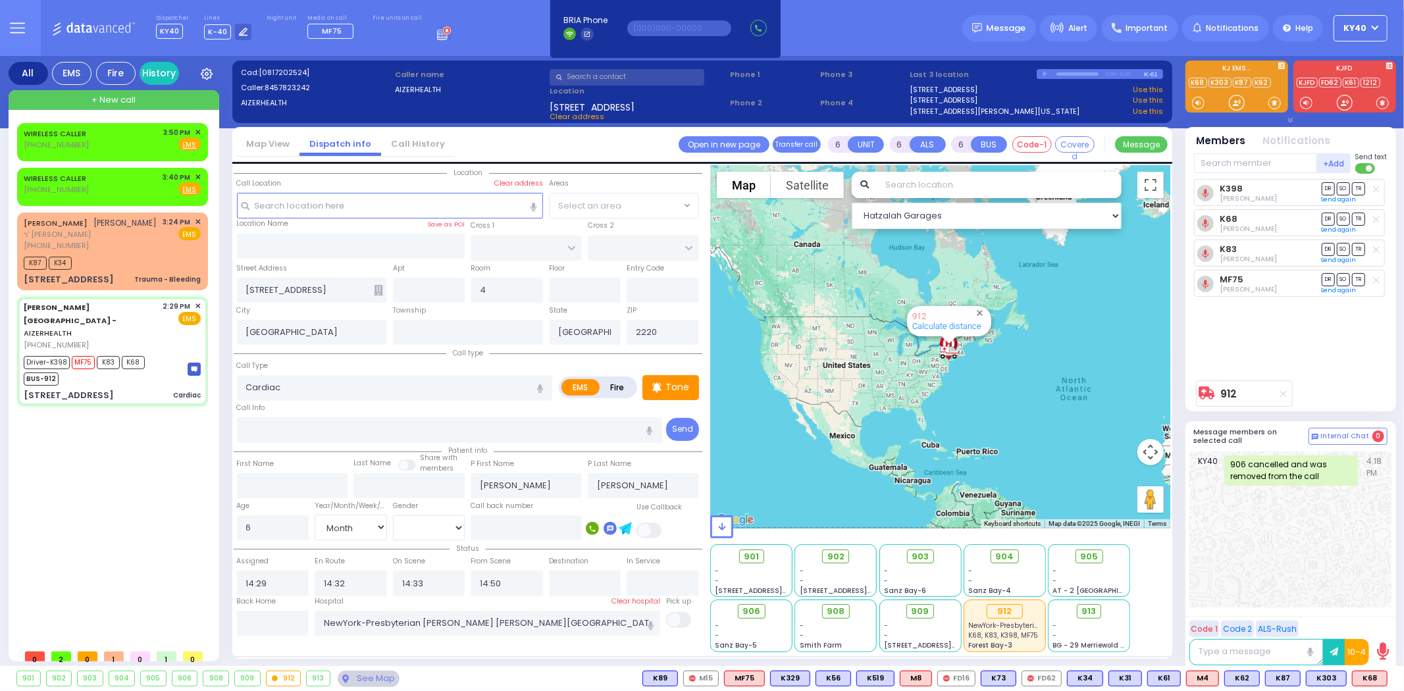
drag, startPoint x: 986, startPoint y: 361, endPoint x: 904, endPoint y: 367, distance: 81.8
click at [892, 371] on div "912 Calculate distance" at bounding box center [940, 346] width 460 height 363
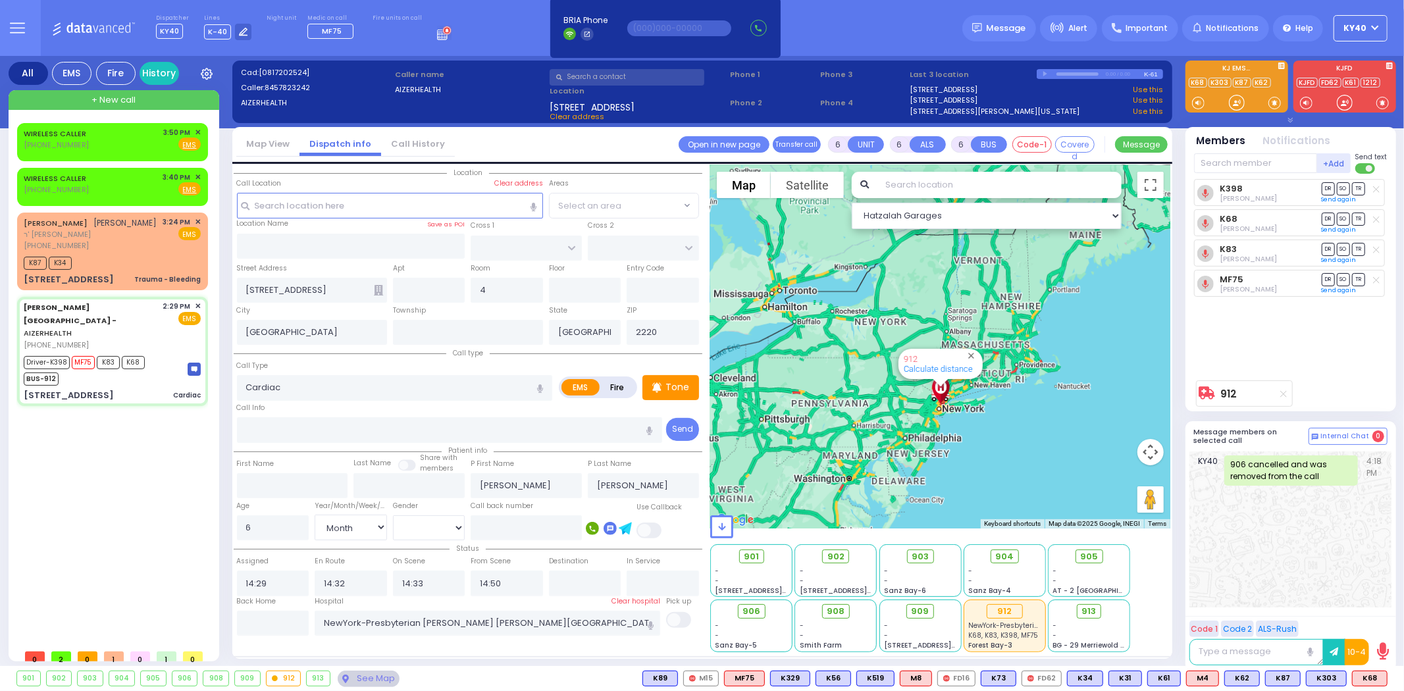
drag, startPoint x: 872, startPoint y: 350, endPoint x: 693, endPoint y: 413, distance: 190.5
click at [687, 416] on div "Location [GEOGRAPHIC_DATA]" at bounding box center [702, 411] width 937 height 492
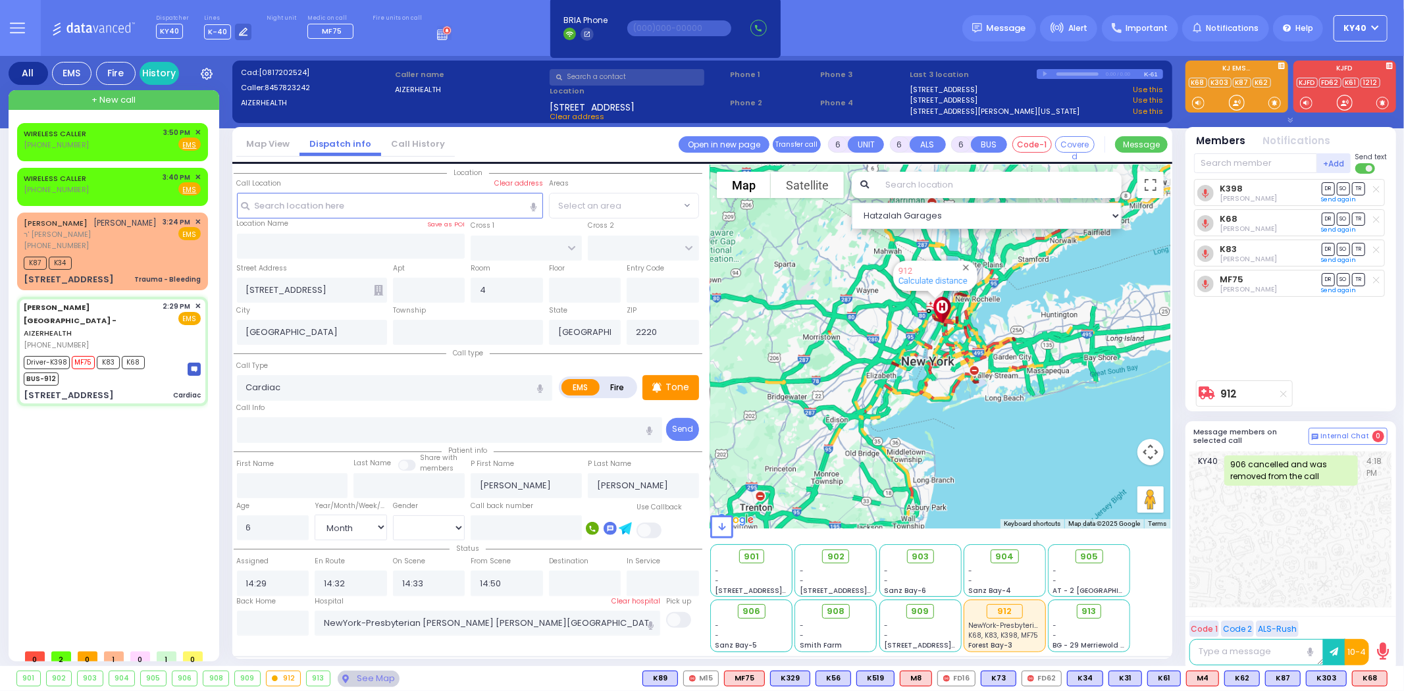
drag, startPoint x: 881, startPoint y: 398, endPoint x: 1291, endPoint y: 346, distance: 413.4
click at [1292, 346] on div "All EMS Fire History Settings" at bounding box center [703, 364] width 1388 height 616
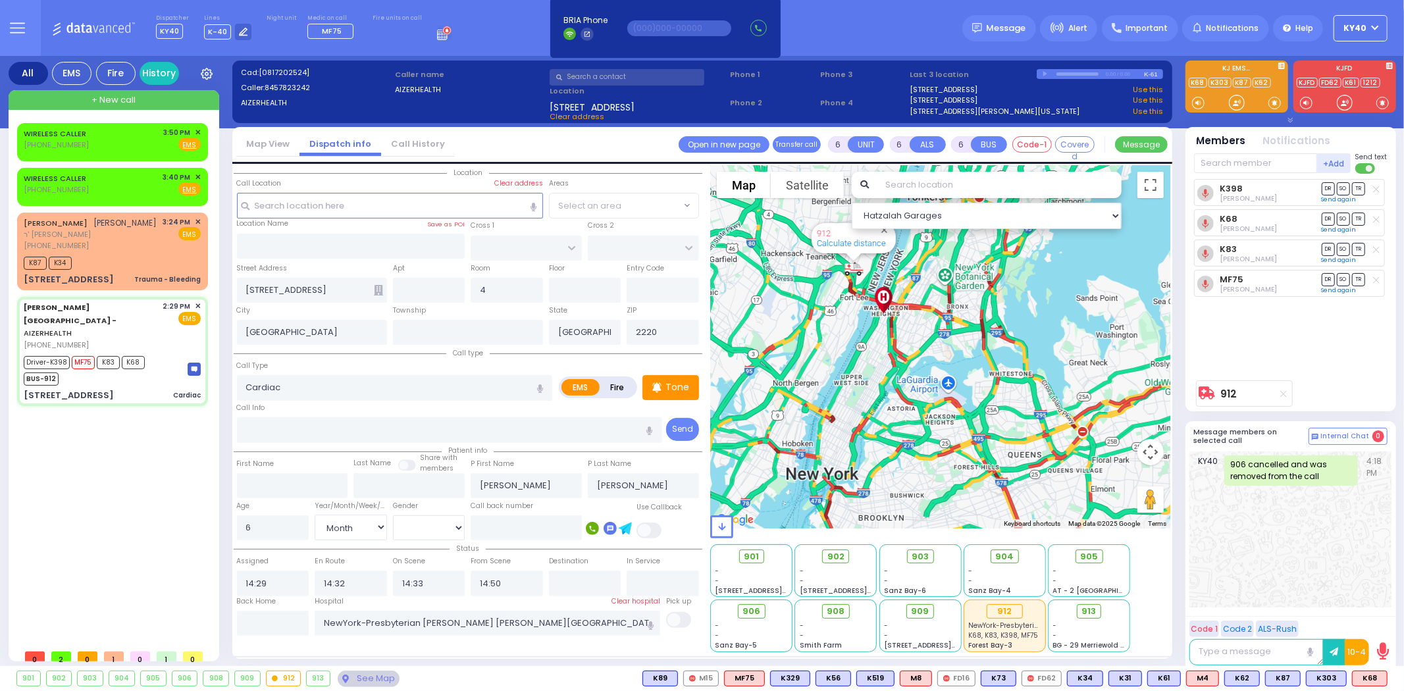
drag, startPoint x: 900, startPoint y: 321, endPoint x: 897, endPoint y: 352, distance: 31.1
click at [908, 350] on div "912 Calculate distance" at bounding box center [940, 346] width 460 height 363
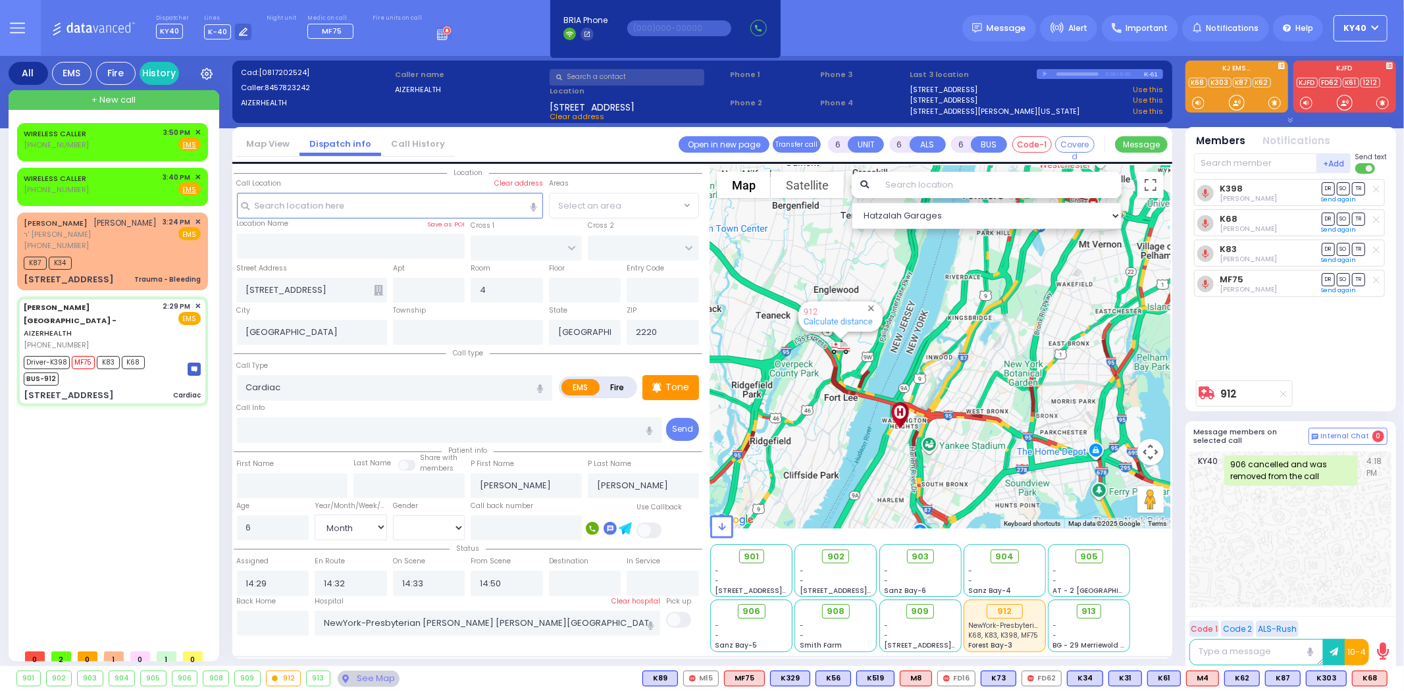
drag, startPoint x: 865, startPoint y: 309, endPoint x: 845, endPoint y: 425, distance: 116.9
click at [856, 427] on div "912 Calculate distance" at bounding box center [940, 346] width 460 height 363
click at [97, 240] on div "[PHONE_NUMBER]" at bounding box center [91, 245] width 134 height 11
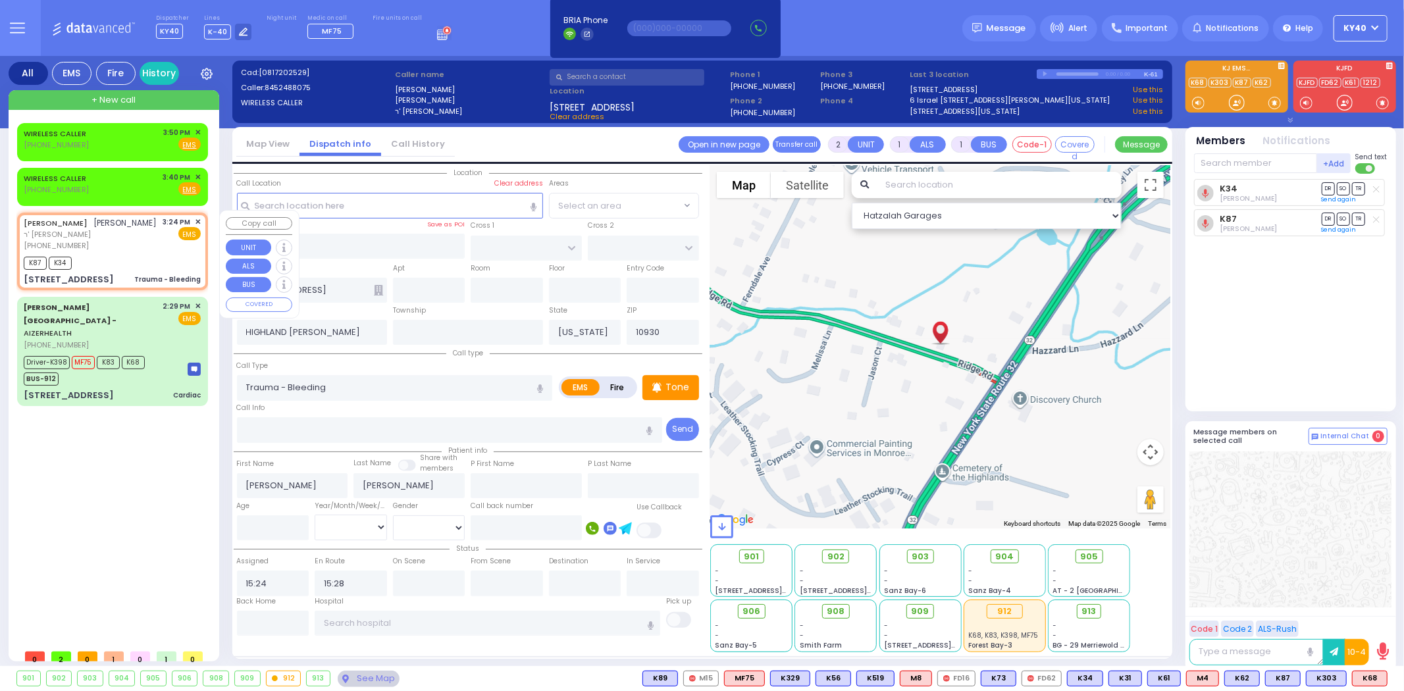
click at [111, 240] on div "[PHONE_NUMBER]" at bounding box center [91, 245] width 134 height 11
click at [195, 217] on span "✕" at bounding box center [198, 222] width 6 height 11
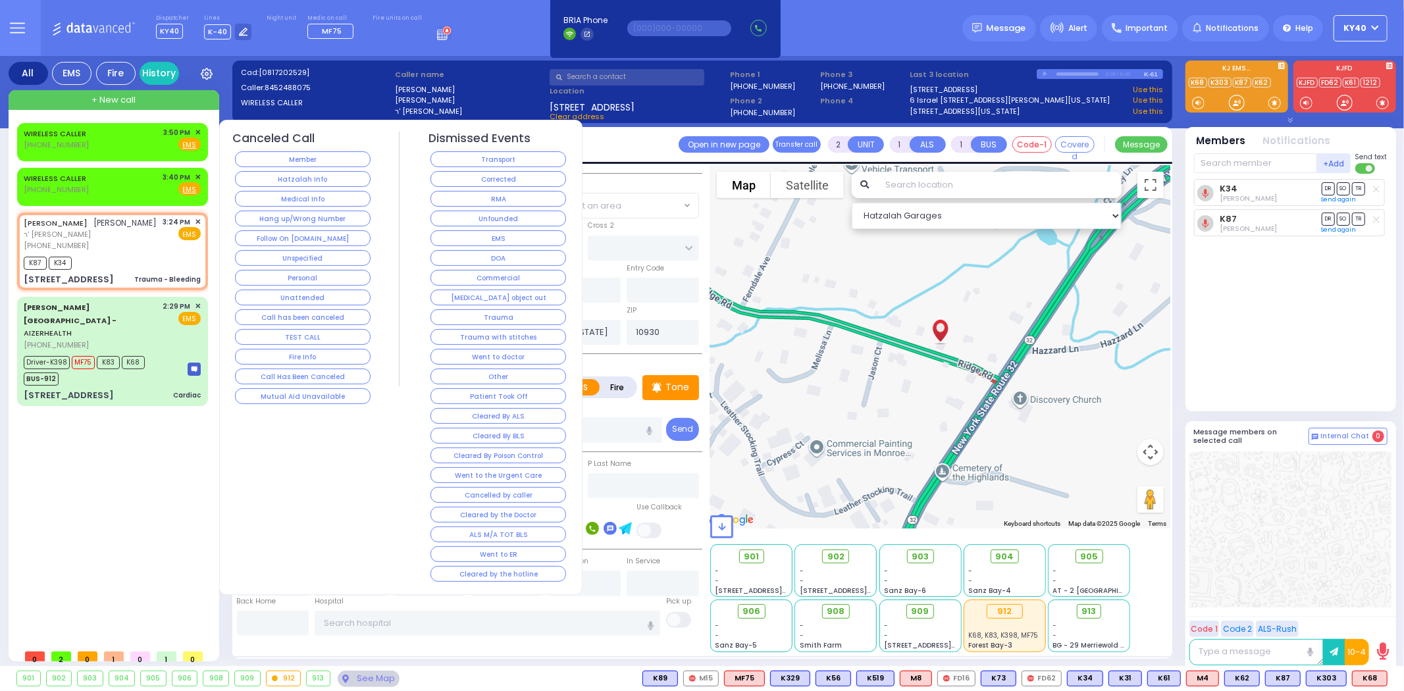
click at [199, 217] on span "✕" at bounding box center [198, 222] width 6 height 11
click at [491, 576] on button "Cleared by the hotline" at bounding box center [499, 574] width 136 height 16
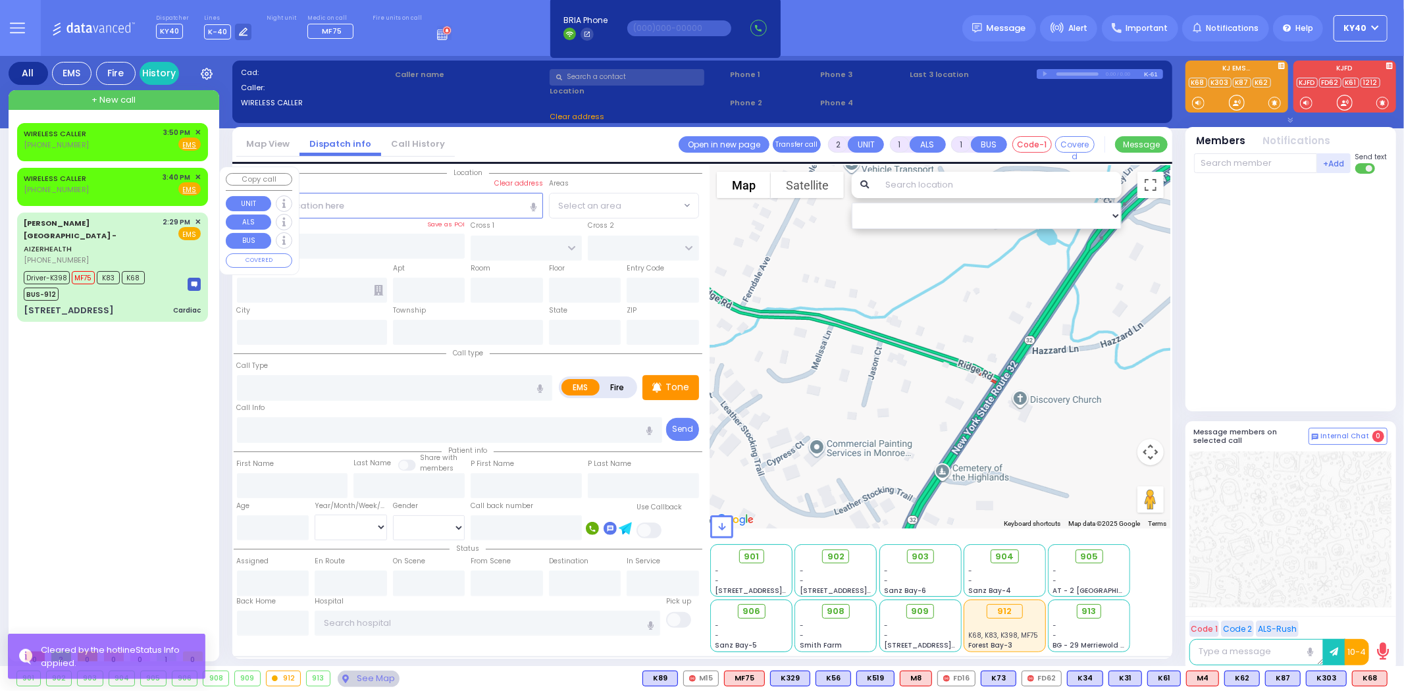
click at [126, 175] on div "WIRELESS CALLER [PHONE_NUMBER] 3:40 PM ✕ Fire EMS" at bounding box center [112, 184] width 177 height 24
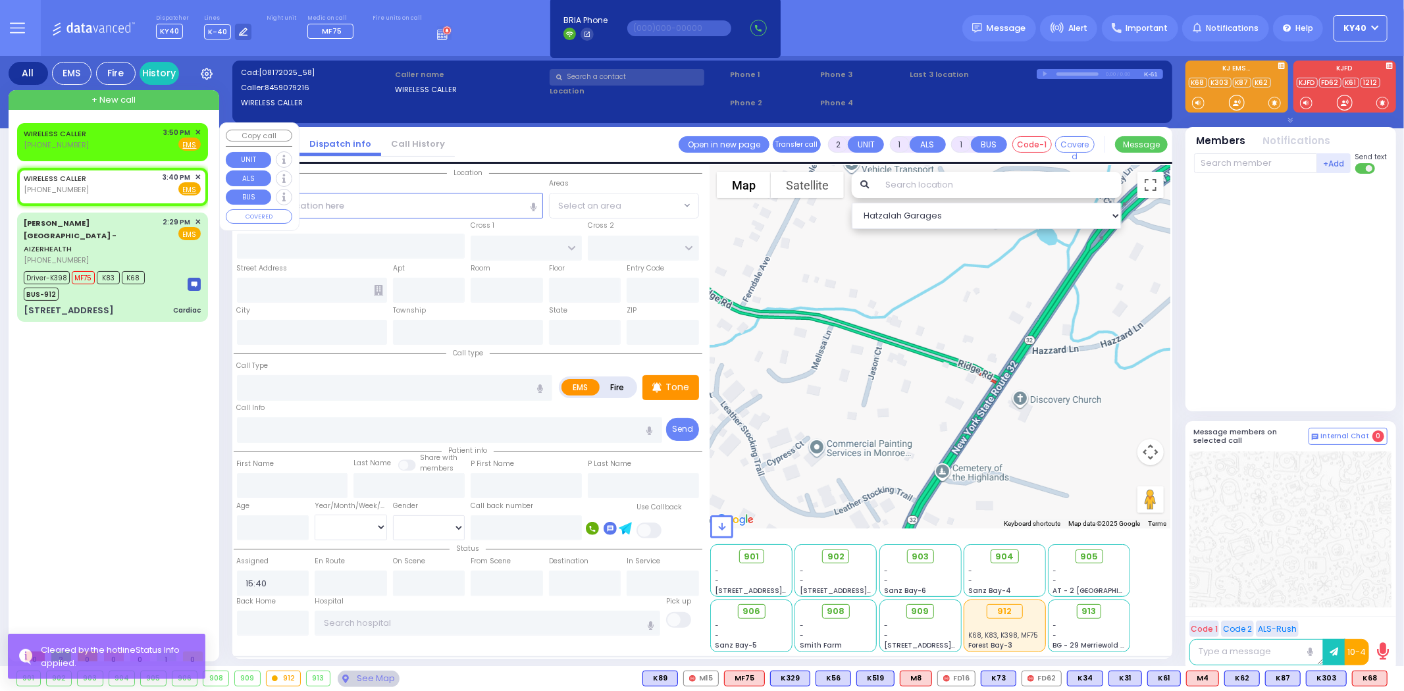
click at [93, 127] on div "WIRELESS CALLER [PHONE_NUMBER] 3:50 PM ✕ Fire EMS" at bounding box center [112, 139] width 177 height 24
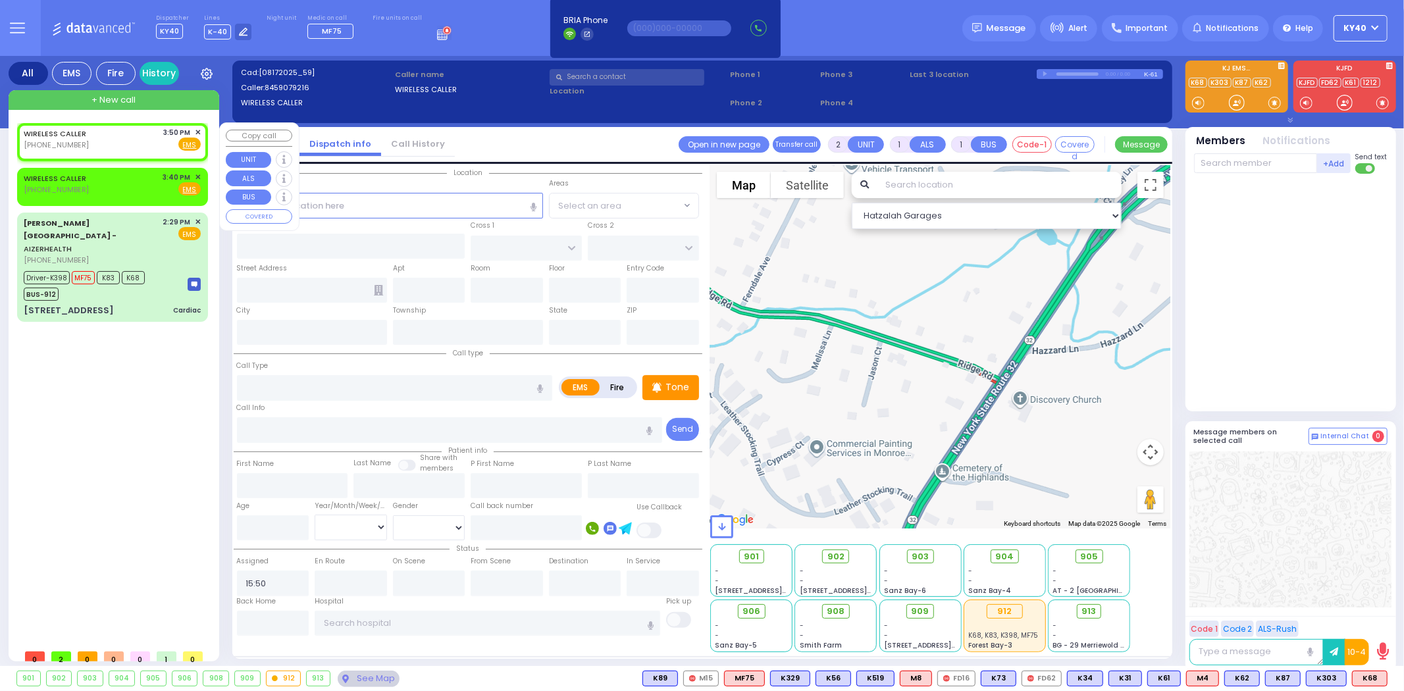
click at [197, 128] on span "✕" at bounding box center [198, 132] width 6 height 11
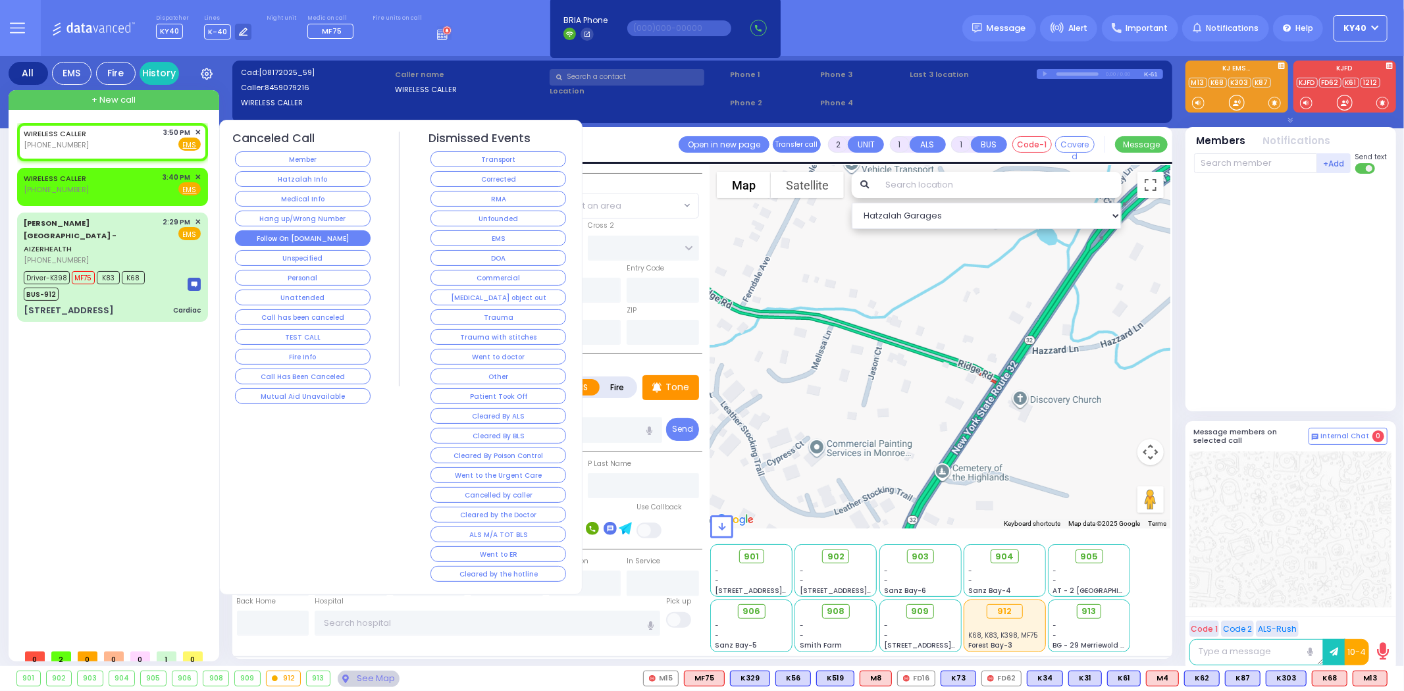
click at [296, 232] on button "Follow On [DOMAIN_NAME]" at bounding box center [303, 238] width 136 height 16
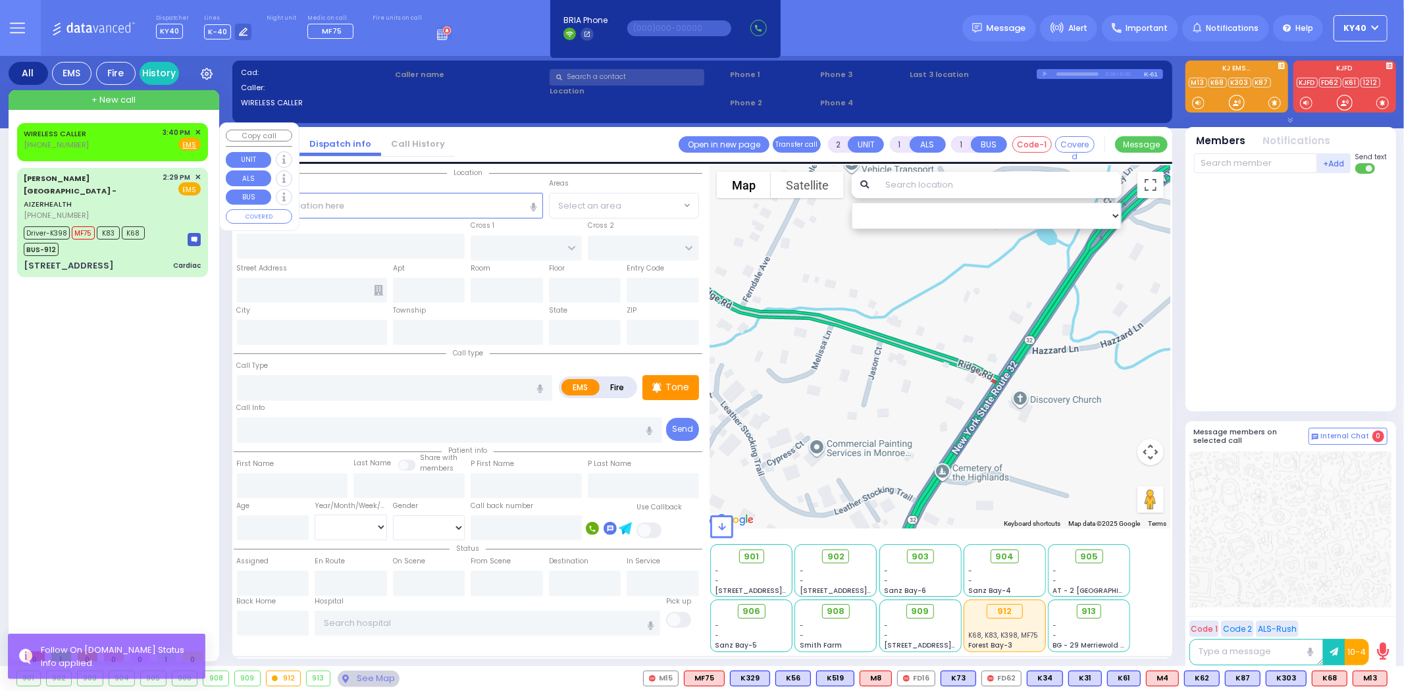
click at [133, 142] on div "WIRELESS CALLER [PHONE_NUMBER] 3:40 PM ✕ Fire EMS" at bounding box center [112, 139] width 177 height 24
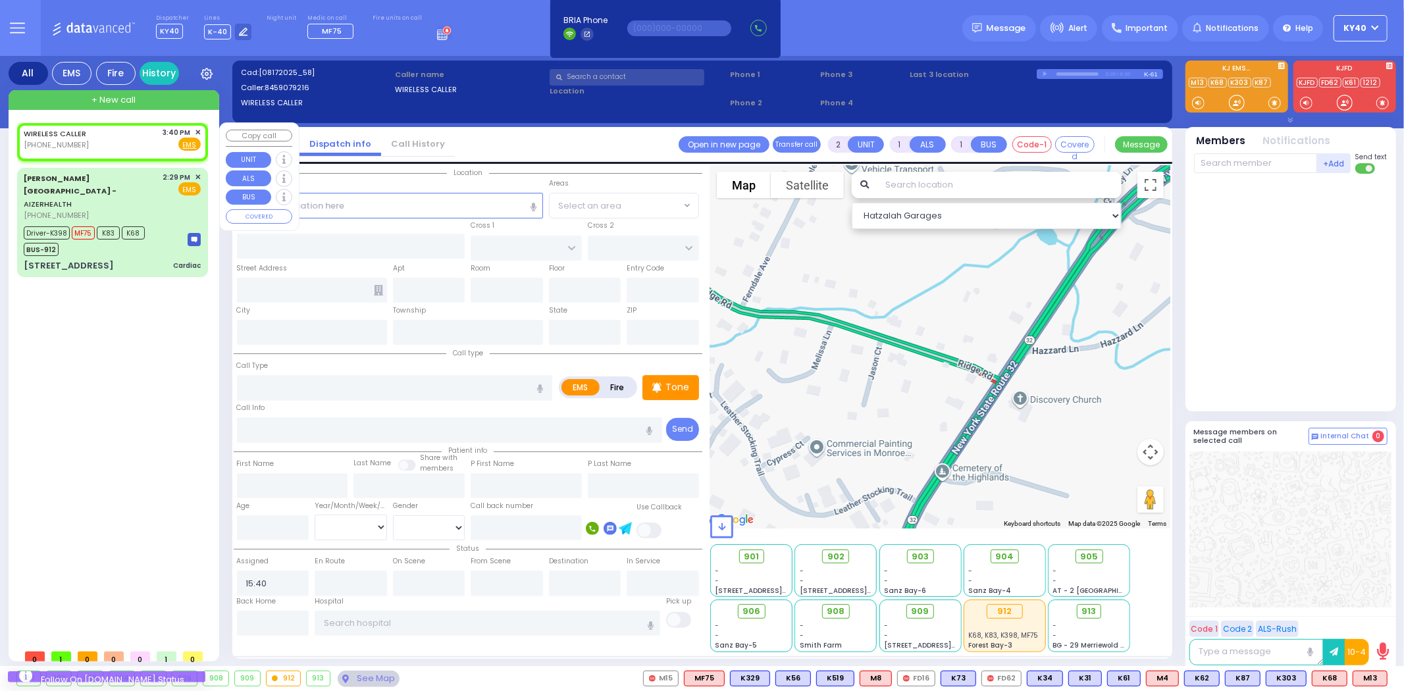
click at [132, 139] on div "WIRELESS CALLER [PHONE_NUMBER] 3:40 PM ✕ Fire EMS" at bounding box center [112, 139] width 177 height 24
click at [199, 132] on span "✕" at bounding box center [198, 132] width 6 height 11
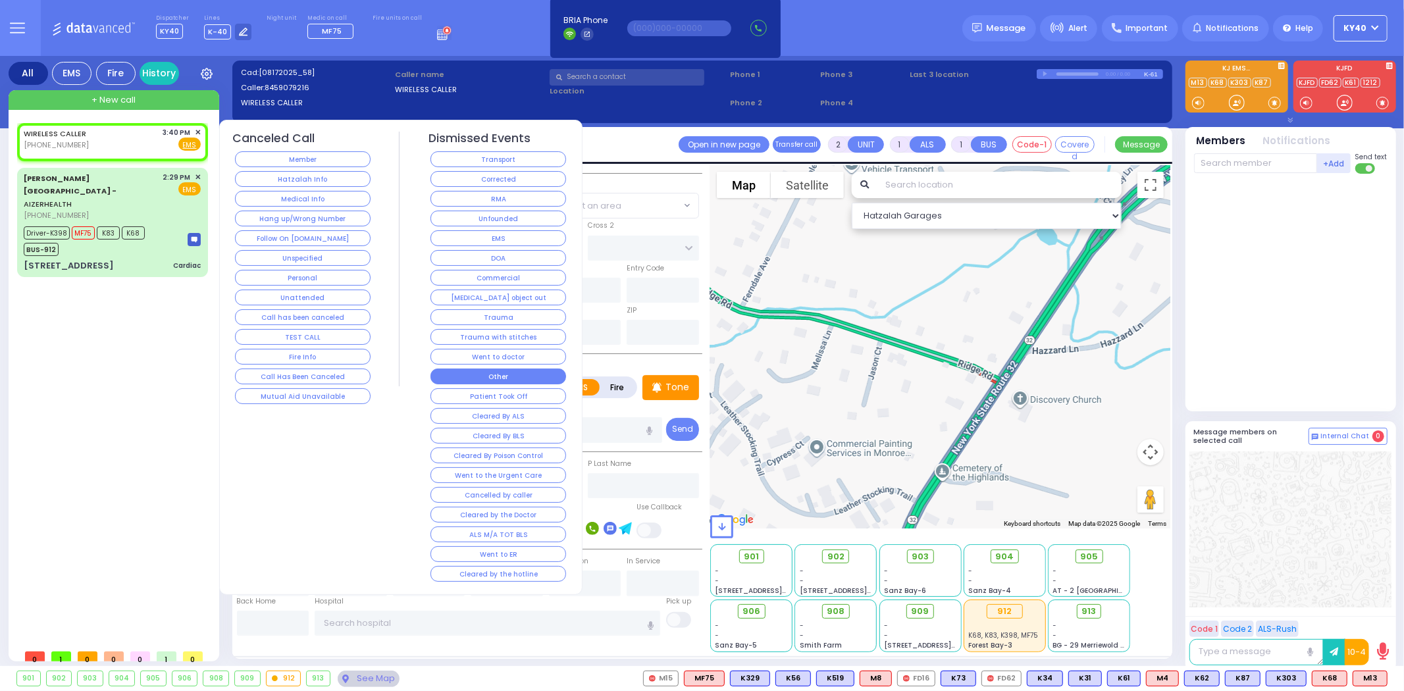
click at [483, 376] on button "Other" at bounding box center [499, 377] width 136 height 16
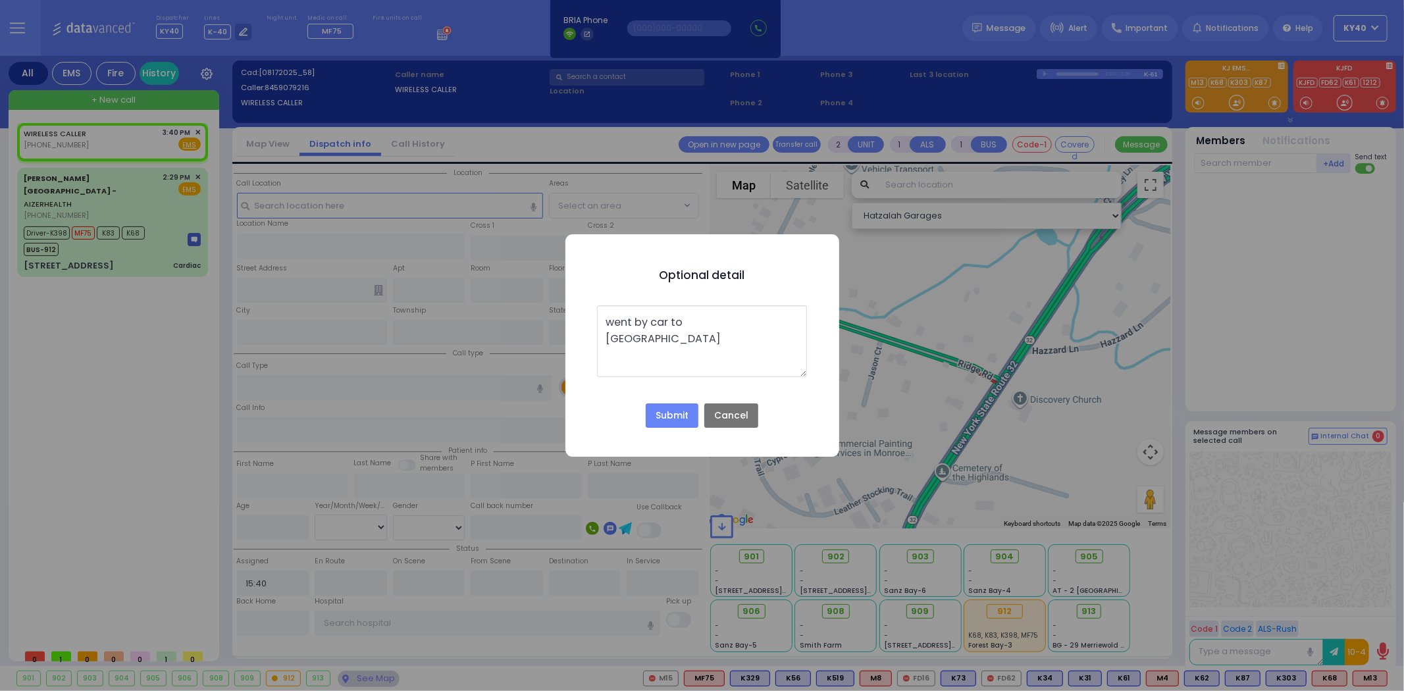
click at [688, 417] on button "Submit" at bounding box center [672, 416] width 53 height 25
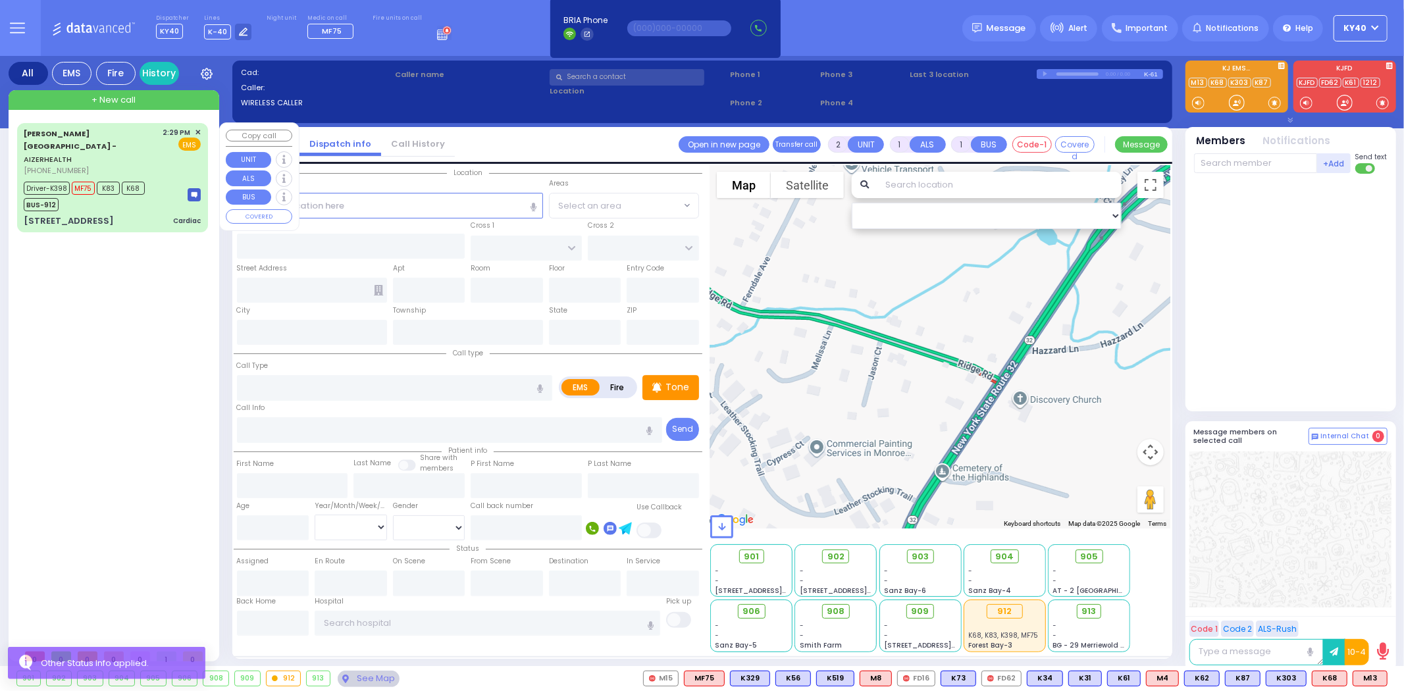
click at [163, 151] on div "[PERSON_NAME][GEOGRAPHIC_DATA] - AIZERHEALTH [PHONE_NUMBER] 2:29 PM ✕ EMS Drive…" at bounding box center [113, 177] width 186 height 105
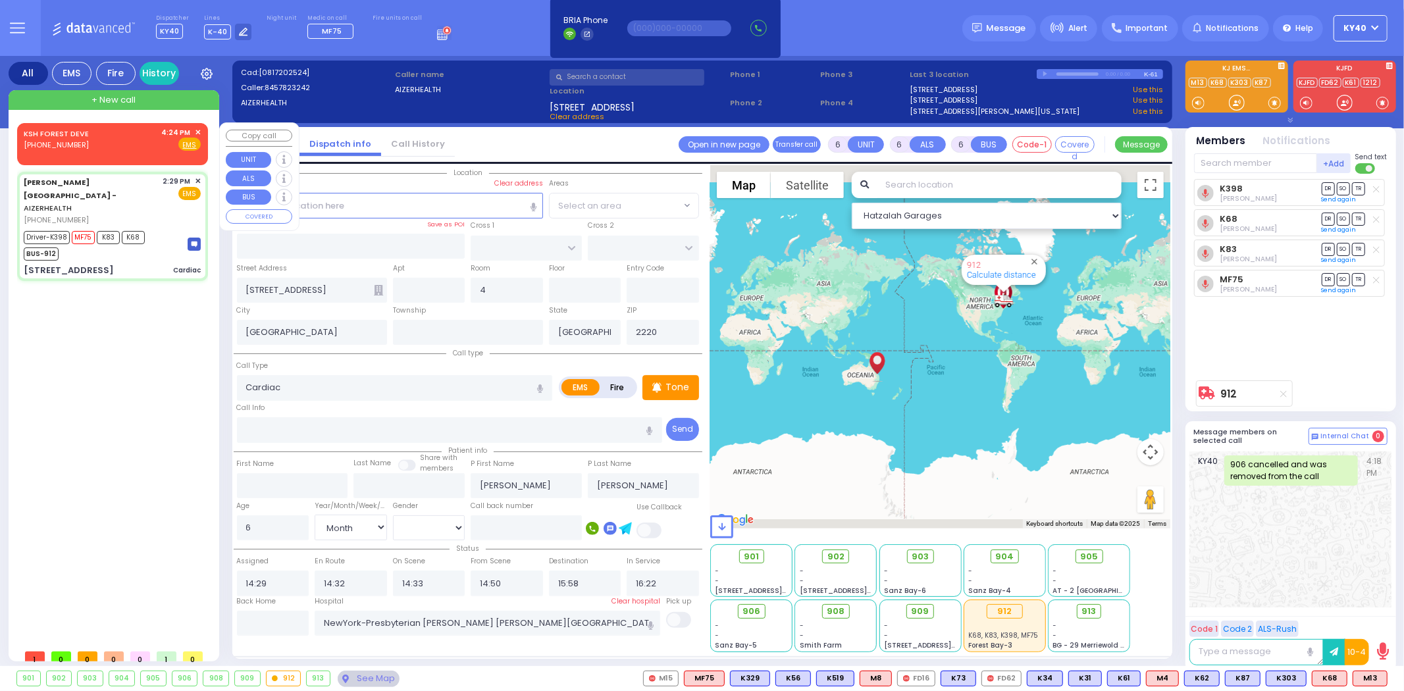
click at [198, 130] on span "✕" at bounding box center [198, 132] width 6 height 11
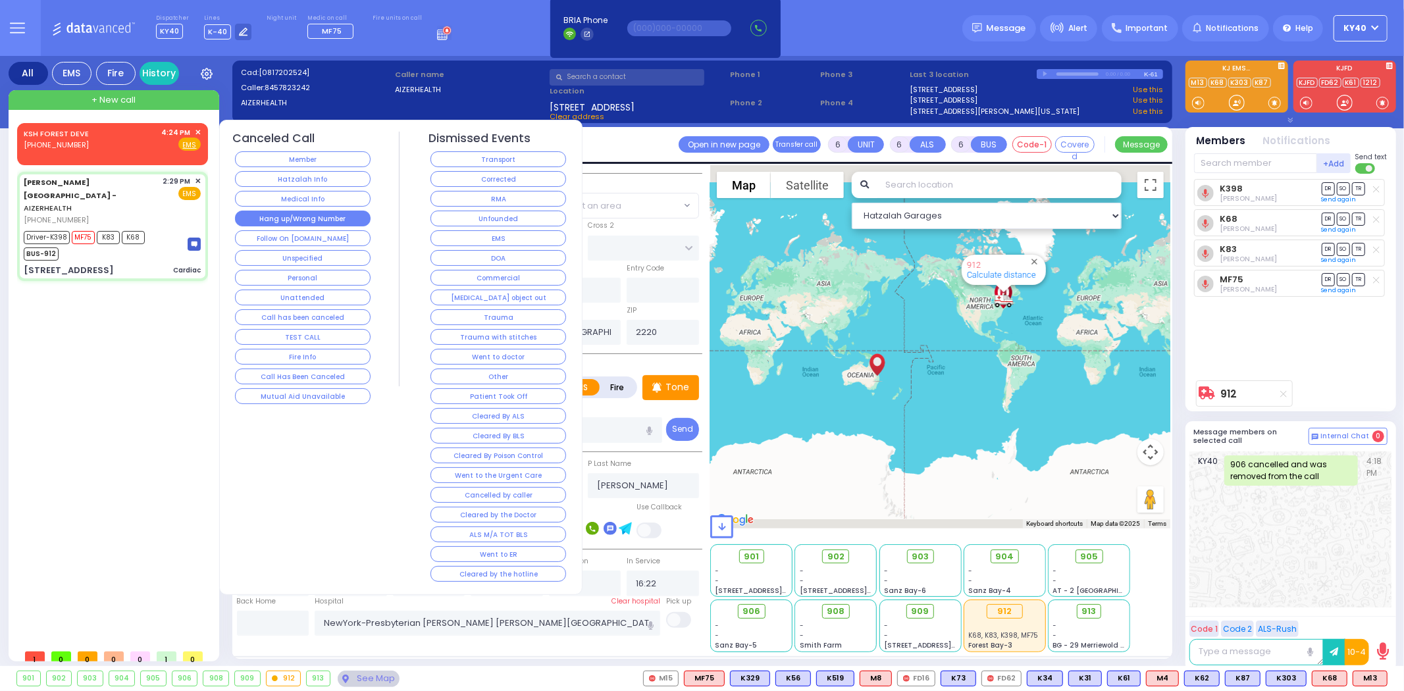
click at [326, 225] on button "Hang up/Wrong Number" at bounding box center [303, 219] width 136 height 16
